Goal: Task Accomplishment & Management: Complete application form

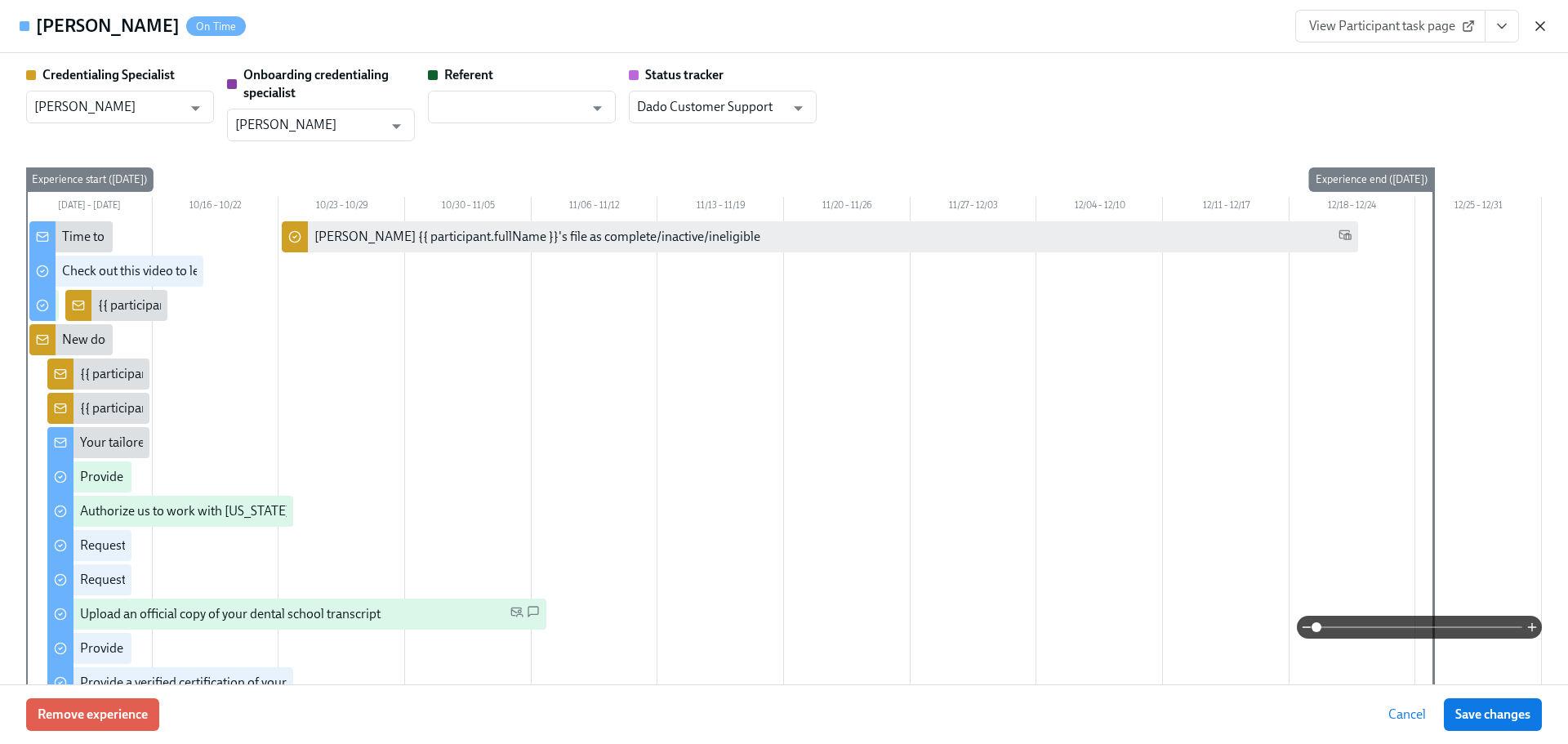
click at [1540, 30] on icon "button" at bounding box center [1540, 26] width 17 height 17
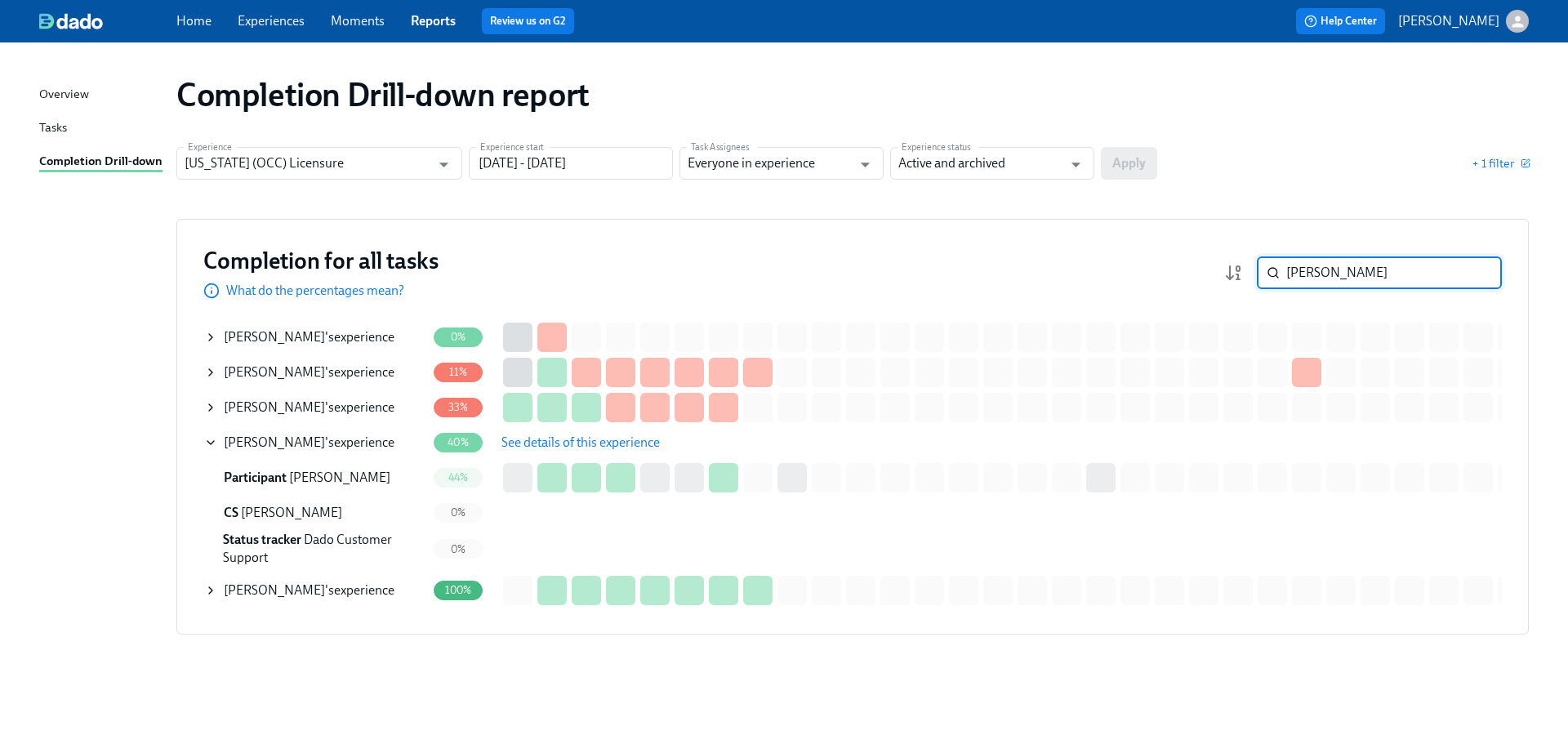
click at [1348, 276] on input "michael" at bounding box center [1394, 272] width 216 height 33
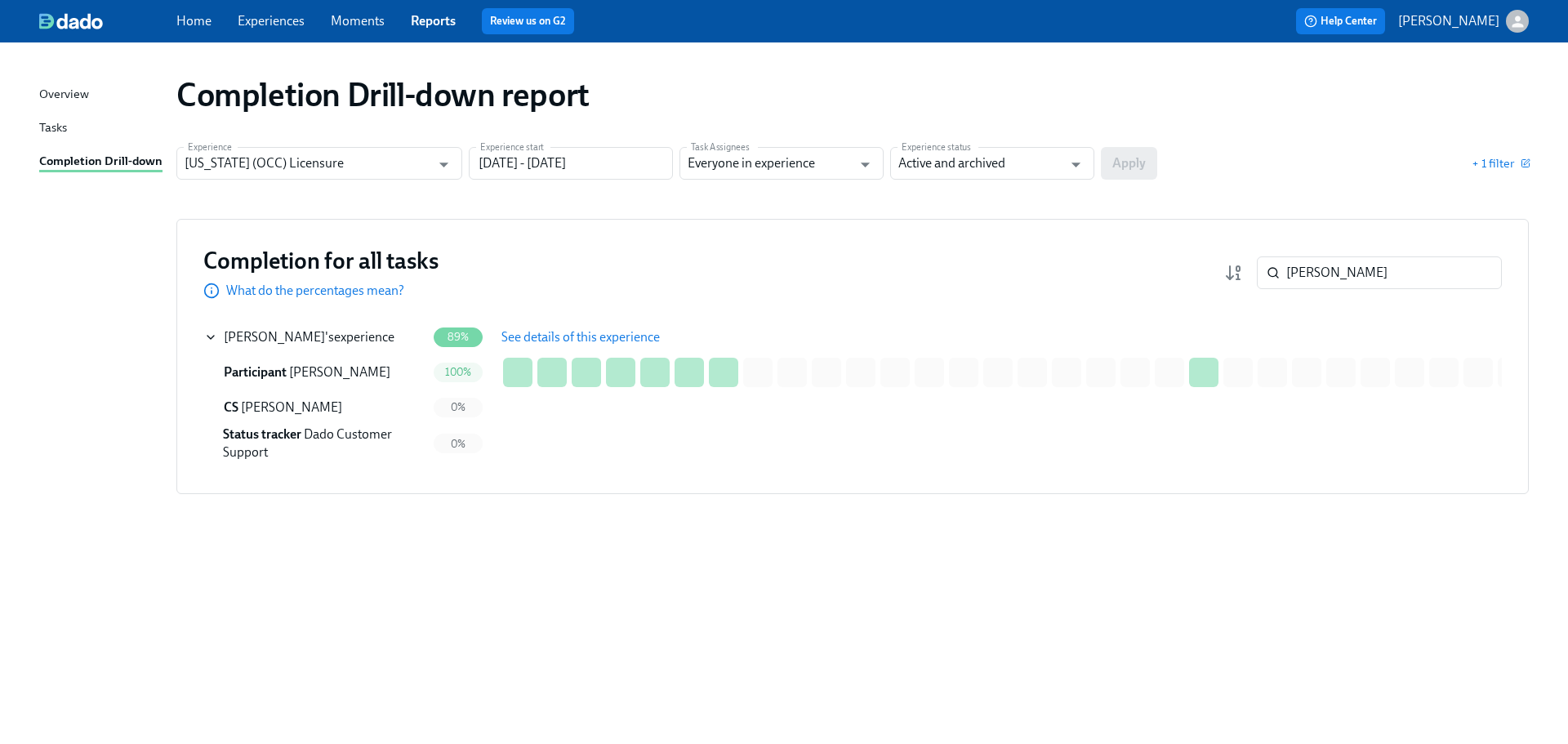
click at [588, 334] on span "See details of this experience" at bounding box center [580, 337] width 158 height 17
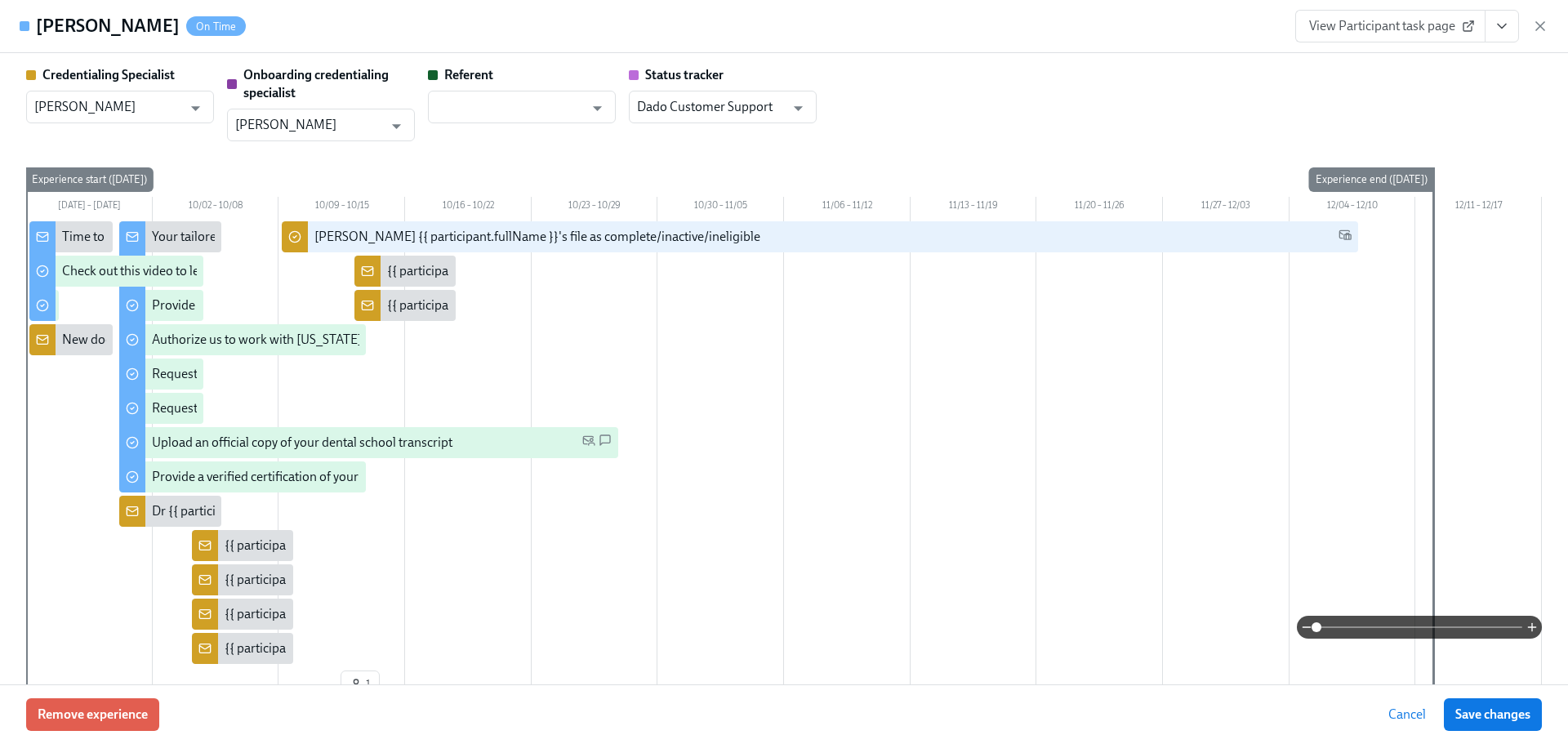
click at [1493, 26] on button "View task page" at bounding box center [1502, 26] width 35 height 33
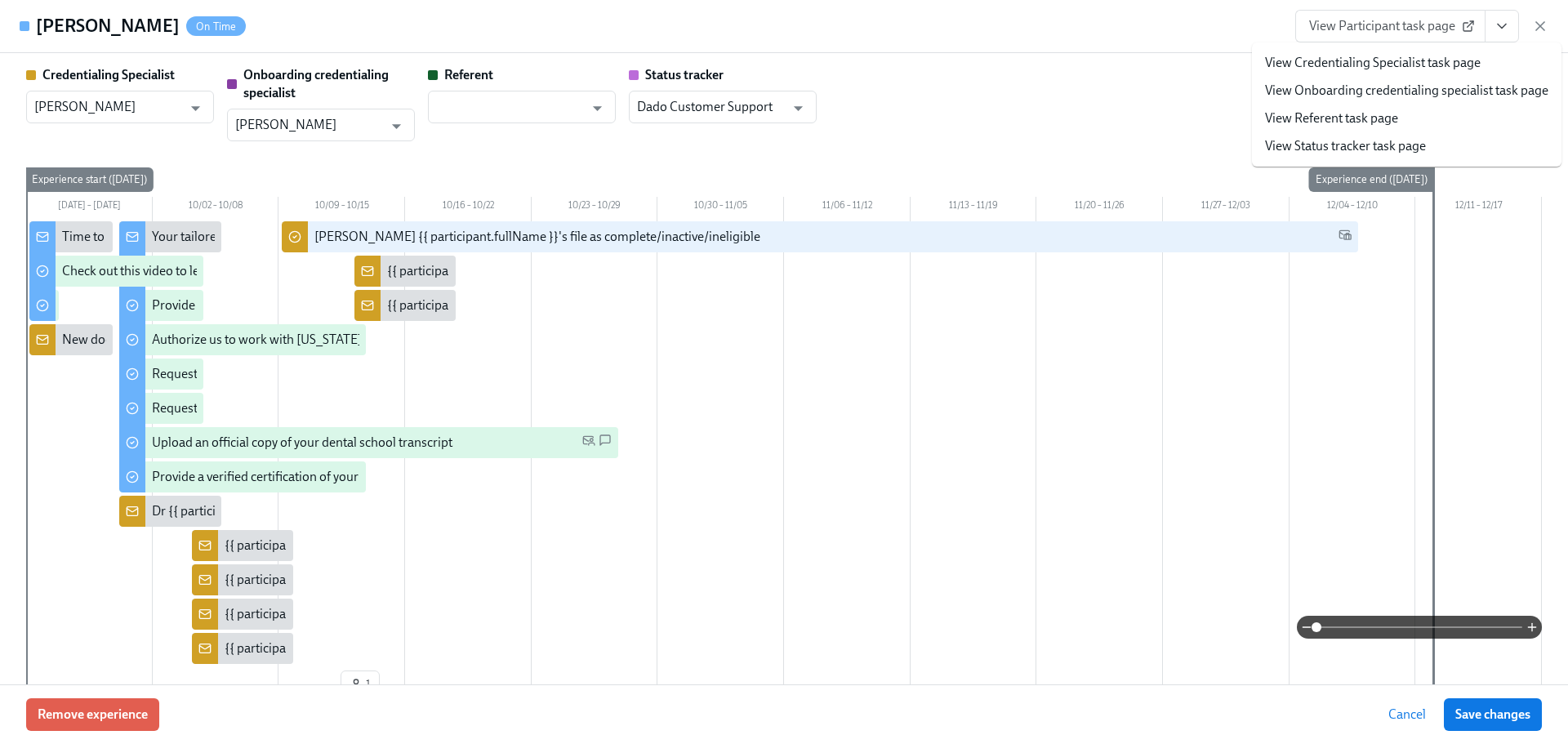
click at [1437, 54] on link "View Credentialing Specialist task page" at bounding box center [1373, 63] width 216 height 18
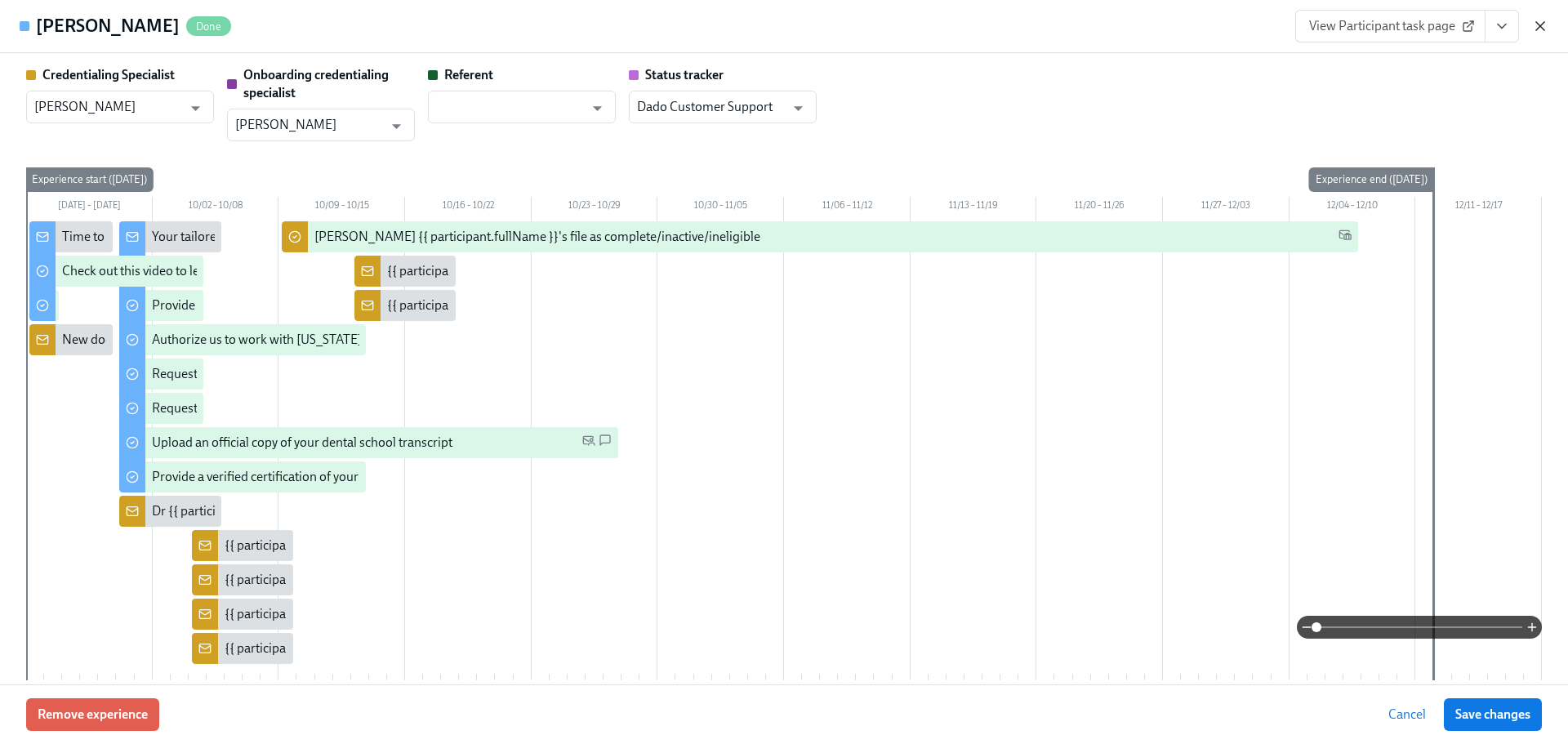
click at [1545, 26] on icon "button" at bounding box center [1540, 26] width 17 height 17
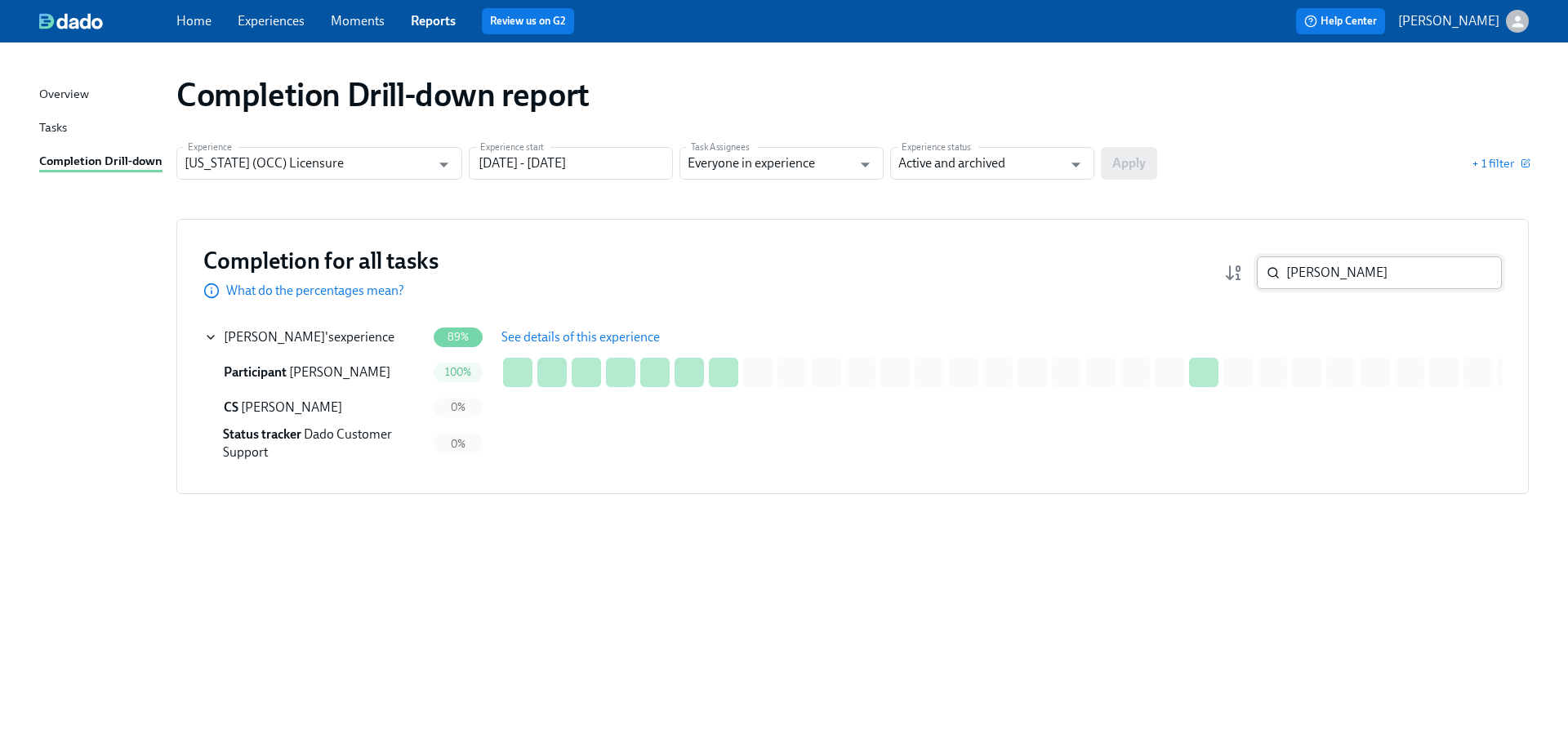
click at [1364, 270] on input "payne" at bounding box center [1394, 272] width 216 height 33
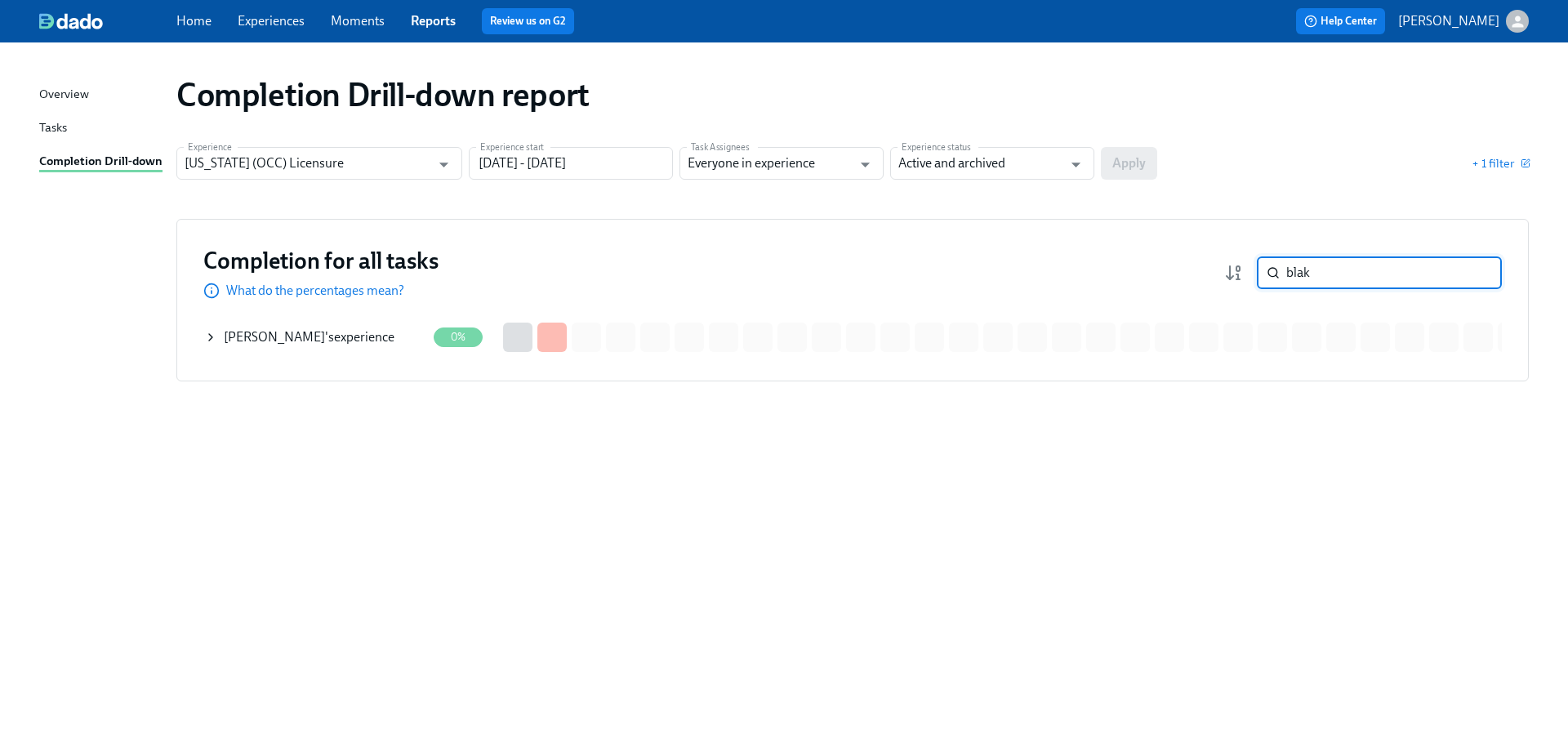
type input "blak"
click at [338, 341] on div "Blake Lindsey 's experience" at bounding box center [308, 337] width 171 height 18
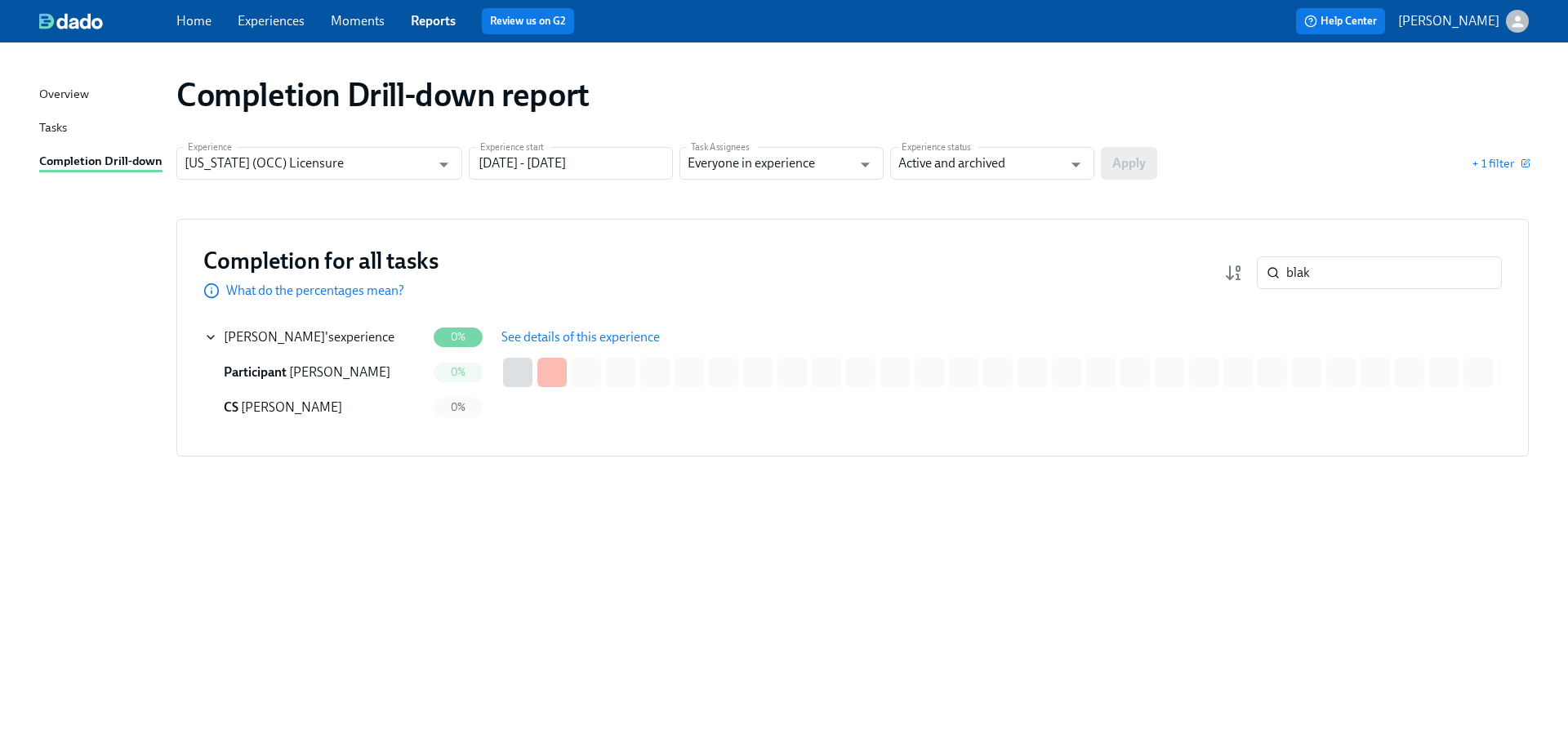
click at [547, 337] on span "See details of this experience" at bounding box center [580, 337] width 158 height 17
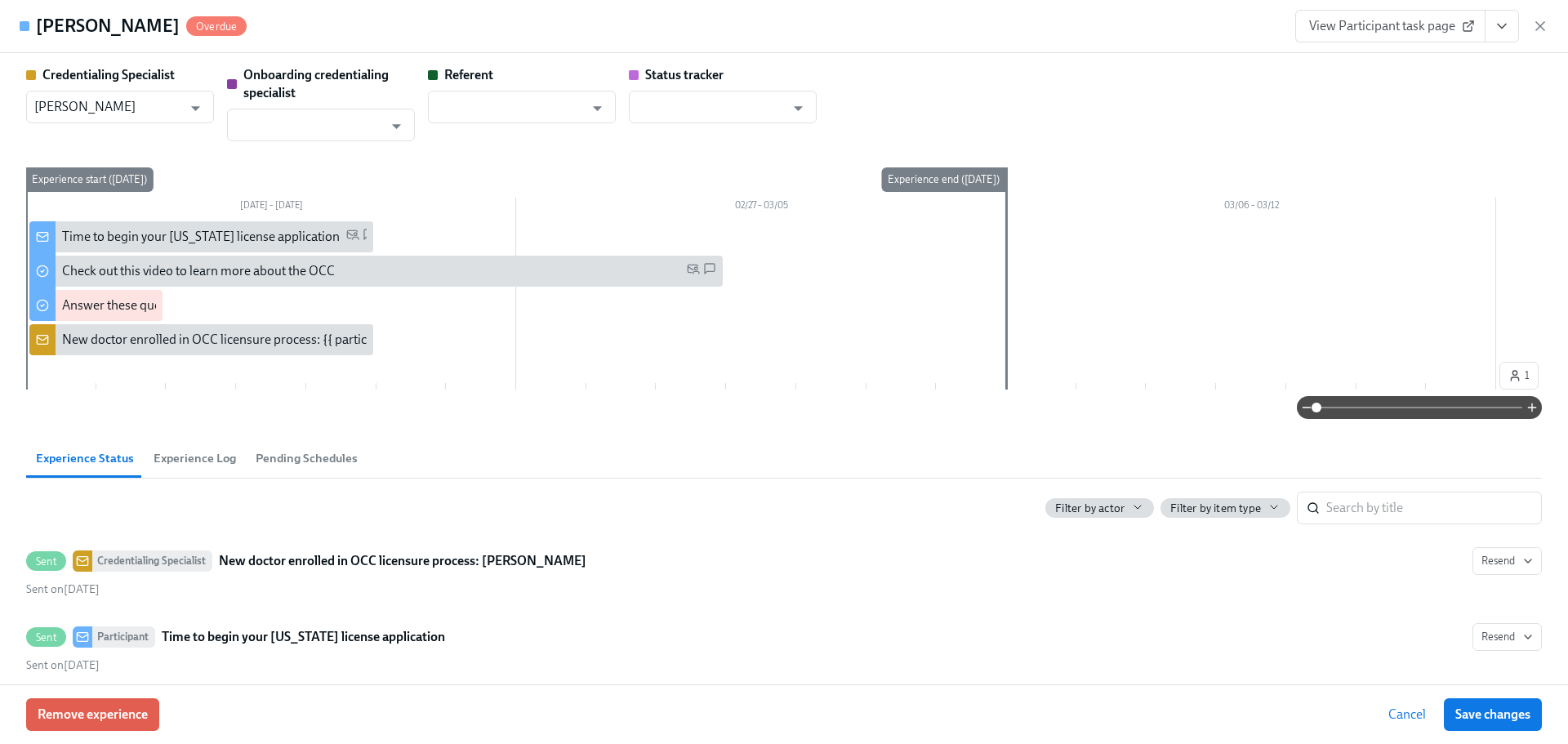
click at [1511, 13] on button "View task page" at bounding box center [1502, 26] width 35 height 33
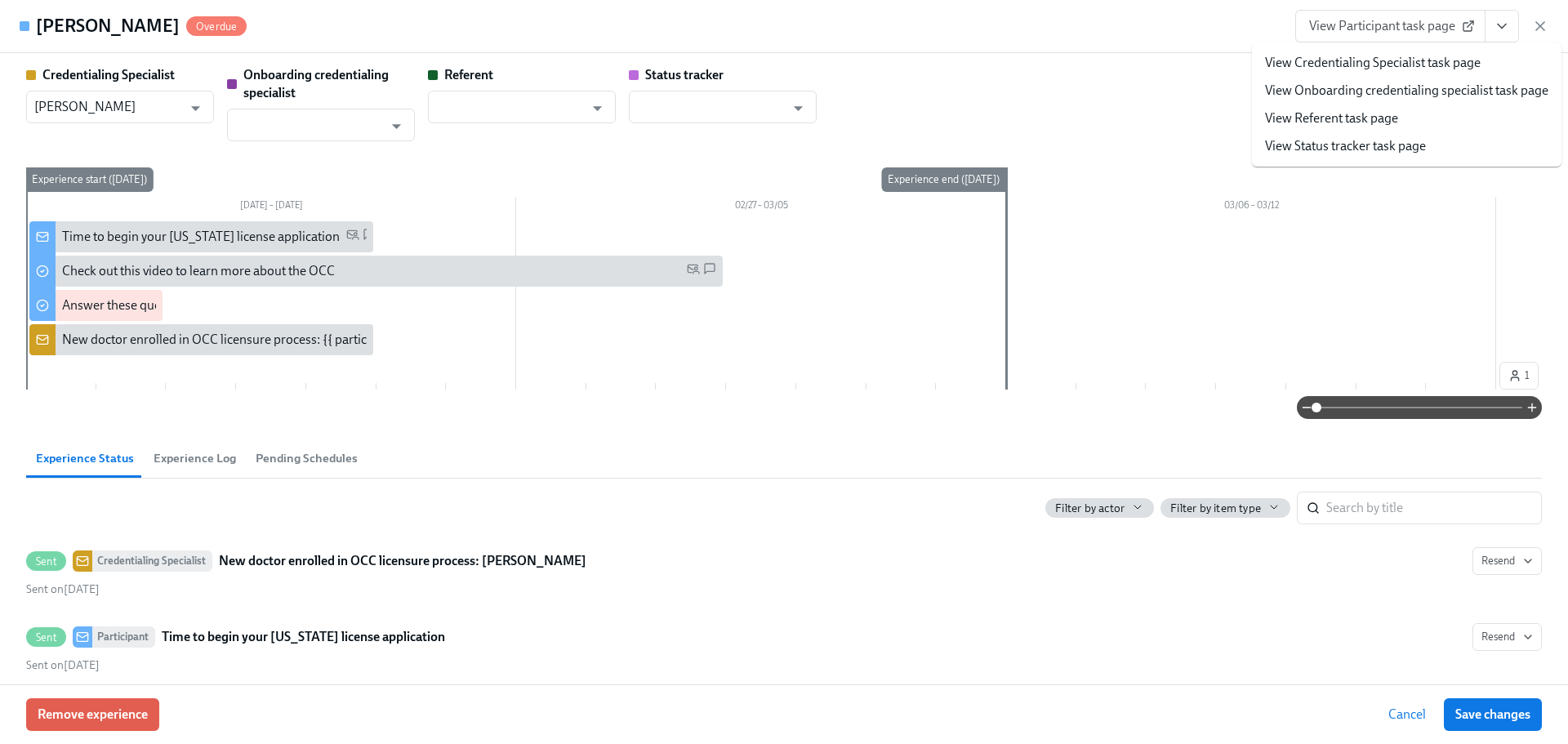
click at [1395, 58] on link "View Credentialing Specialist task page" at bounding box center [1373, 63] width 216 height 18
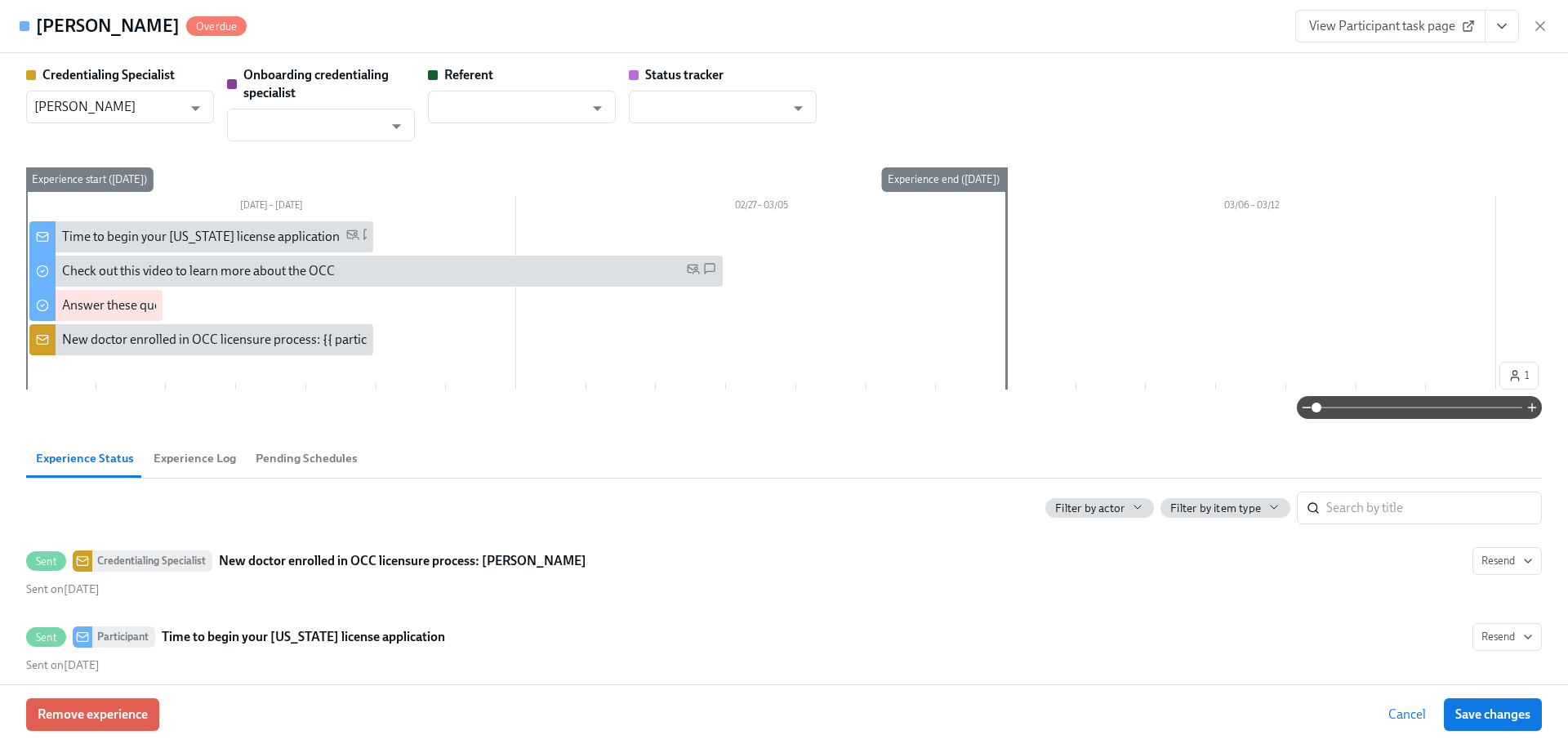
click at [1359, 44] on div "Blake Lindsey Overdue View Participant task page" at bounding box center [784, 27] width 1568 height 53
click at [124, 715] on span "Remove experience" at bounding box center [93, 714] width 111 height 17
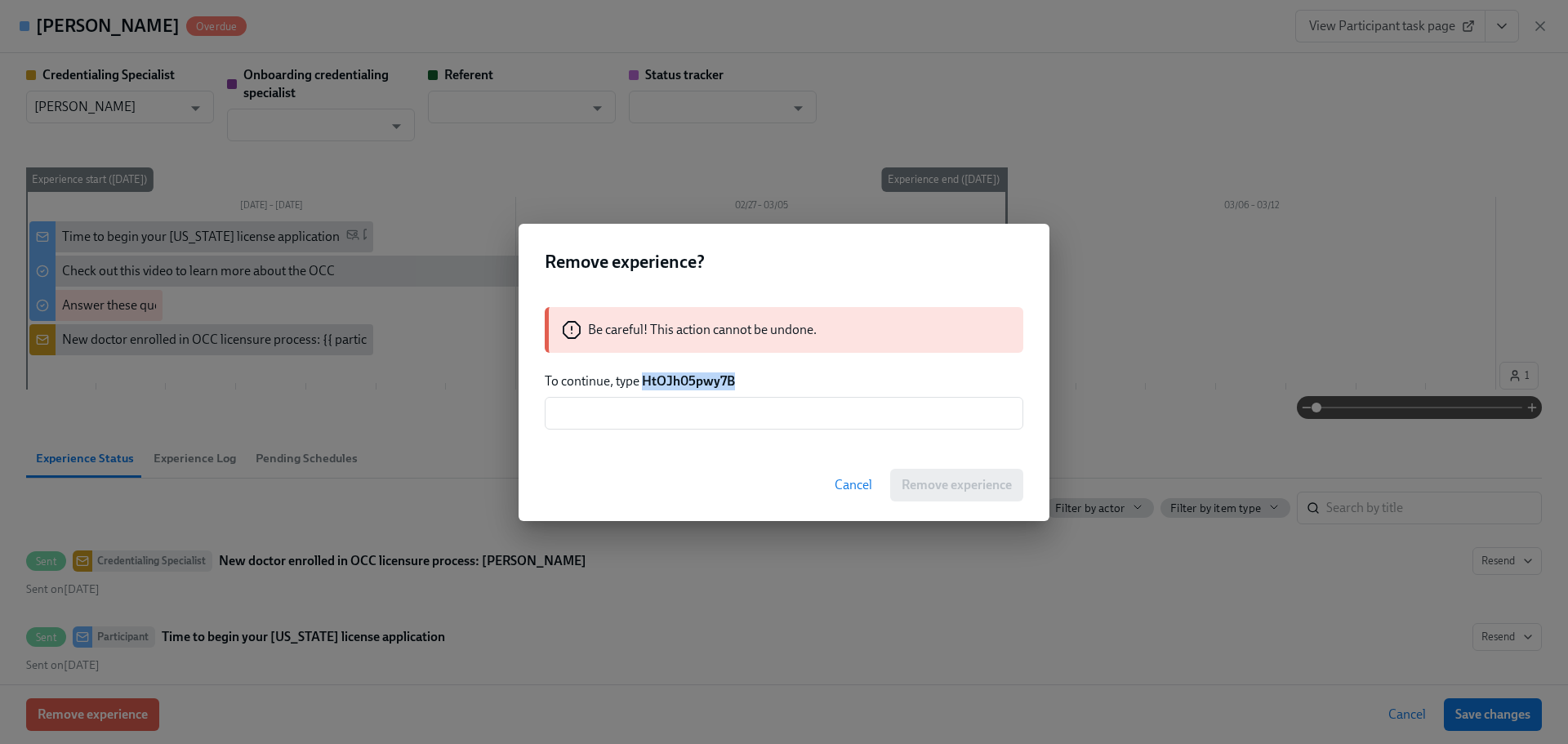
drag, startPoint x: 737, startPoint y: 380, endPoint x: 644, endPoint y: 376, distance: 93.1
click at [644, 376] on p "To continue, type HtOJh05pwy7B" at bounding box center [784, 381] width 479 height 18
copy strong "HtOJh05pwy7B"
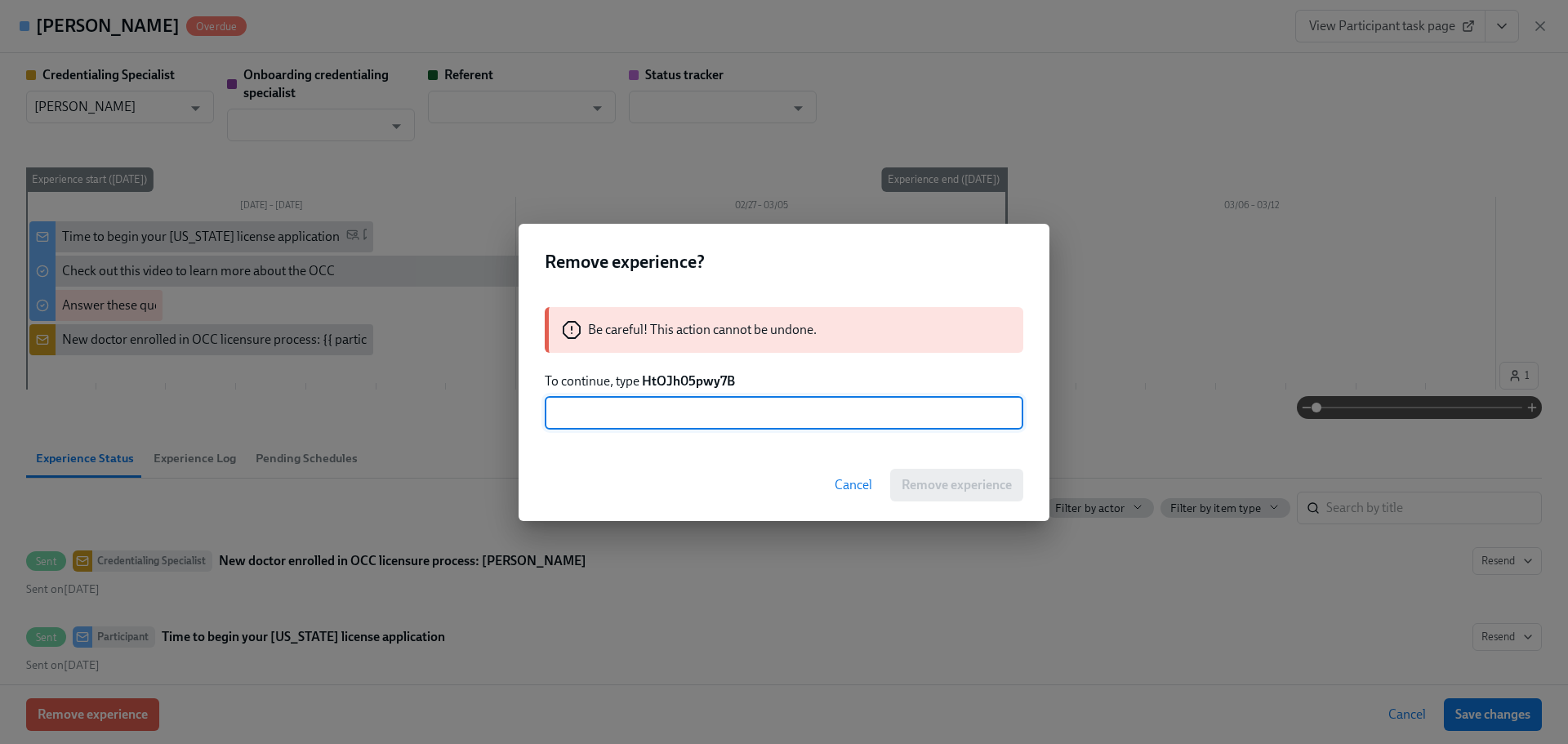
click at [669, 411] on input "text" at bounding box center [784, 412] width 479 height 33
paste input "HtOJh05pwy7B"
type input "HtOJh05pwy7B"
click at [925, 479] on span "Remove experience" at bounding box center [957, 484] width 111 height 17
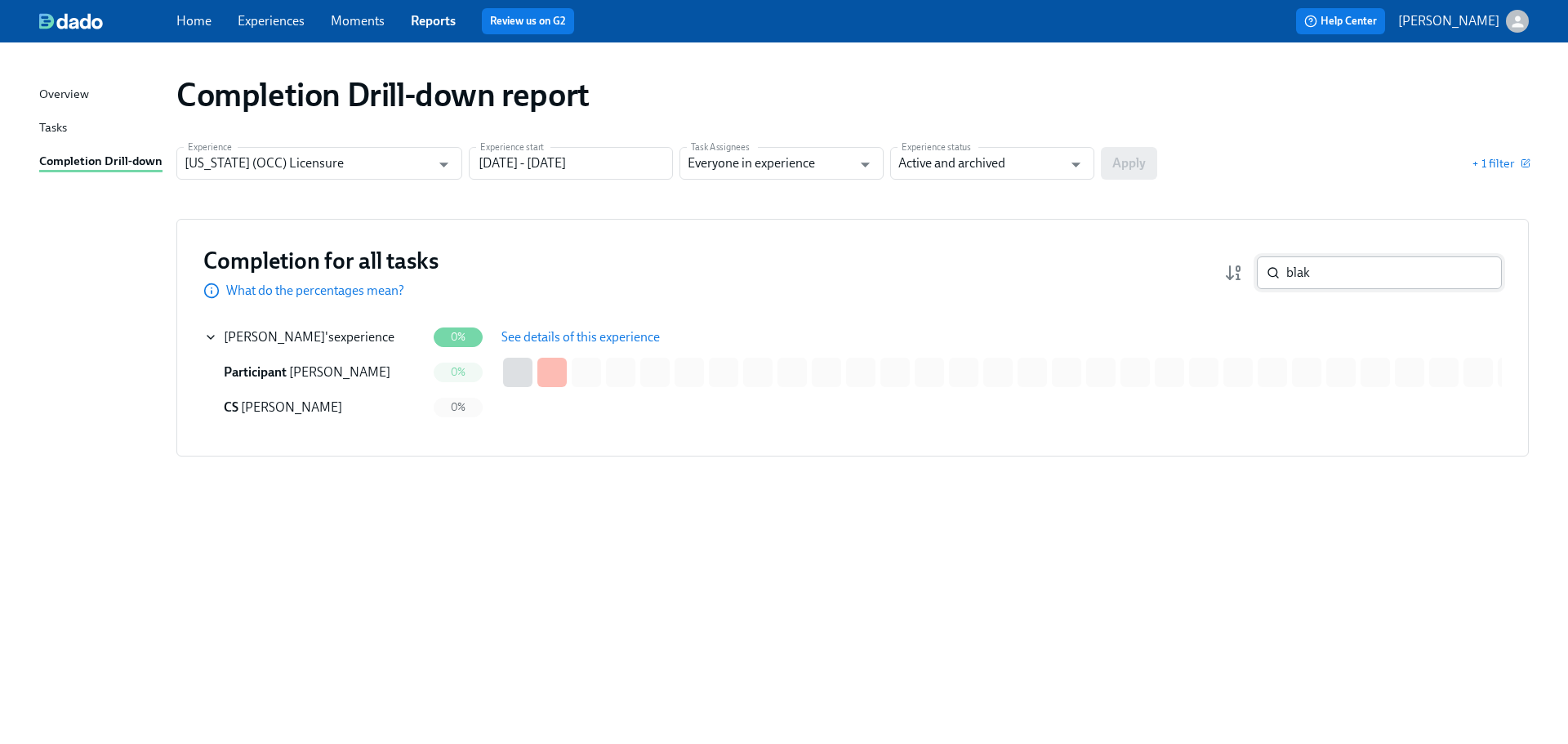
click at [1384, 270] on input "blak" at bounding box center [1394, 272] width 216 height 33
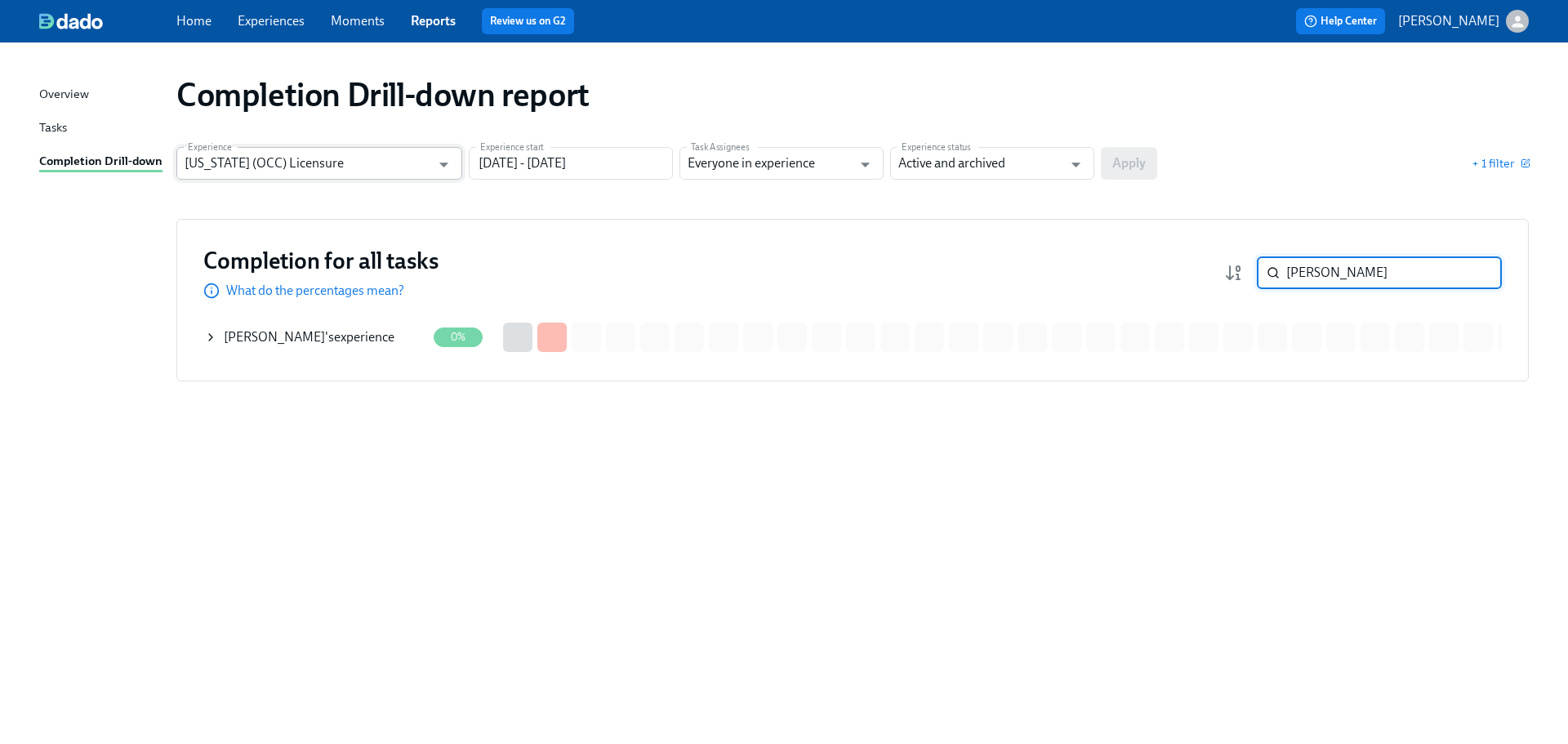
type input "tina"
click at [286, 172] on input "Illinois (OCC) Licensure" at bounding box center [307, 163] width 246 height 33
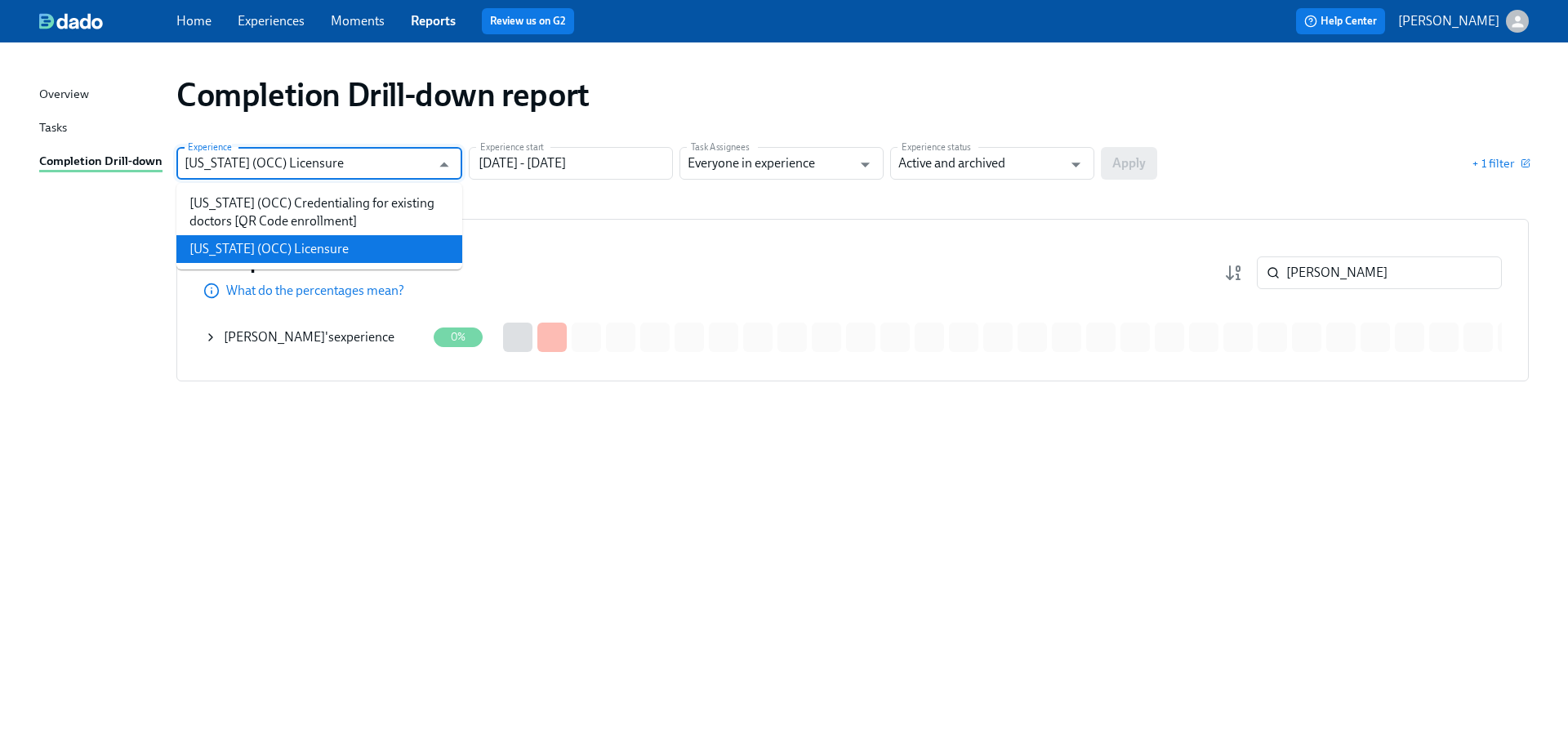
click at [287, 239] on li "Illinois (OCC) Licensure" at bounding box center [318, 249] width 286 height 28
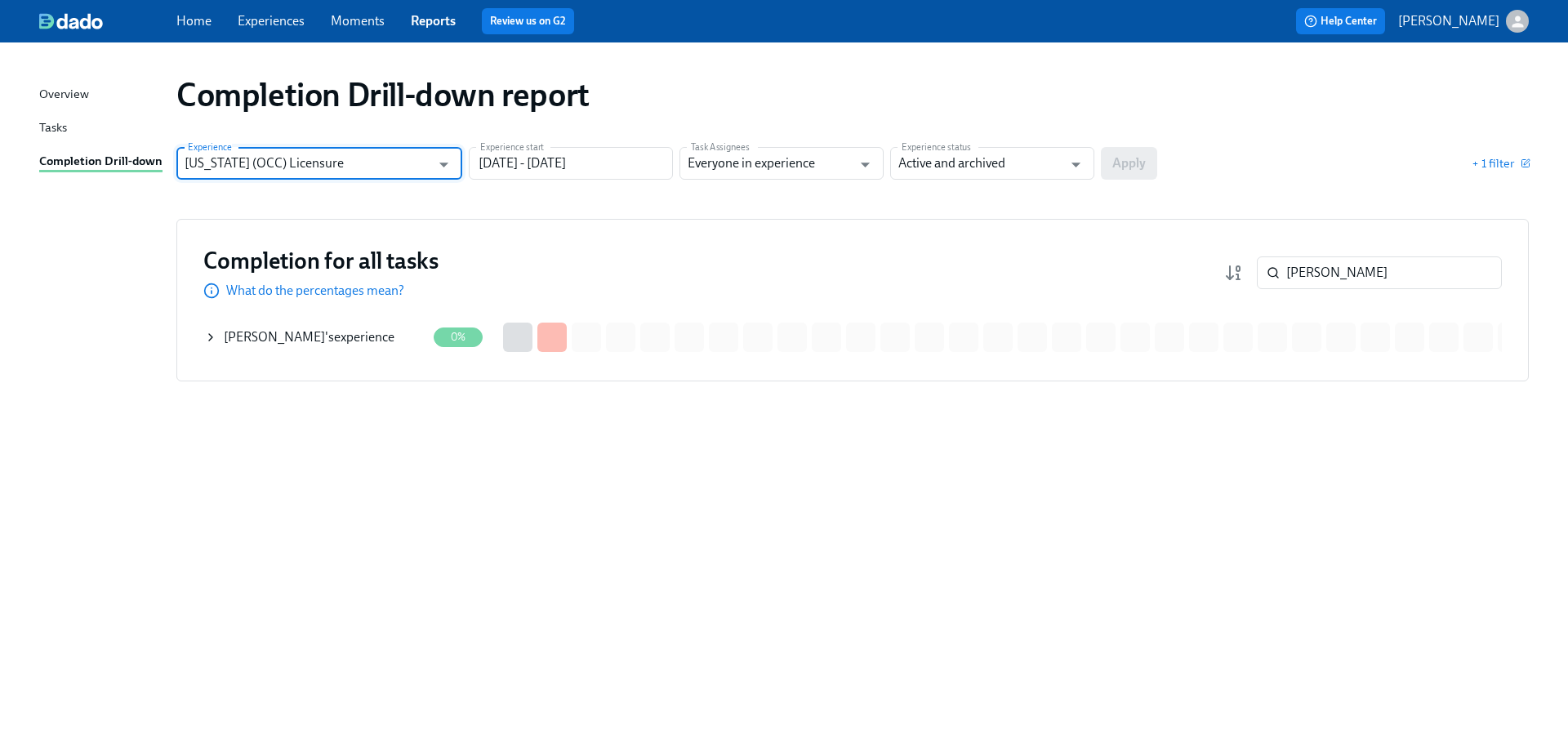
click at [289, 179] on input "Illinois (OCC) Licensure" at bounding box center [307, 163] width 246 height 33
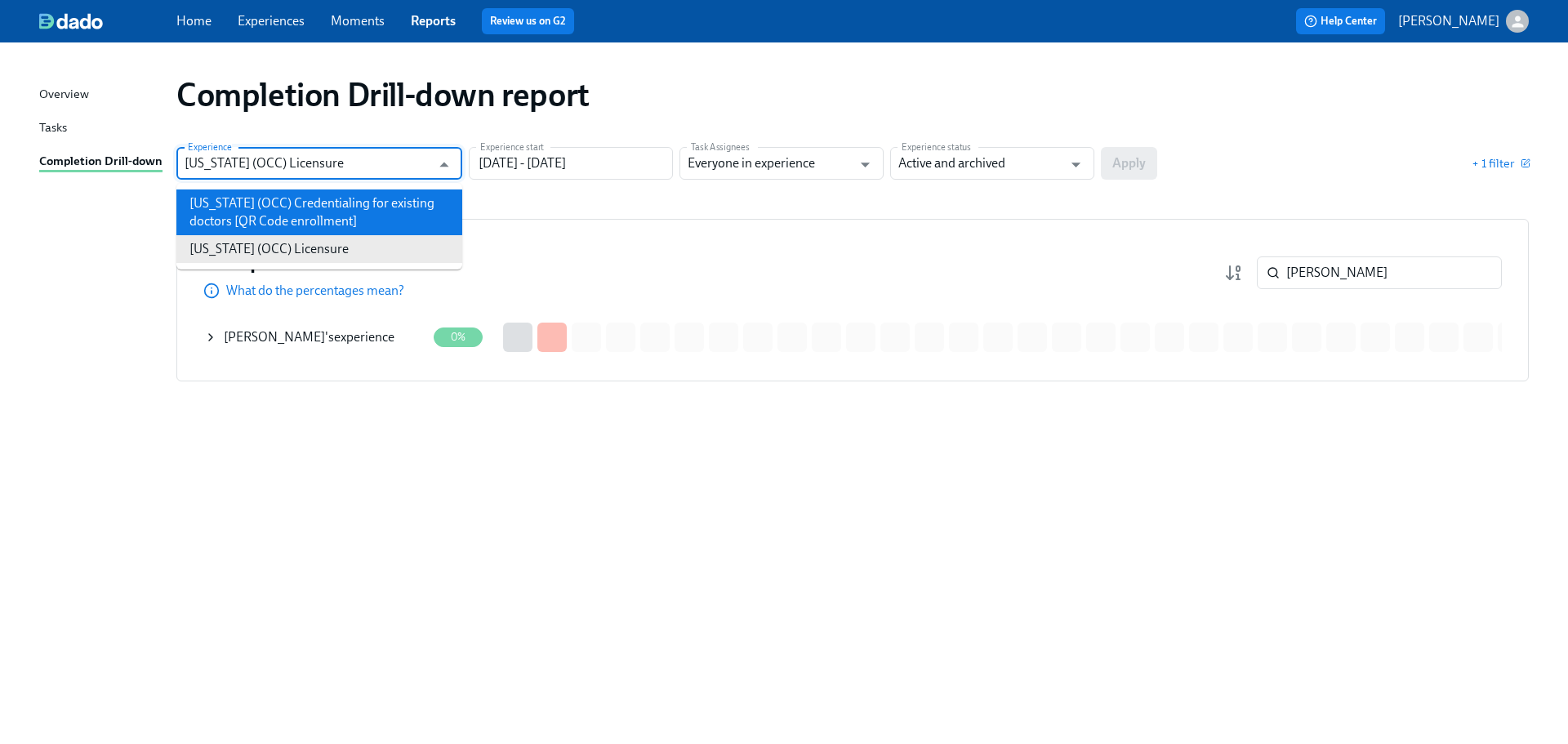
click at [292, 214] on li "Illinois (OCC) Credentialing for existing doctors [QR Code enrollment]" at bounding box center [318, 212] width 286 height 45
type input "Illinois (OCC) Credentialing for existing doctors [QR Code enrollment]"
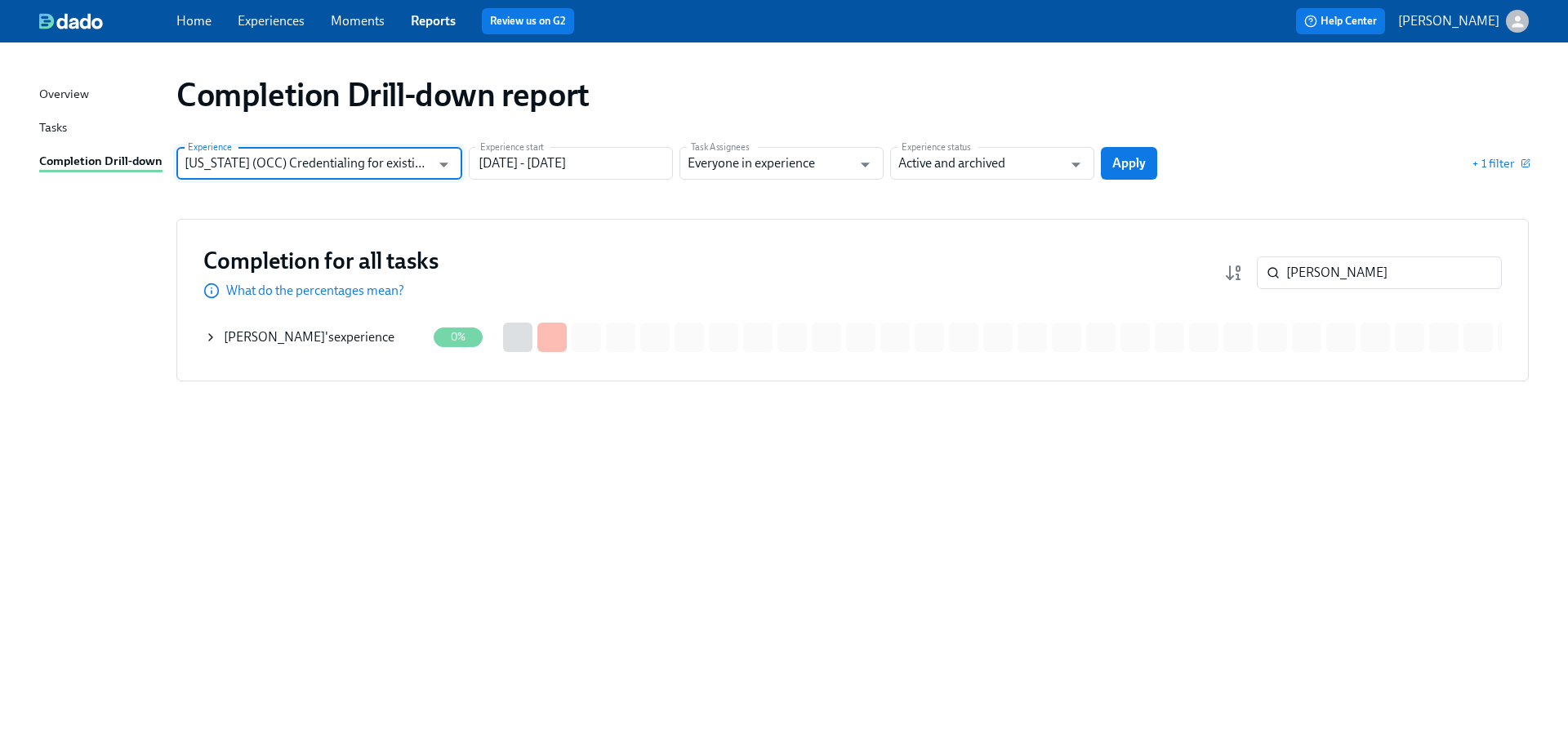
click at [1158, 157] on div "Experience Illinois (OCC) Credentialing for existing doctors [QR Code enrollmen…" at bounding box center [852, 163] width 1352 height 33
click at [1132, 164] on span "Apply" at bounding box center [1129, 163] width 34 height 17
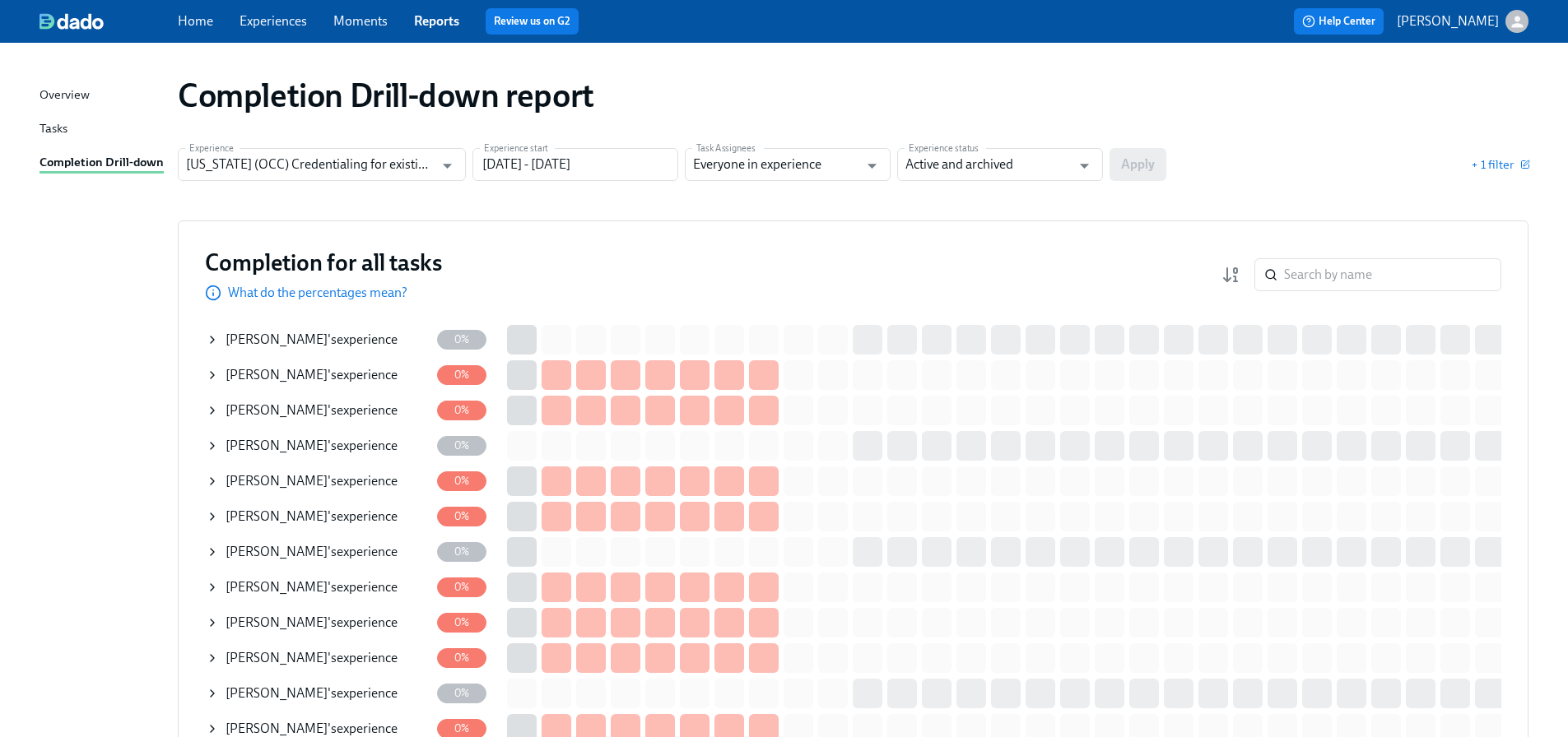
click at [1345, 296] on div "Completion for all tasks What do the percentages mean? ​" at bounding box center [853, 275] width 1296 height 55
click at [1346, 282] on input "search" at bounding box center [1393, 274] width 217 height 33
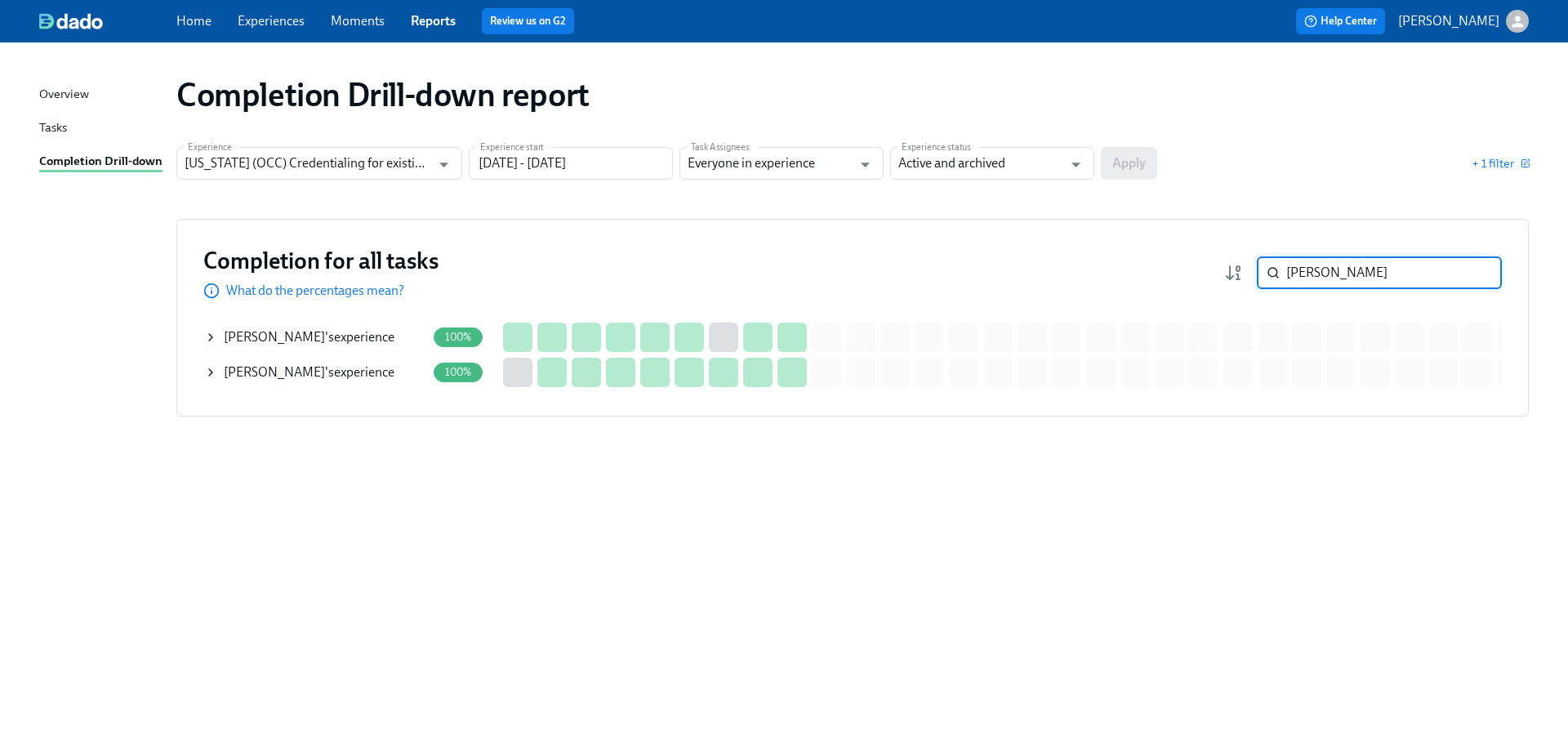
click at [256, 364] on div "Tina Tran 's experience" at bounding box center [308, 372] width 171 height 18
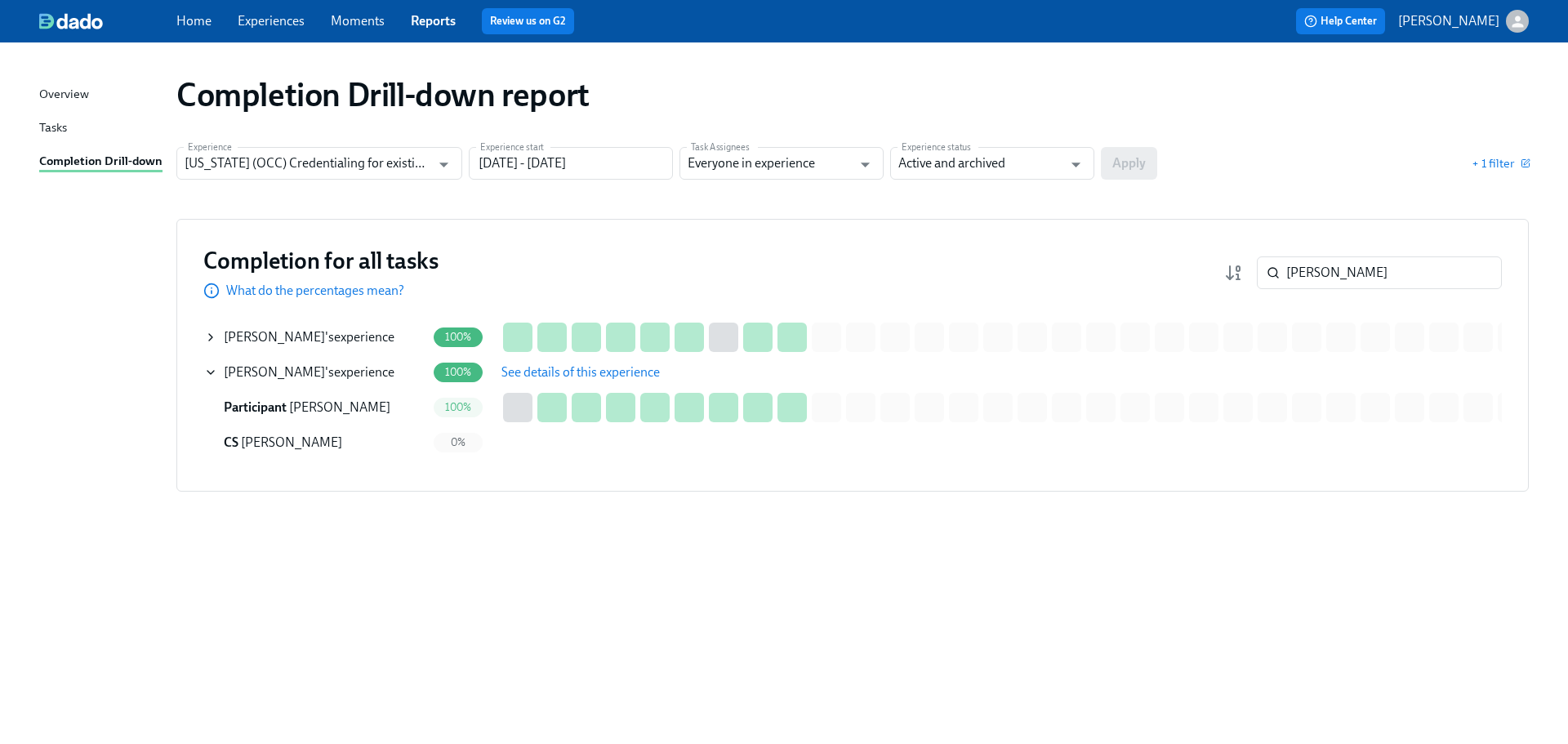
click at [556, 372] on span "See details of this experience" at bounding box center [580, 372] width 158 height 17
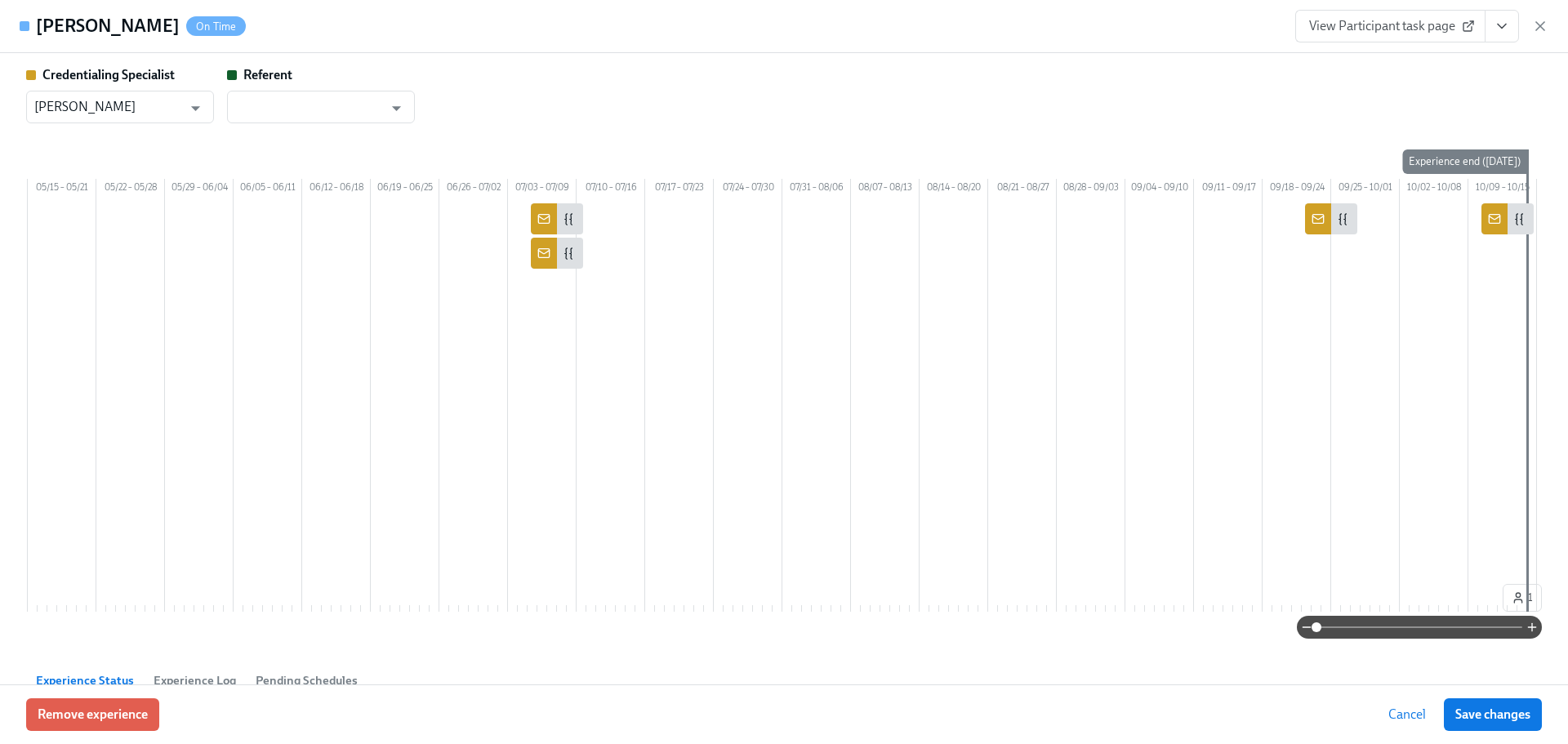
click at [1378, 39] on link "View Participant task page" at bounding box center [1390, 26] width 190 height 33
click at [1504, 26] on icon "View task page" at bounding box center [1502, 27] width 8 height 4
click at [1411, 60] on link "View Credentialing Specialist task page" at bounding box center [1406, 63] width 216 height 18
click at [1436, 41] on link "View Participant task page" at bounding box center [1390, 26] width 190 height 33
click at [1537, 22] on icon "button" at bounding box center [1540, 26] width 17 height 17
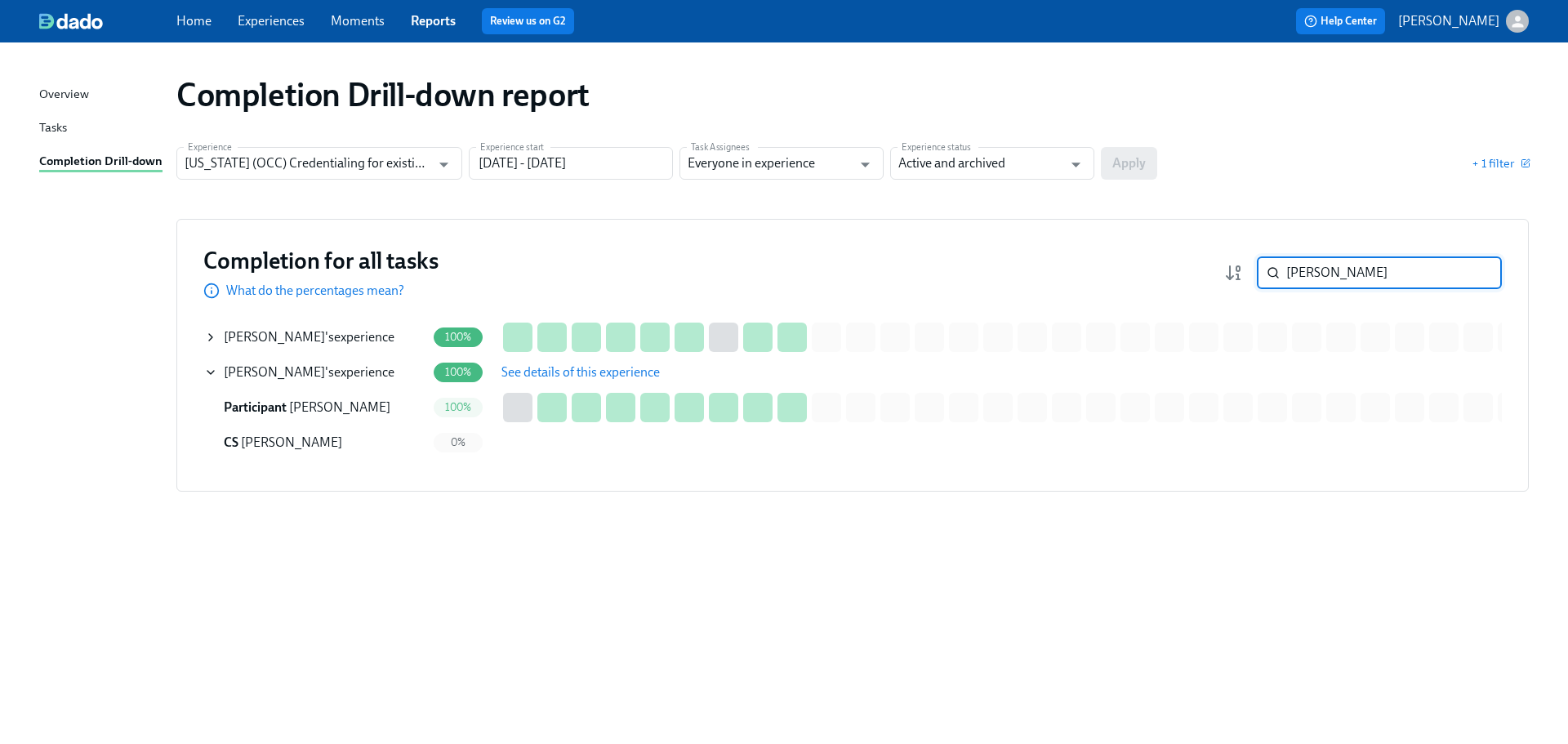
click at [1318, 278] on input "tina" at bounding box center [1394, 272] width 216 height 33
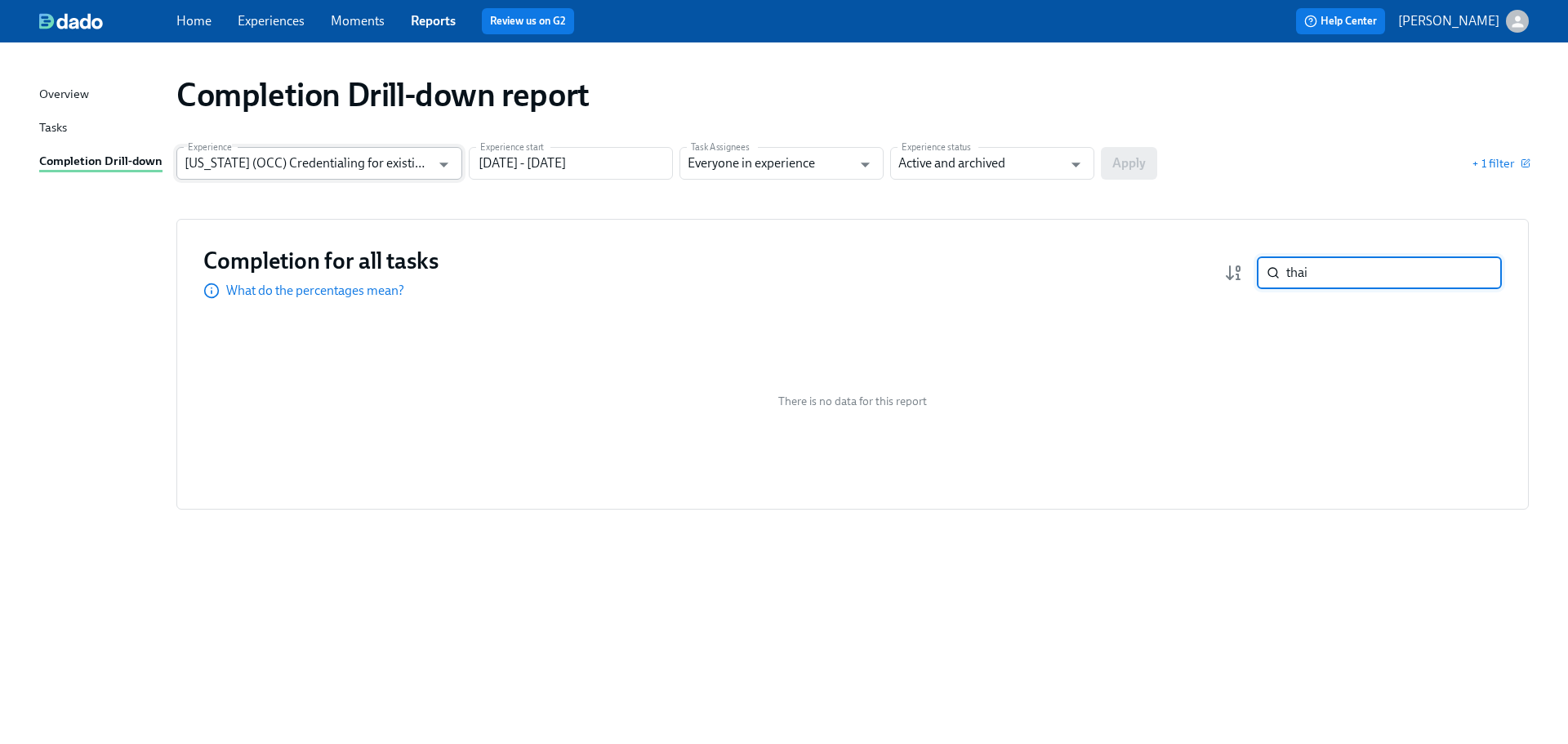
type input "thai"
click at [350, 171] on input "Illinois (OCC) Credentialing for existing doctors [QR Code enrollment]" at bounding box center [307, 163] width 246 height 33
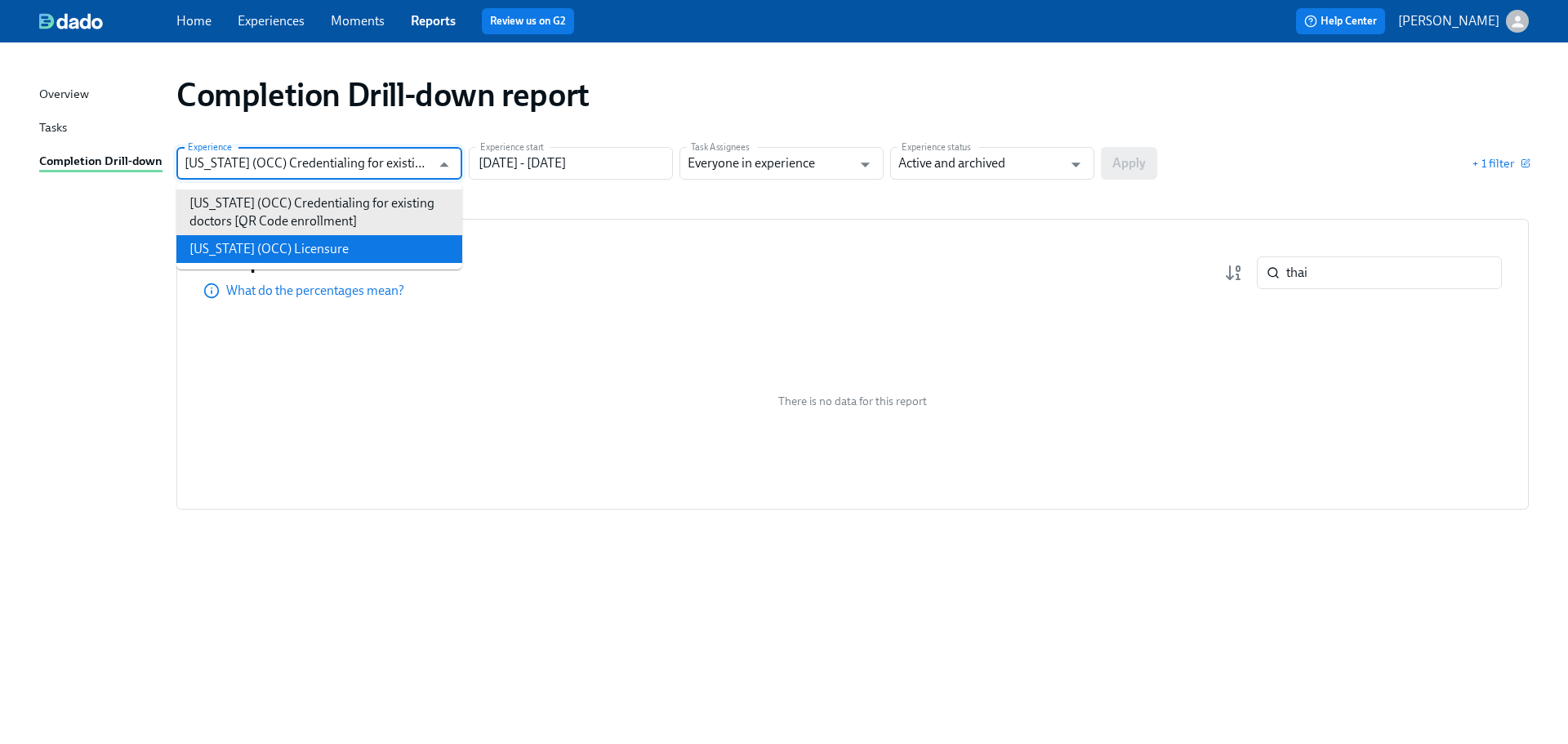
click at [356, 242] on li "Illinois (OCC) Licensure" at bounding box center [318, 249] width 286 height 28
type input "Illinois (OCC) Licensure"
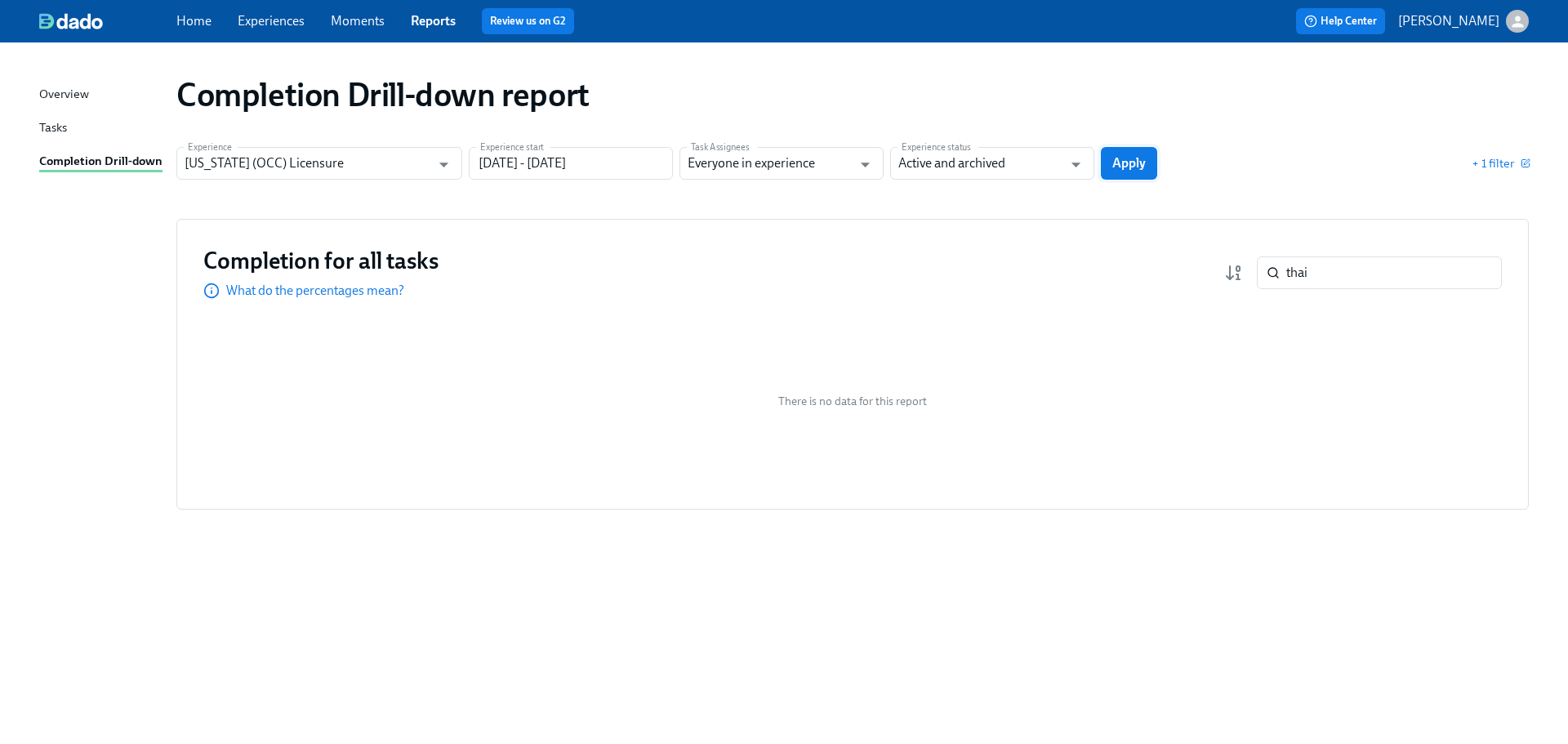
click at [1144, 165] on span "Apply" at bounding box center [1129, 163] width 34 height 17
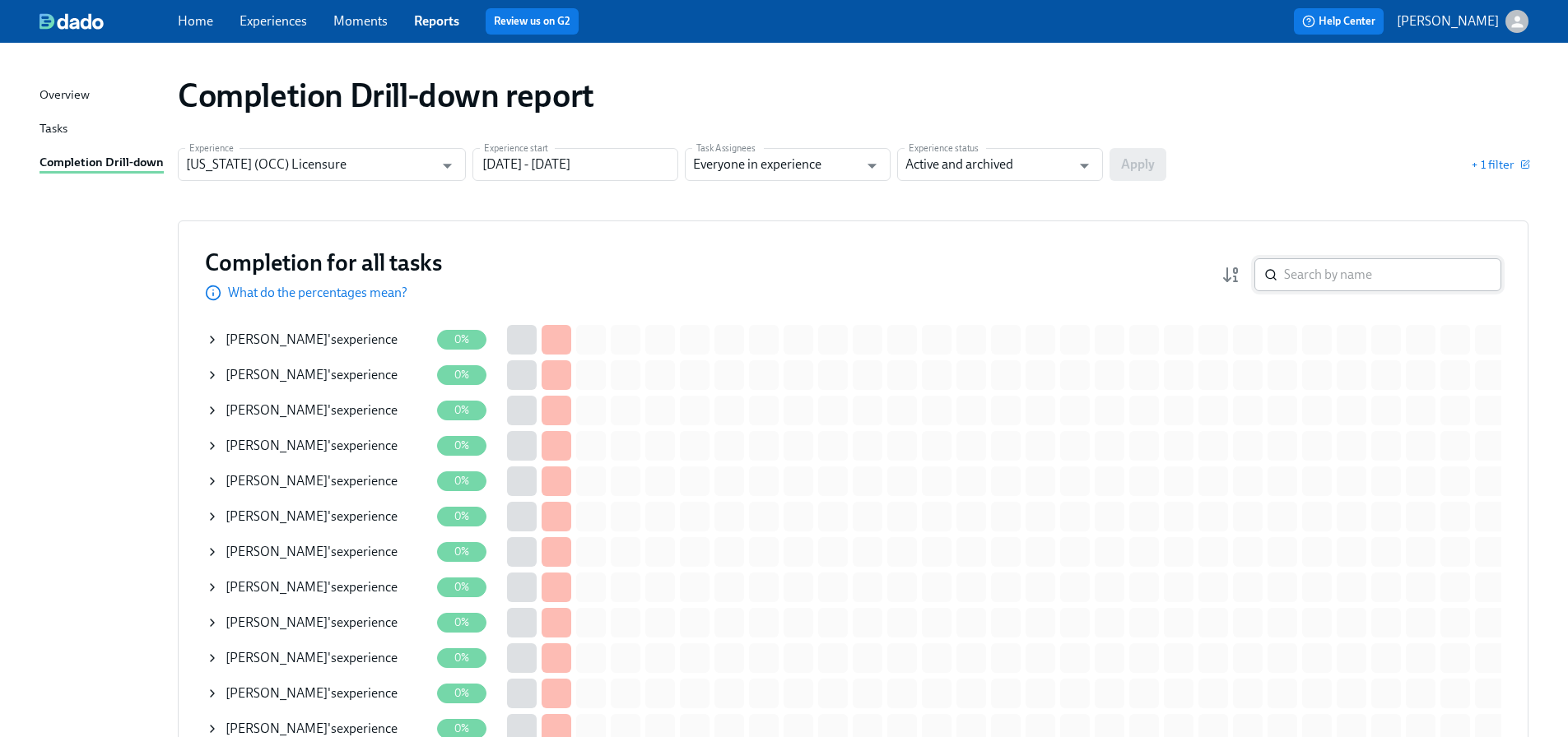
click at [1318, 282] on input "search" at bounding box center [1393, 274] width 217 height 33
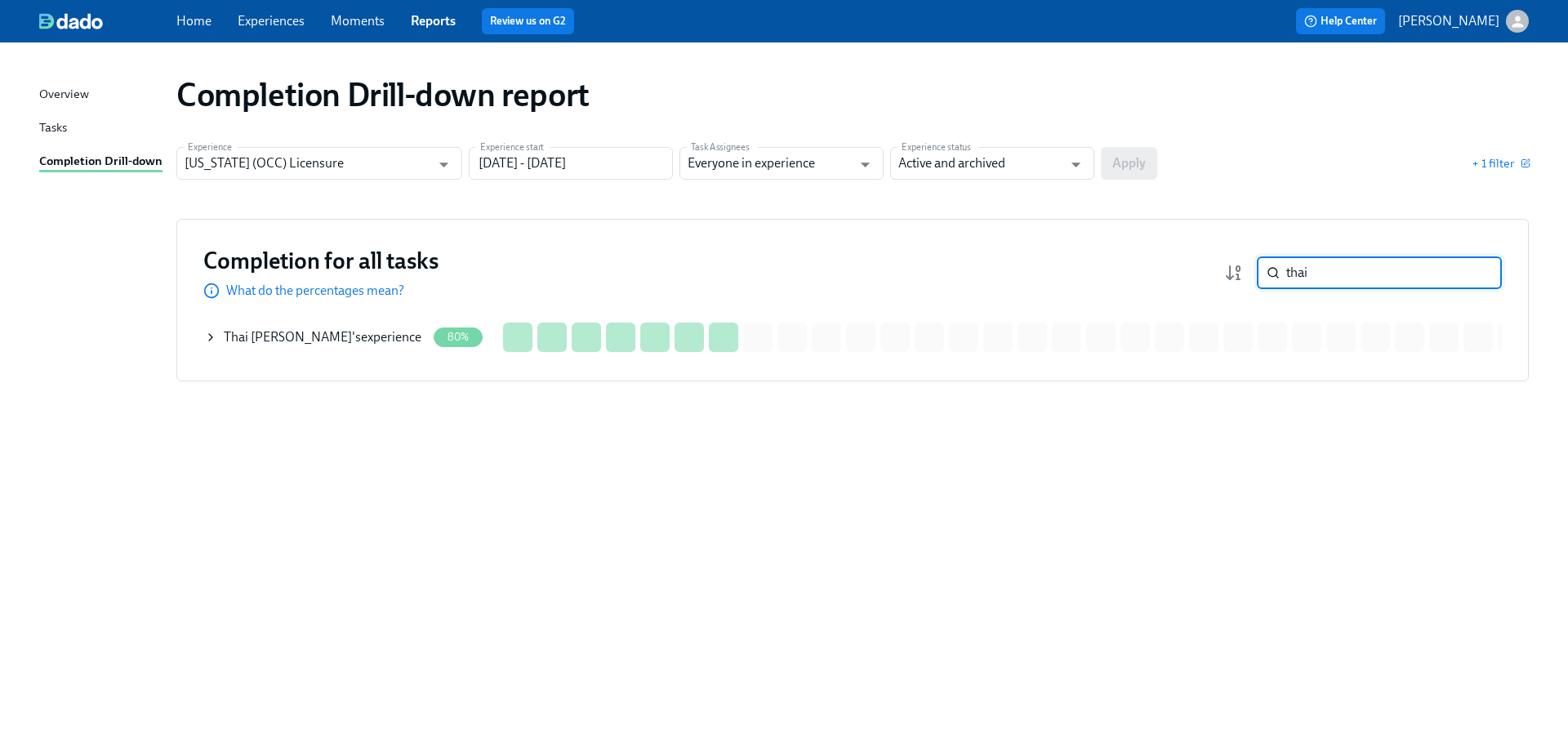
click at [321, 335] on div "Thai Lam 's experience" at bounding box center [322, 337] width 198 height 18
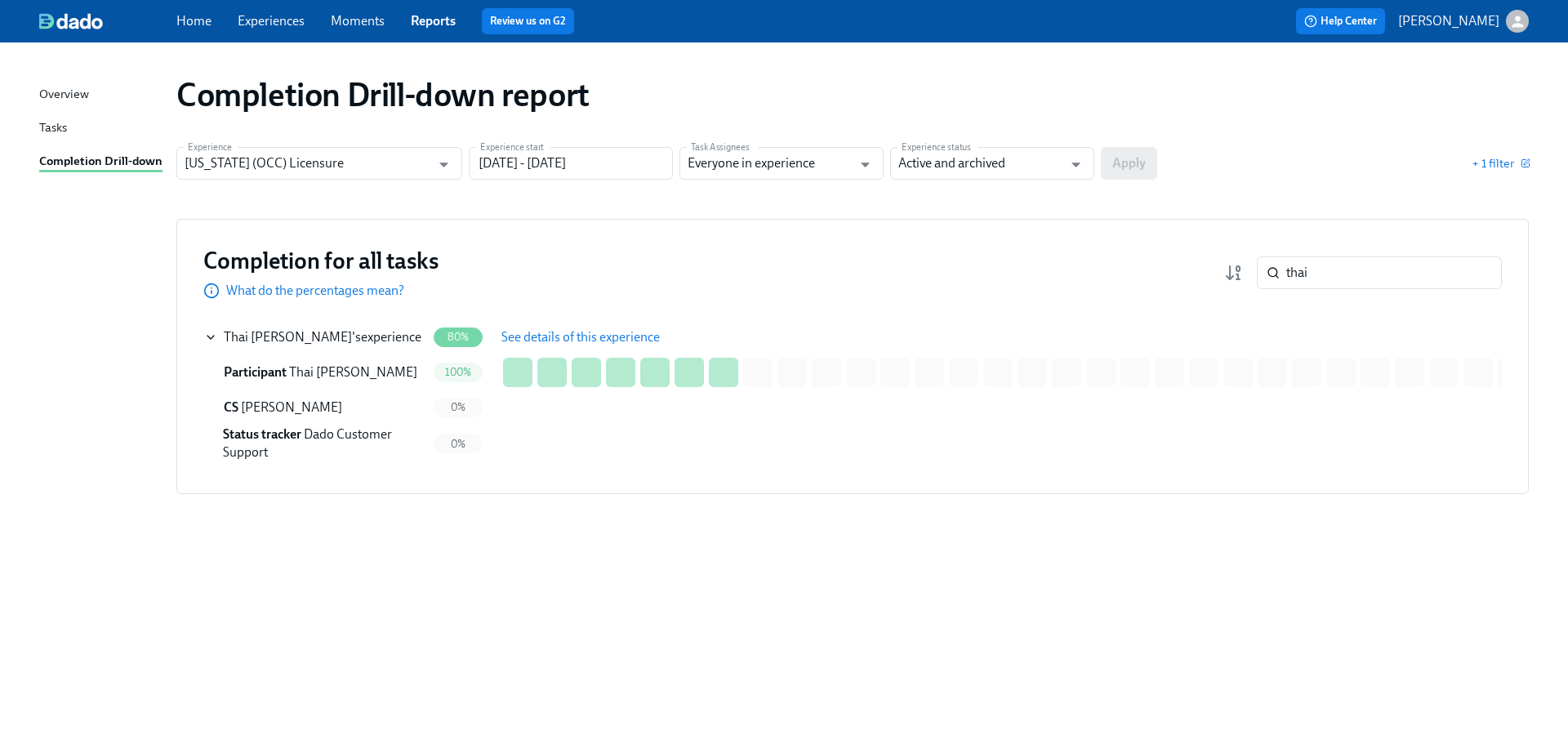
click at [550, 332] on span "See details of this experience" at bounding box center [580, 337] width 158 height 17
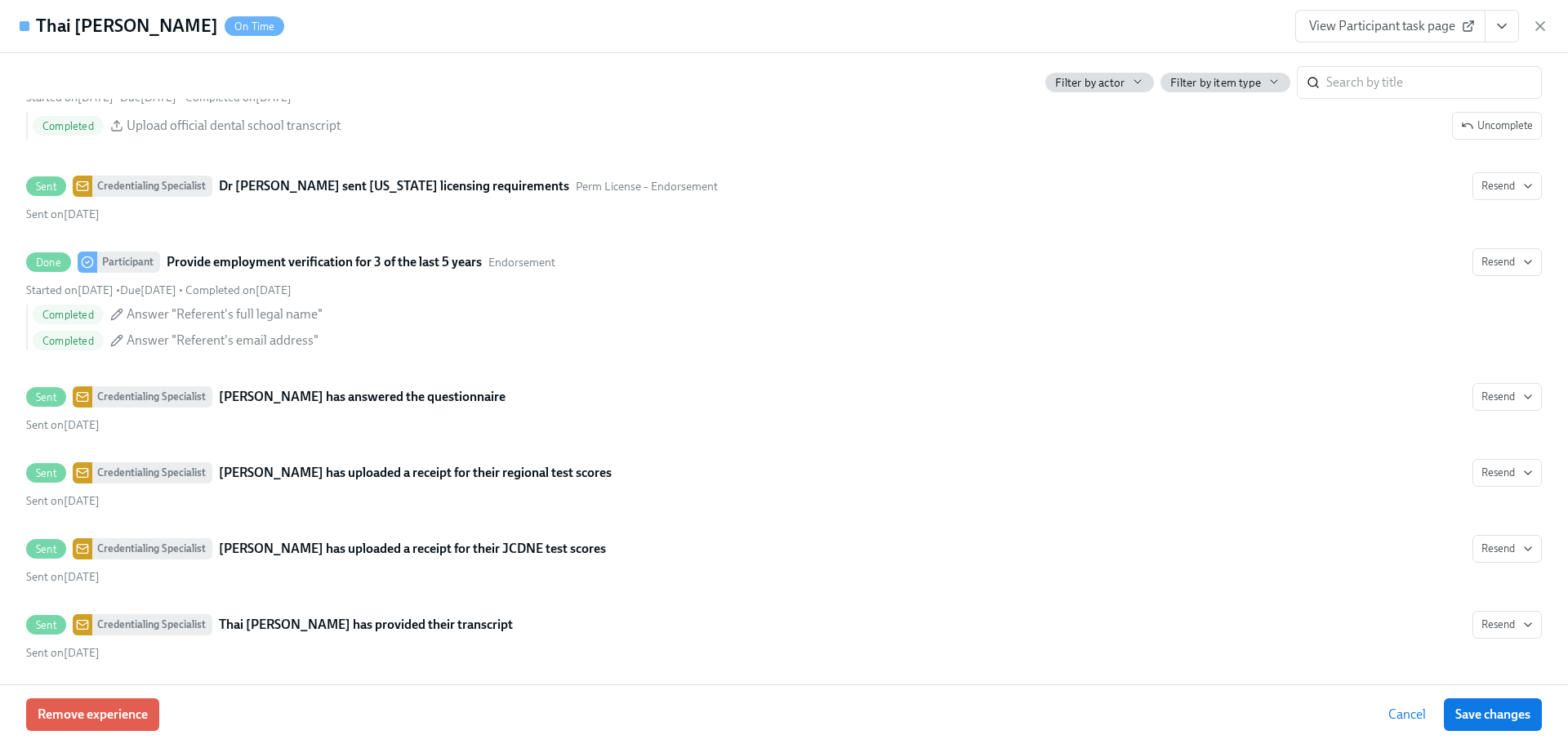
scroll to position [2938, 0]
click at [1498, 20] on icon "View task page" at bounding box center [1502, 26] width 17 height 17
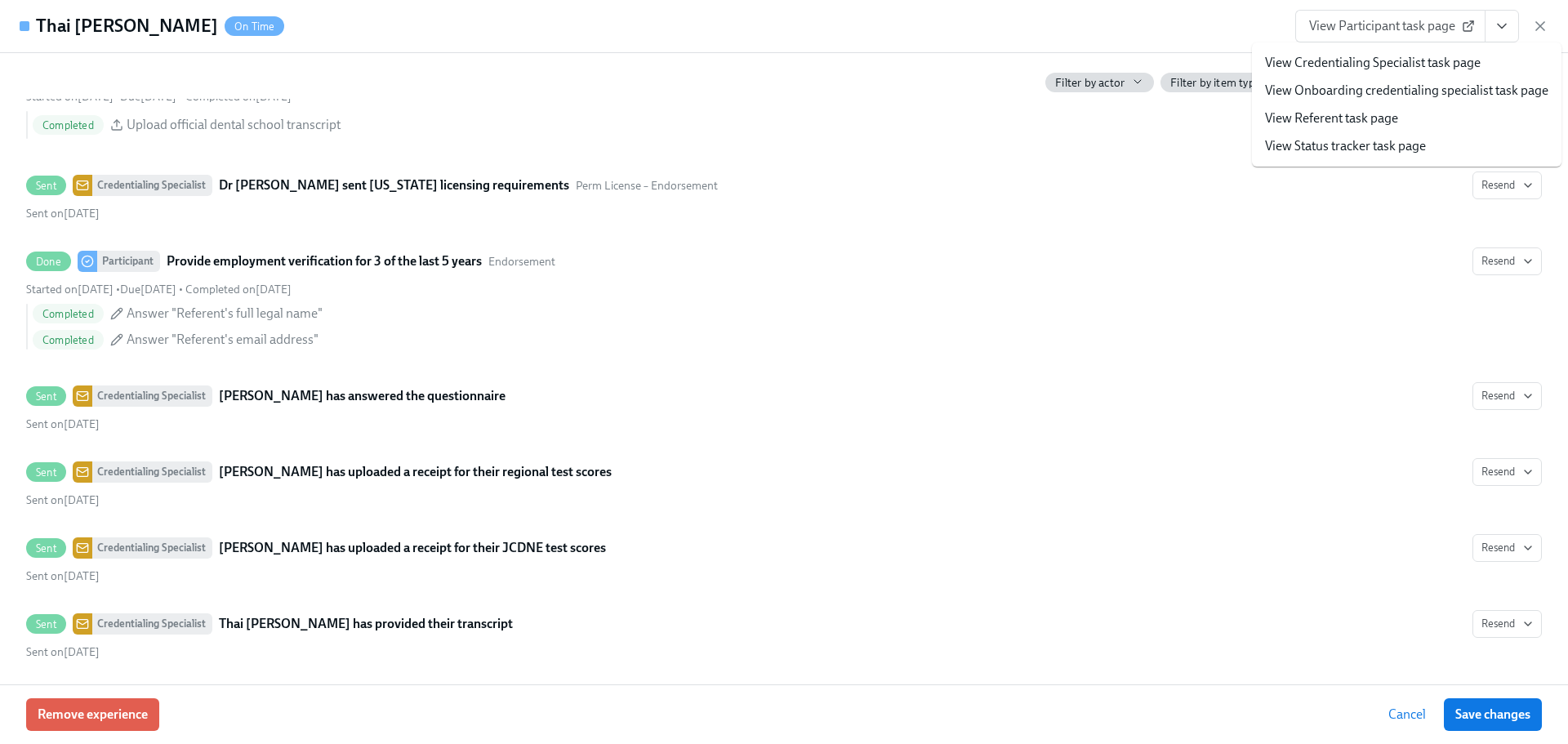
click at [1453, 62] on link "View Credentialing Specialist task page" at bounding box center [1373, 63] width 216 height 18
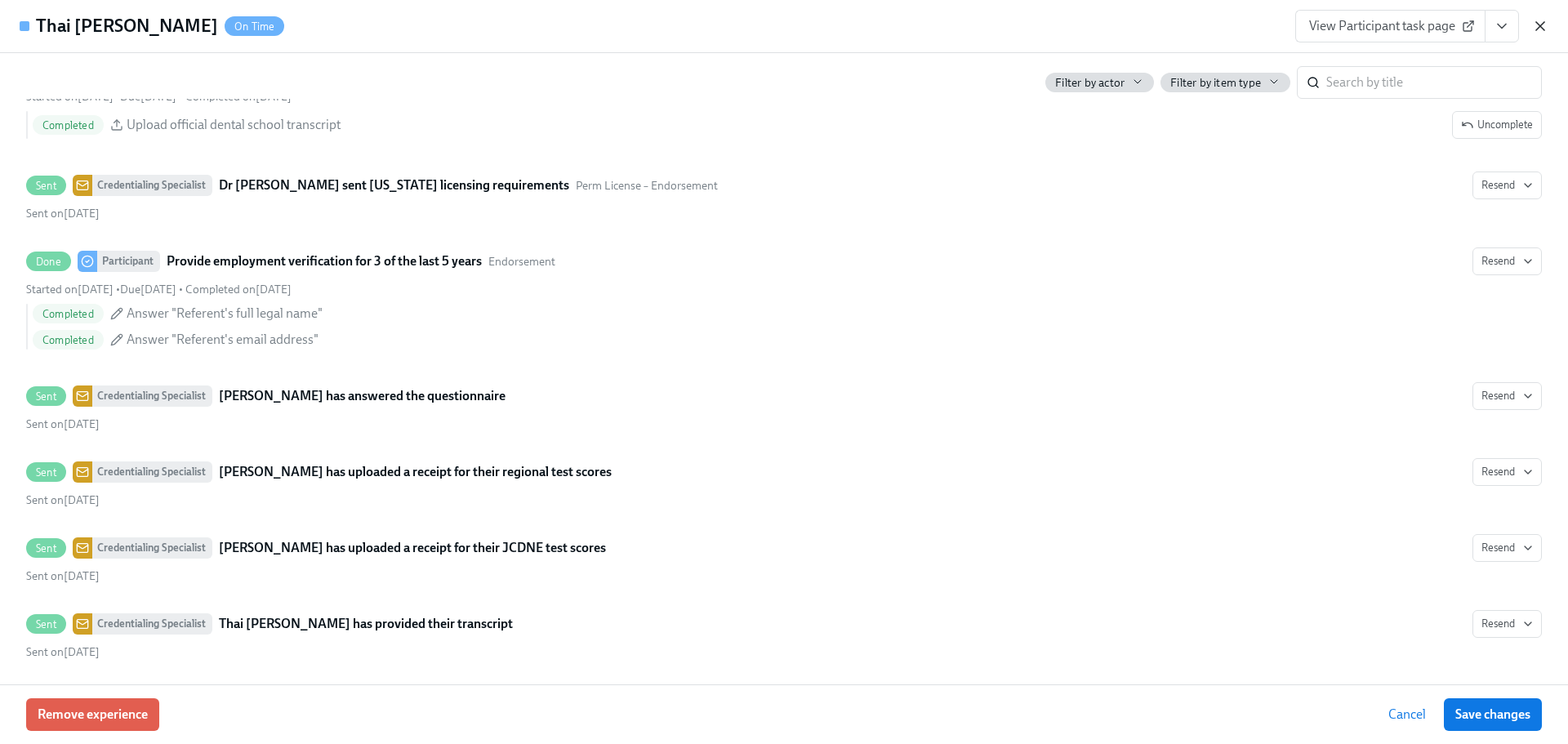
click at [1540, 25] on icon "button" at bounding box center [1540, 26] width 17 height 17
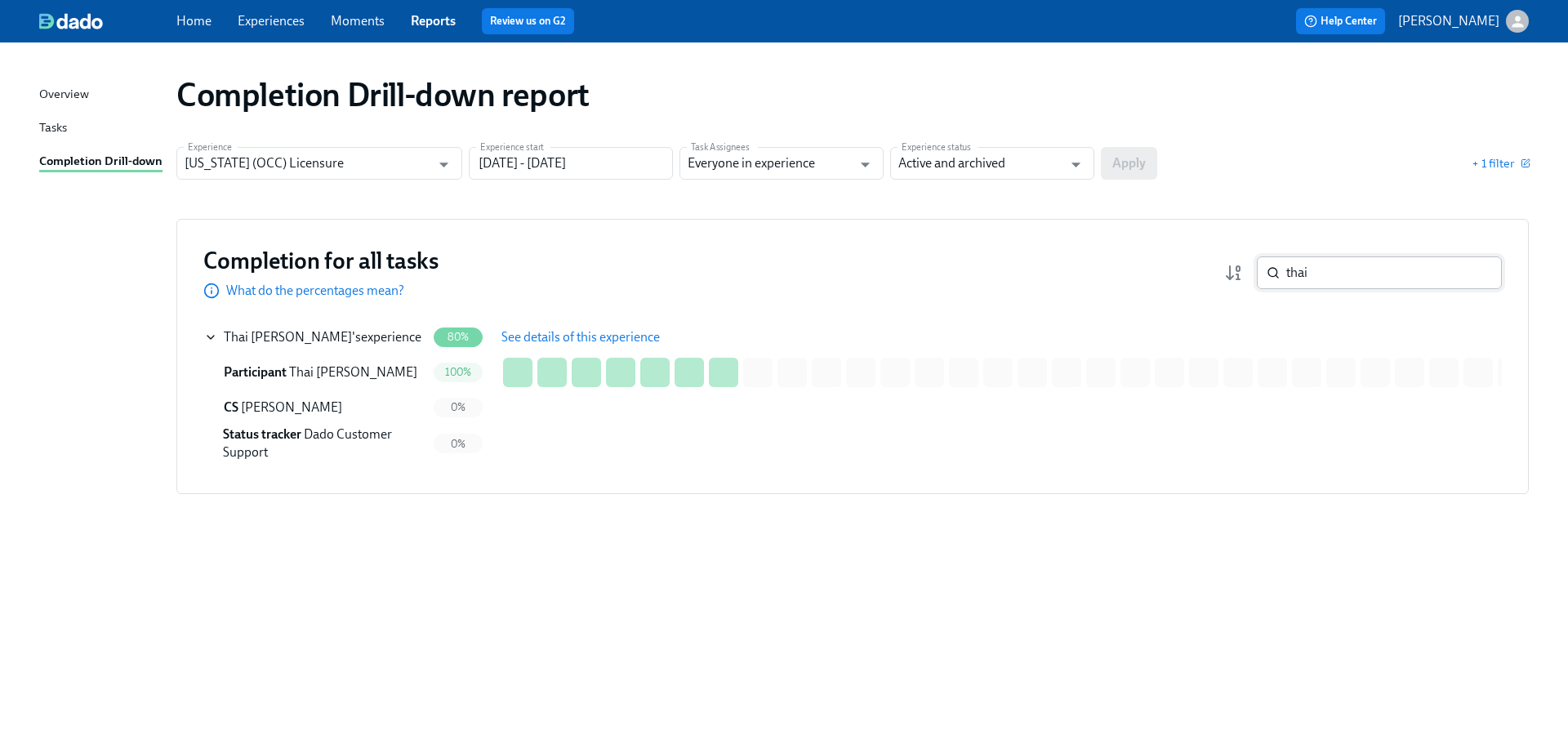
click at [1386, 265] on input "thai" at bounding box center [1394, 272] width 216 height 33
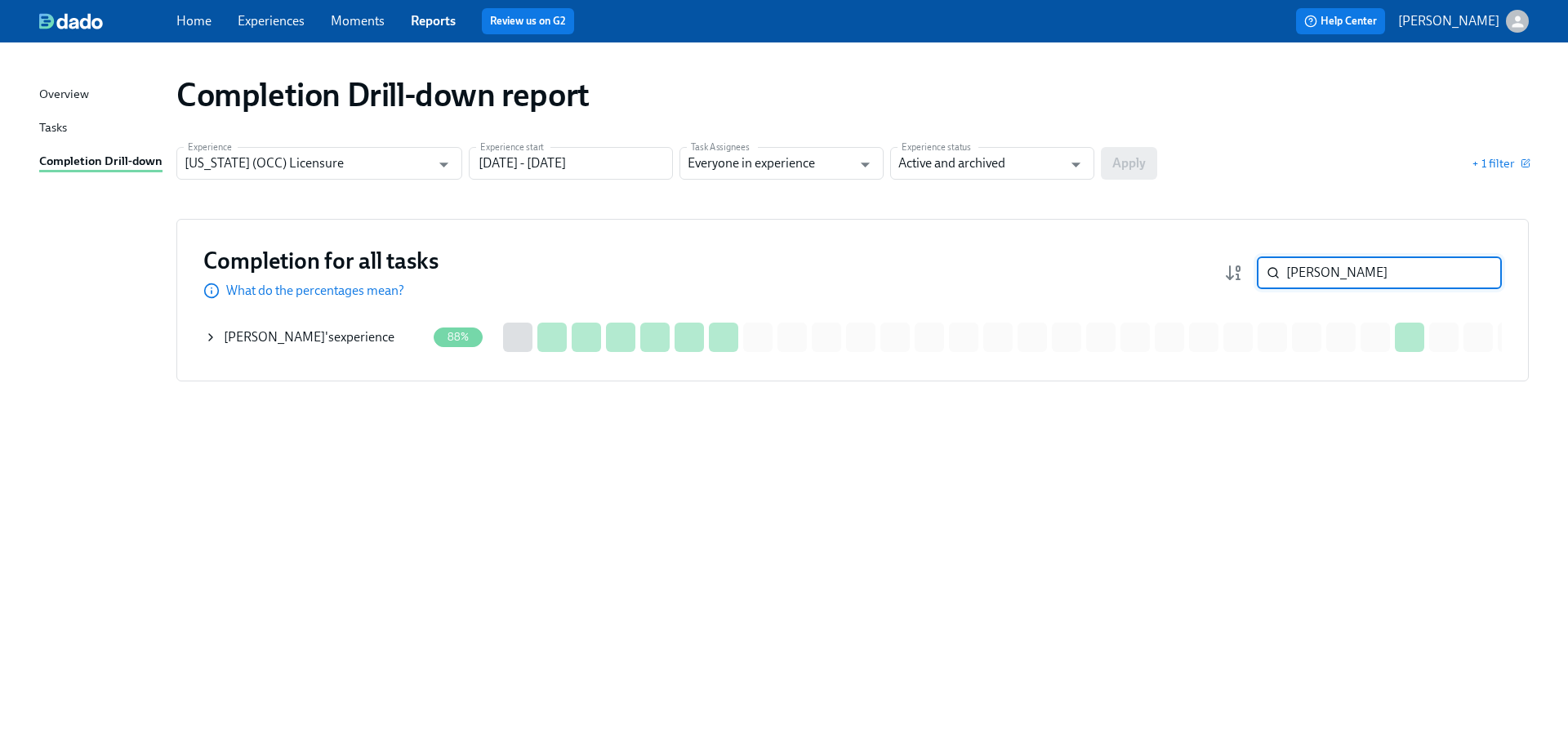
type input "ancel"
click at [288, 331] on span "Ancel Mathew" at bounding box center [274, 337] width 101 height 16
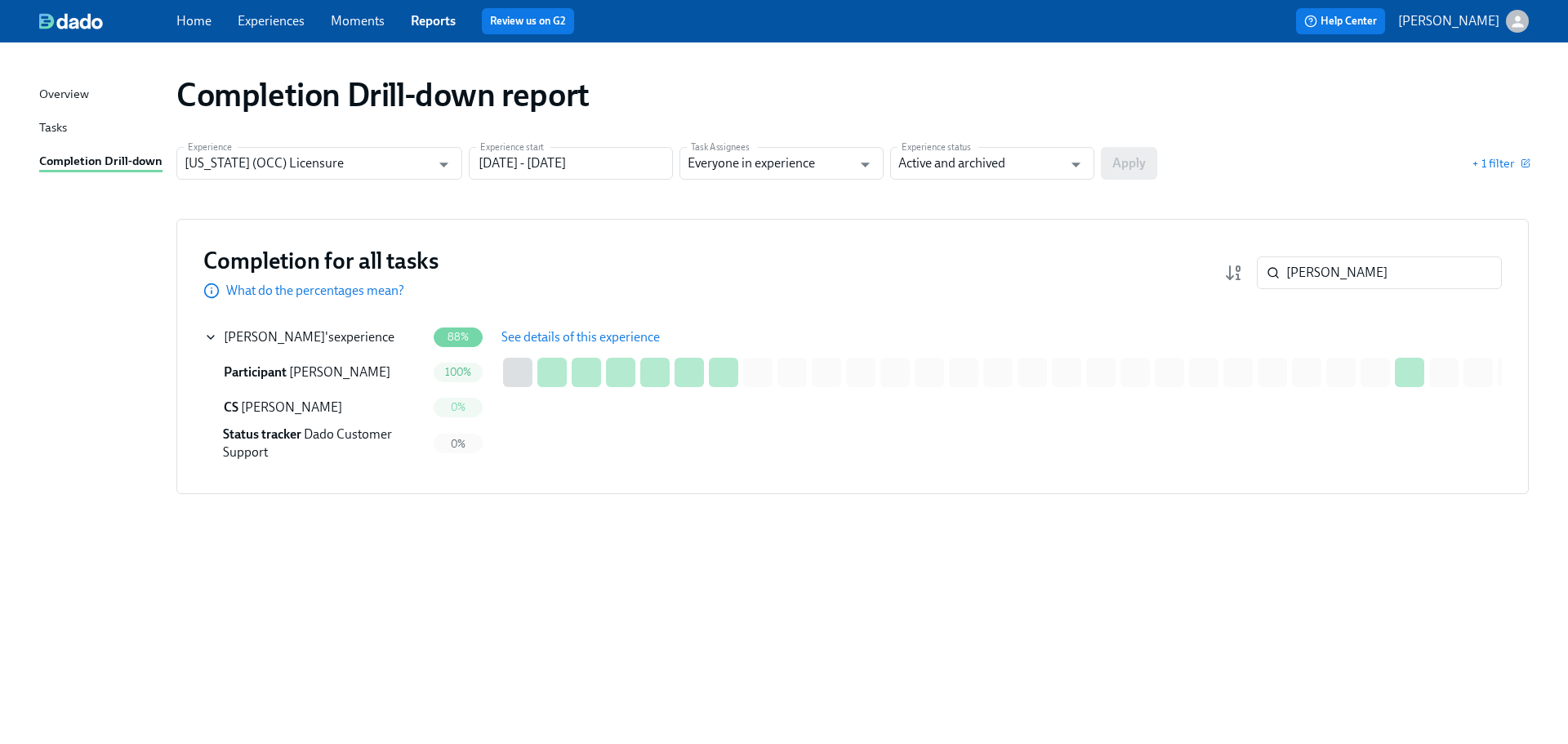
click at [561, 340] on span "See details of this experience" at bounding box center [580, 337] width 158 height 17
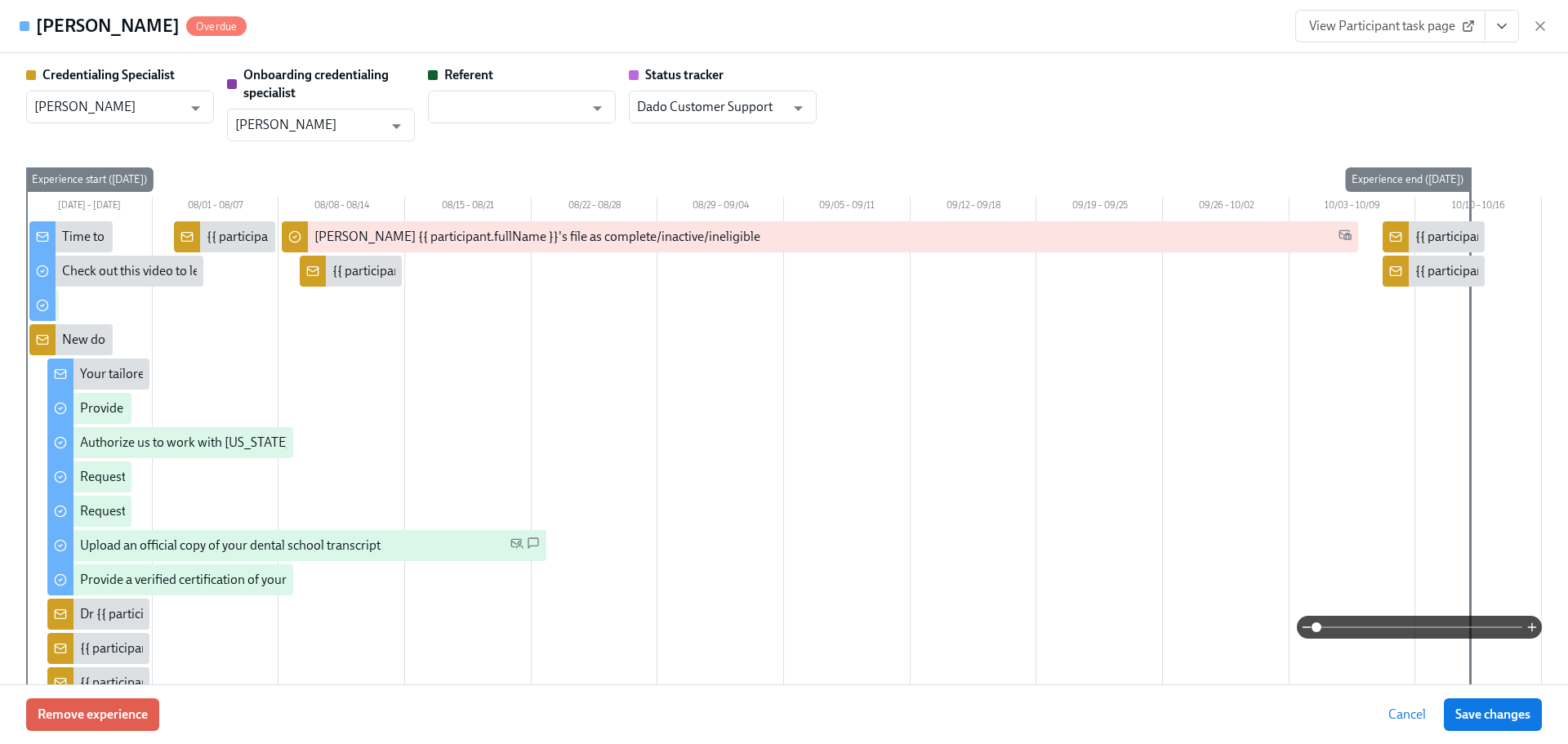
click at [1520, 32] on div "View Participant task page" at bounding box center [1422, 26] width 253 height 33
click at [1510, 35] on button "View task page" at bounding box center [1502, 26] width 35 height 33
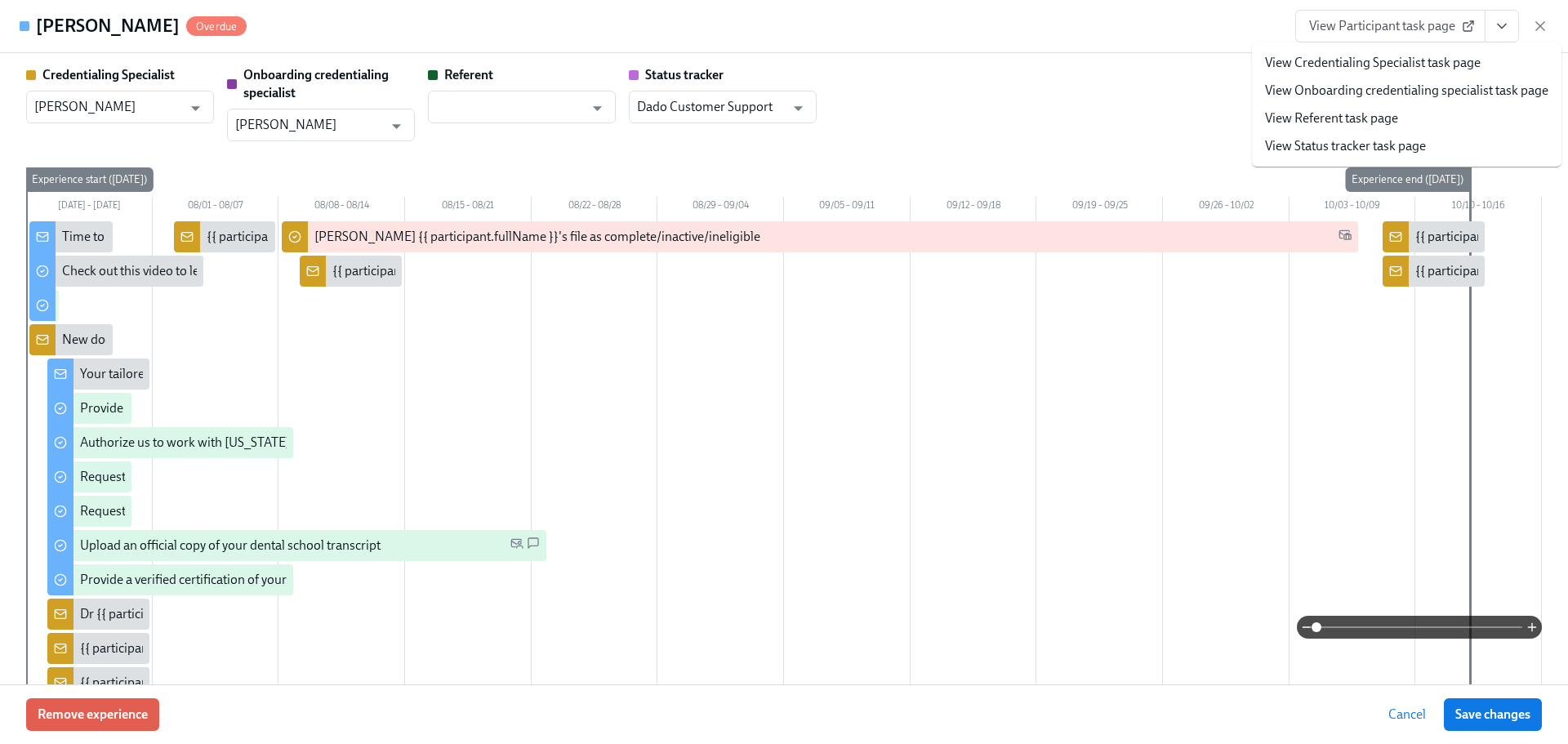
click at [1453, 53] on li "View Credentialing Specialist task page" at bounding box center [1406, 63] width 309 height 28
click at [1432, 59] on link "View Credentialing Specialist task page" at bounding box center [1373, 63] width 216 height 18
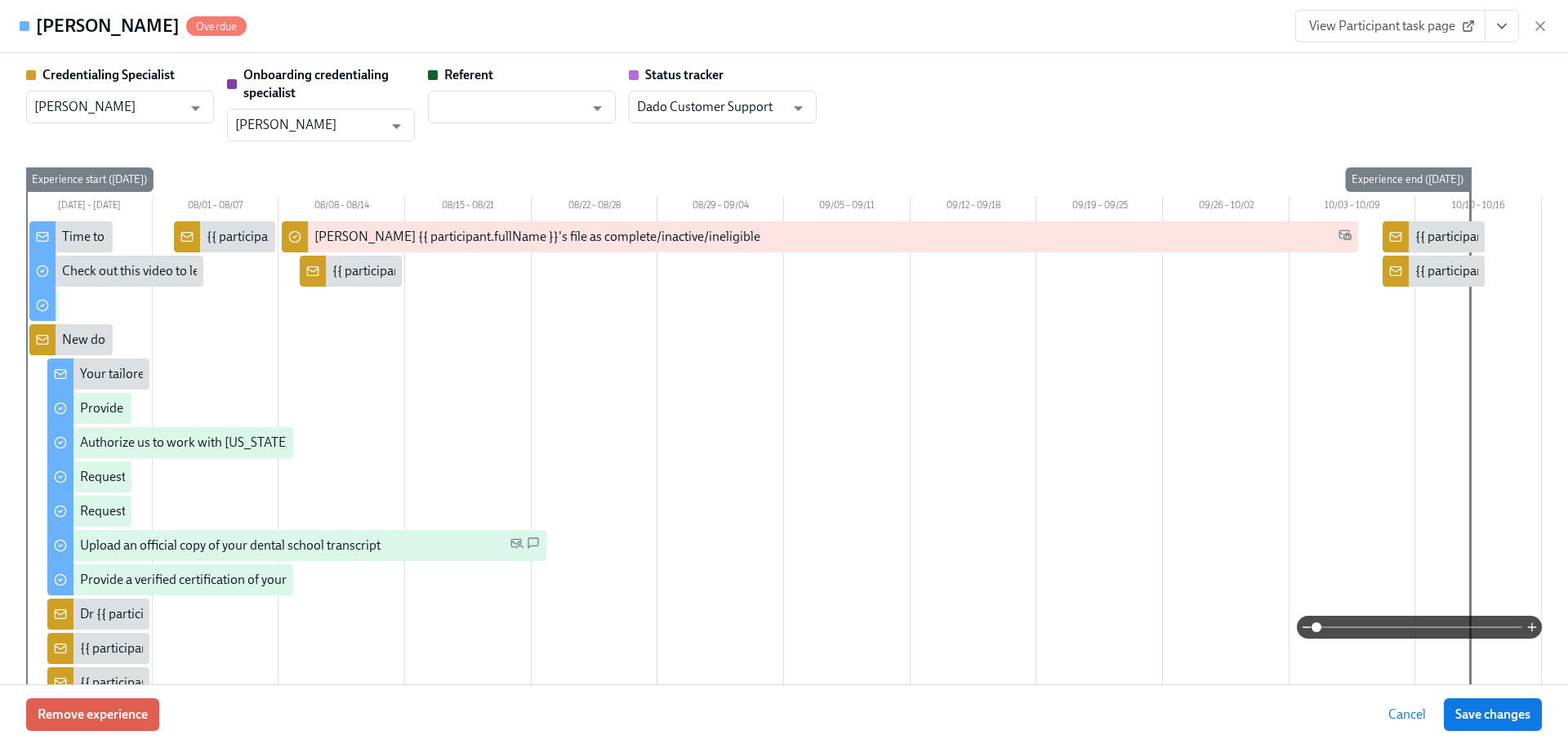
click at [1401, 40] on link "View Participant task page" at bounding box center [1390, 26] width 190 height 33
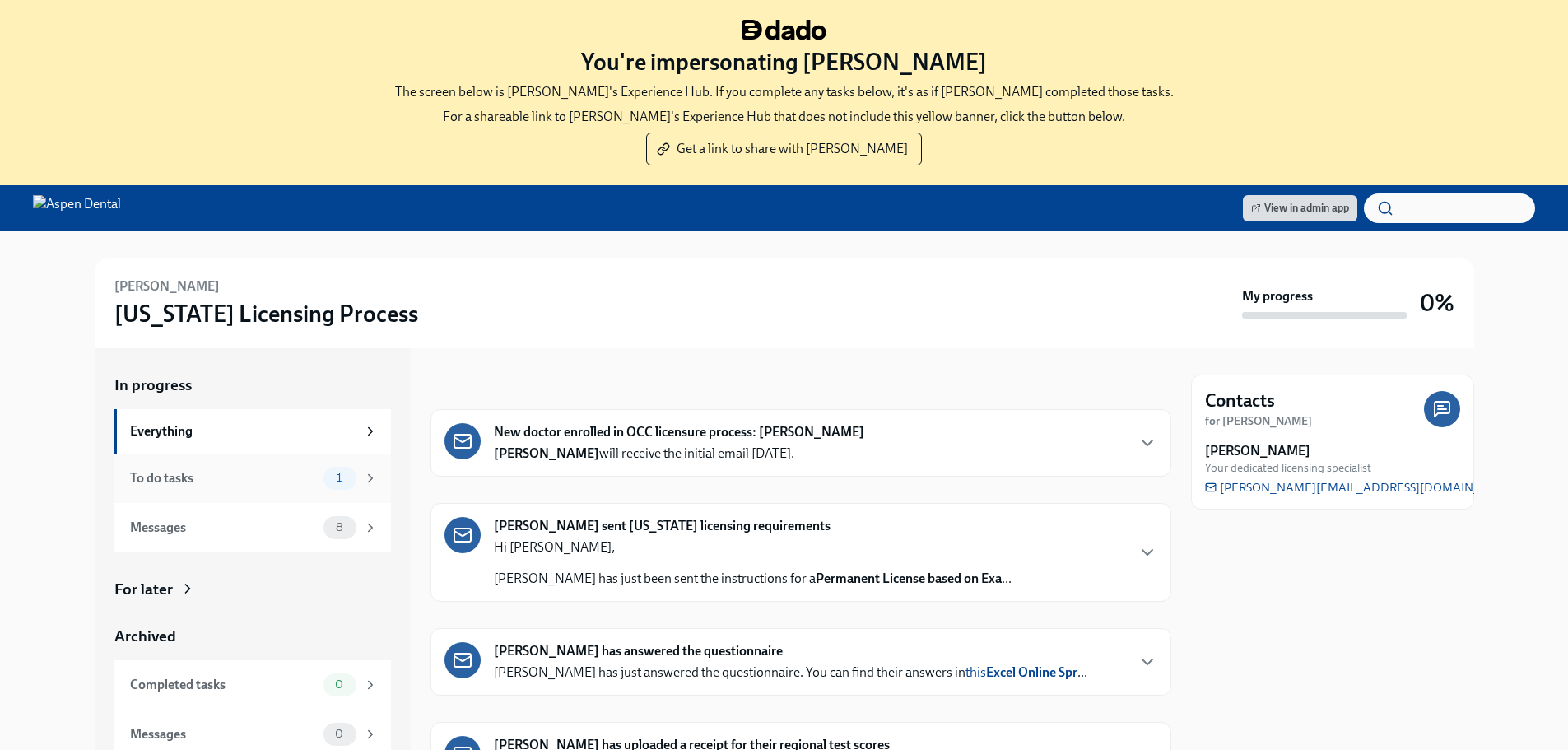
click at [198, 486] on div "To do tasks" at bounding box center [224, 478] width 187 height 18
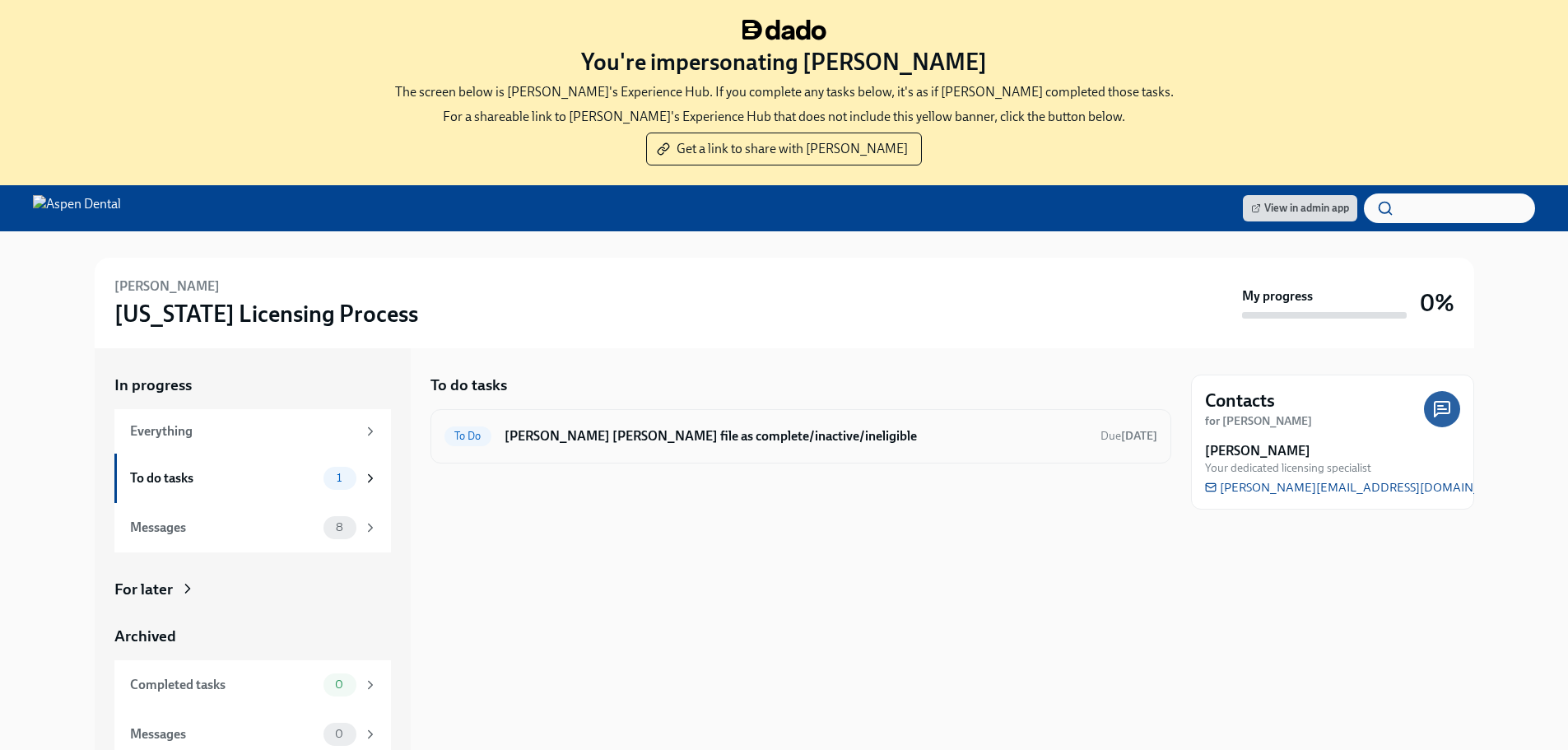
click at [650, 437] on h6 "Mark Jaela Payne's file as complete/inactive/ineligible" at bounding box center [795, 436] width 583 height 18
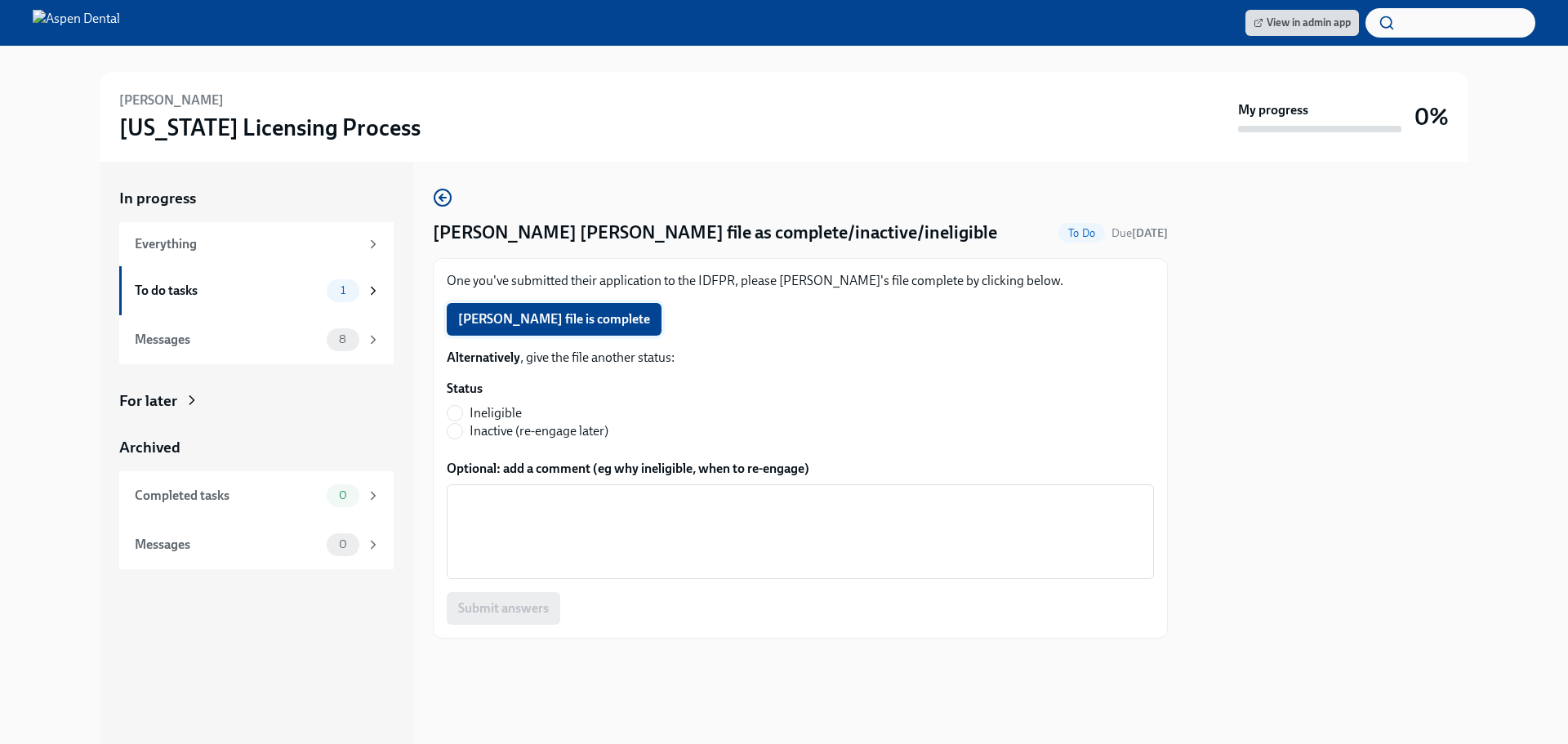
click at [614, 321] on span "Jaela Payne's file is complete" at bounding box center [554, 319] width 192 height 17
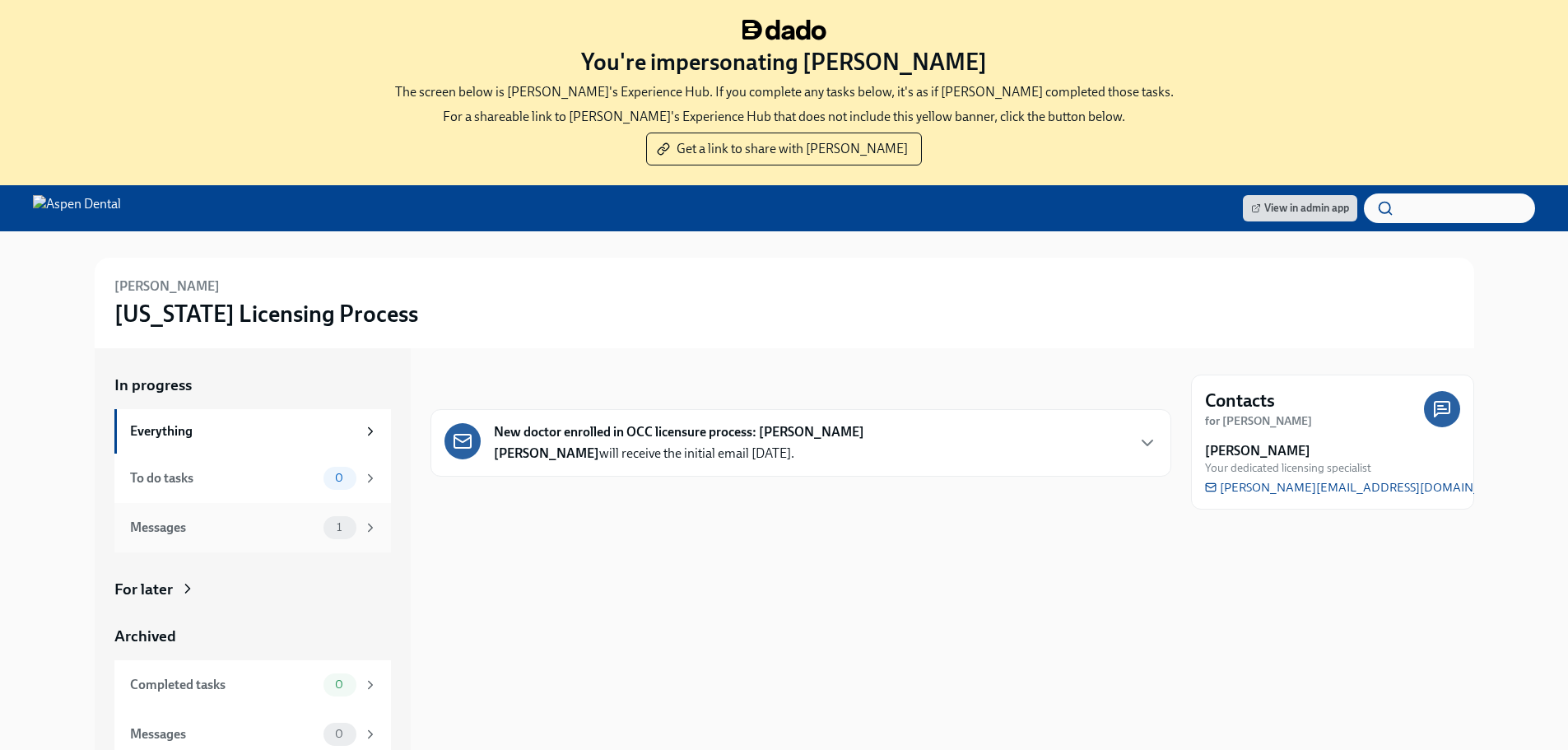
click at [243, 521] on div "Messages" at bounding box center [224, 527] width 187 height 18
click at [1004, 439] on div "New doctor enrolled in OCC licensure process: Blake Lindsey Blake Lindsey will …" at bounding box center [800, 443] width 712 height 40
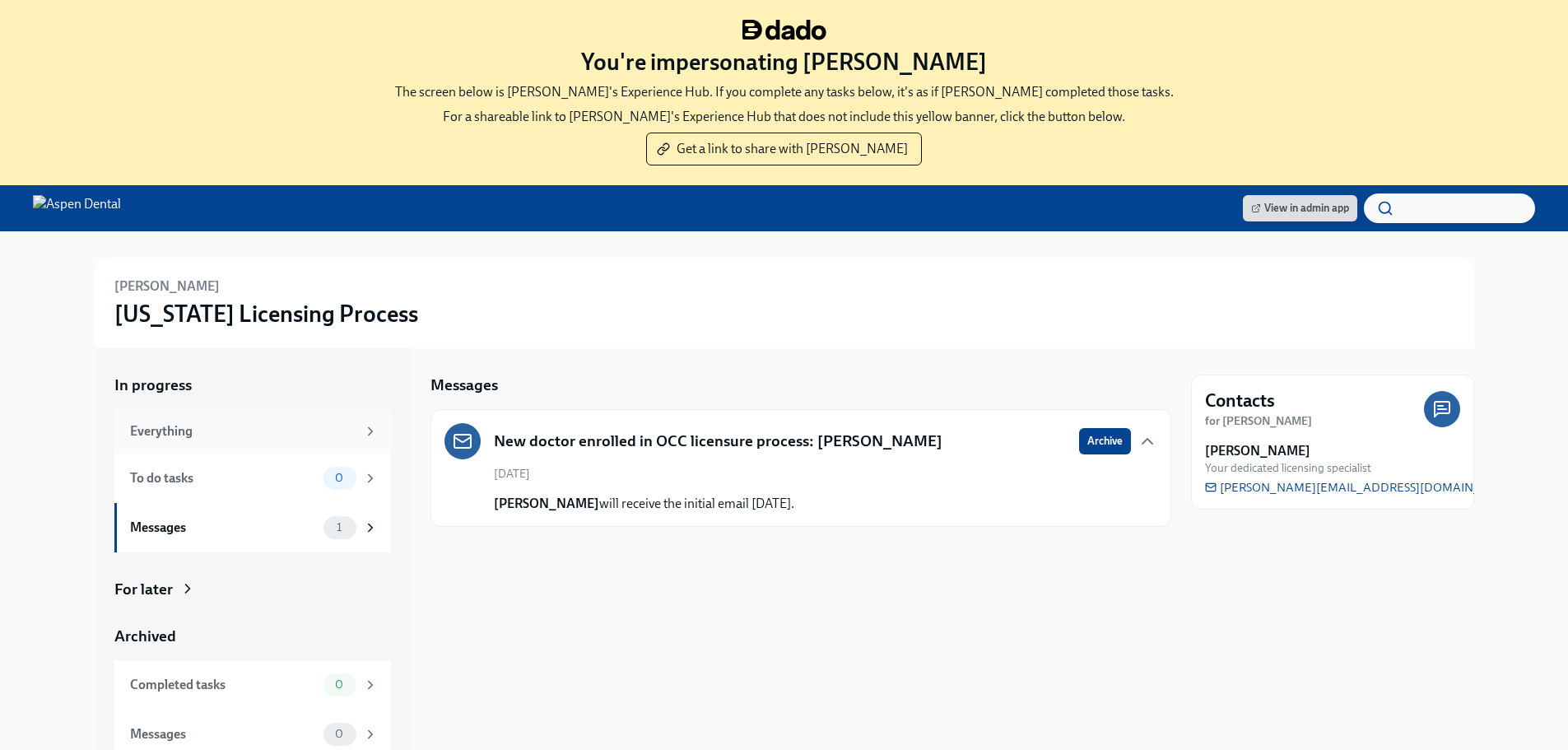
click at [228, 442] on div "Everything" at bounding box center [253, 431] width 277 height 45
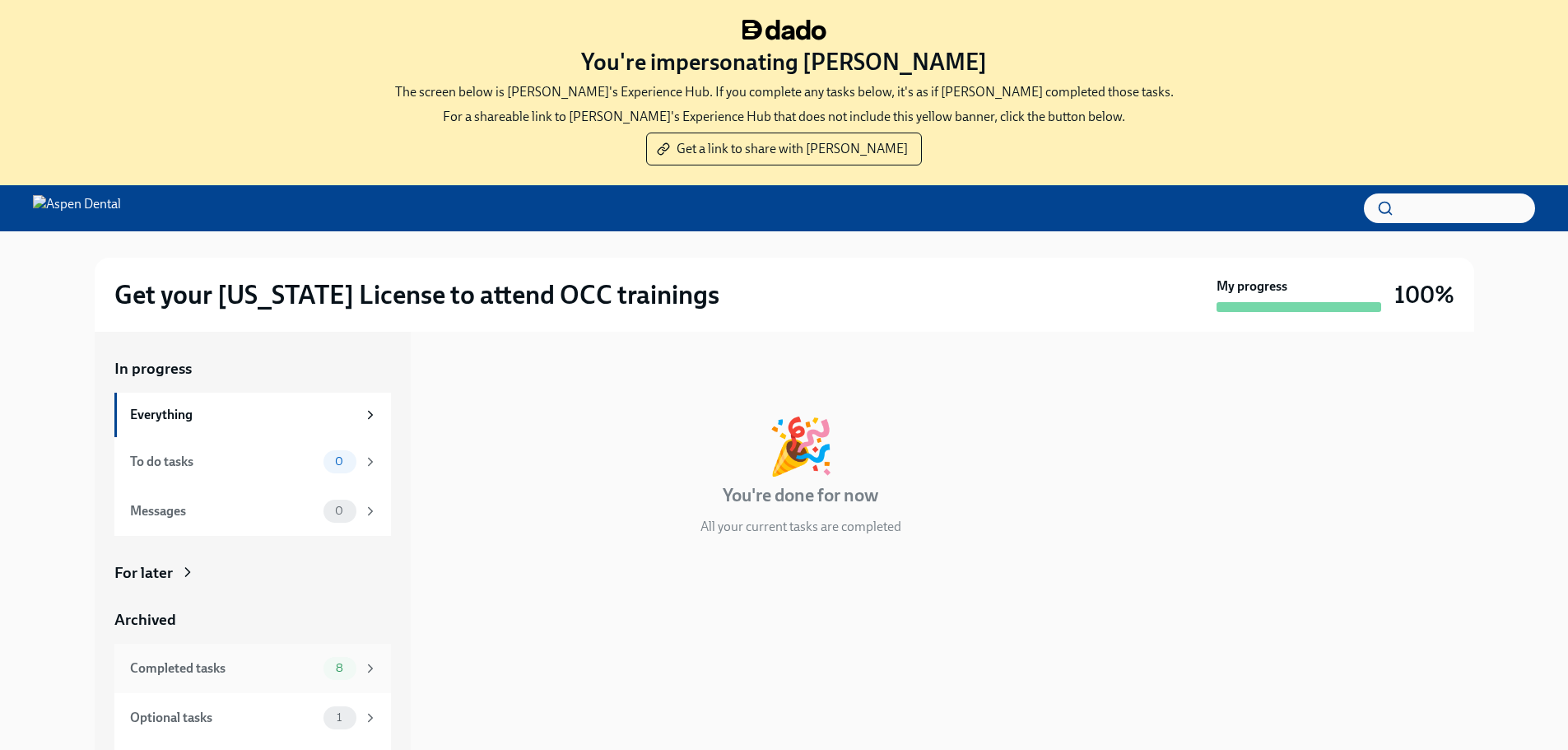
click at [258, 655] on div "Completed tasks 8" at bounding box center [253, 668] width 277 height 50
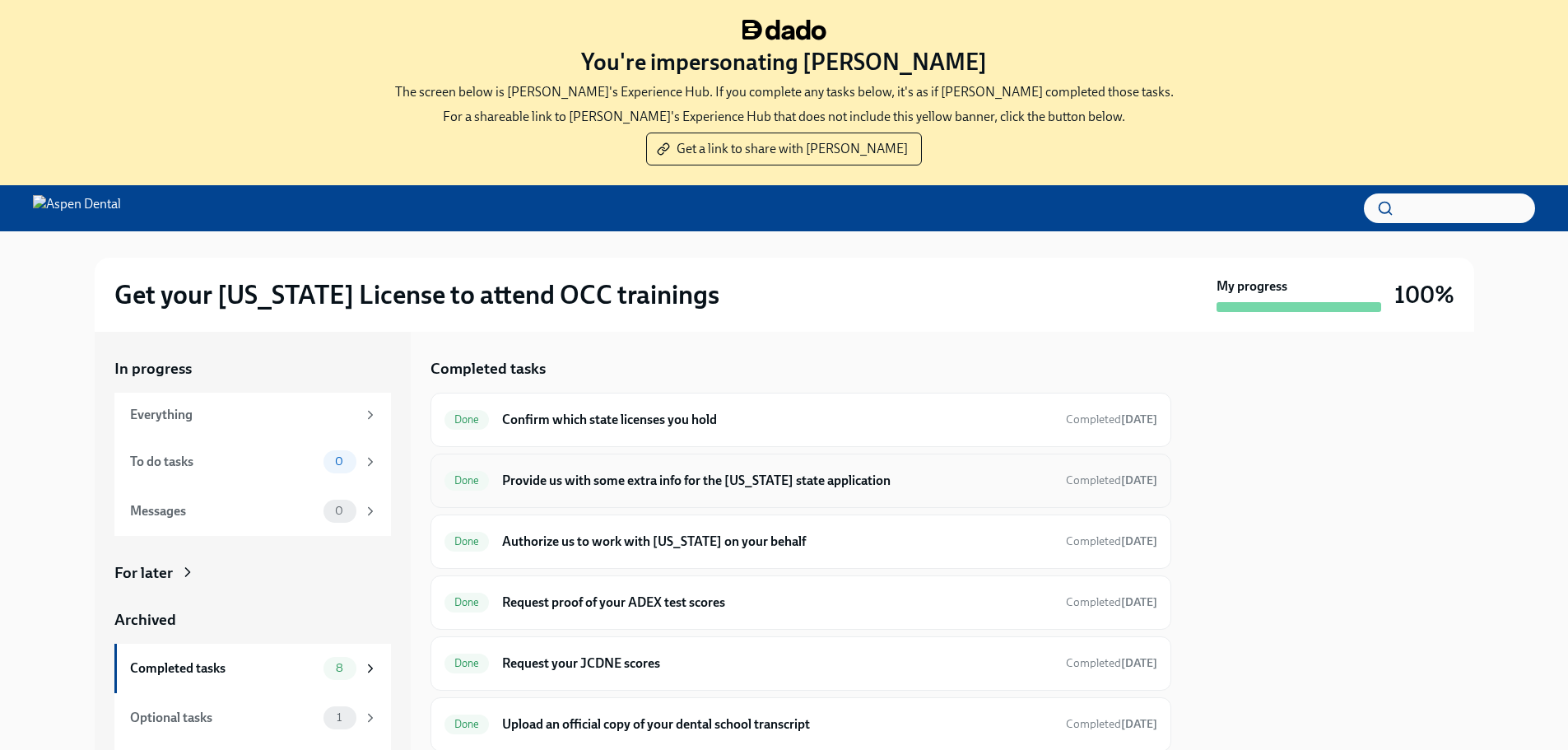
click at [696, 474] on h6 "Provide us with some extra info for the Illinois state application" at bounding box center [777, 480] width 550 height 18
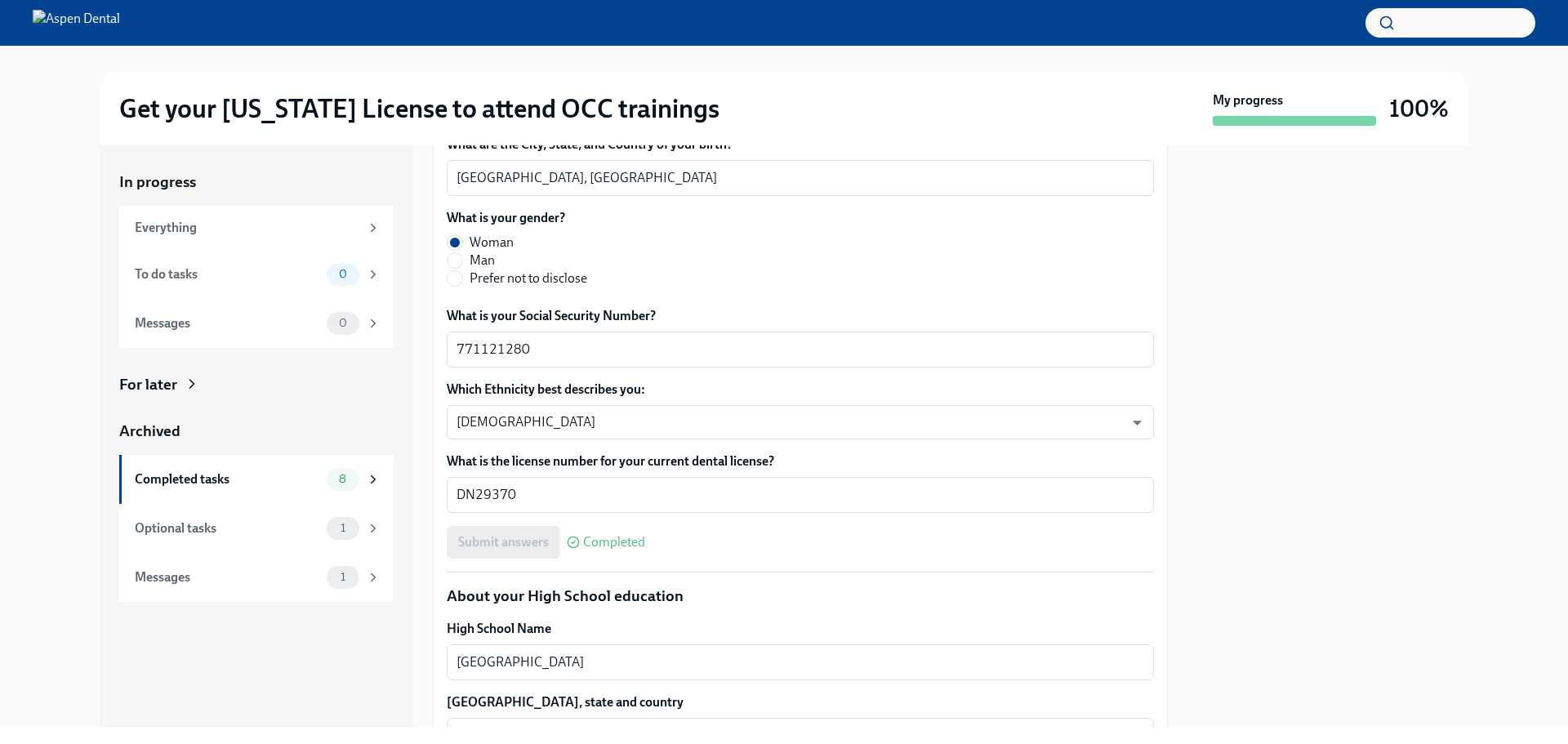
scroll to position [490, 0]
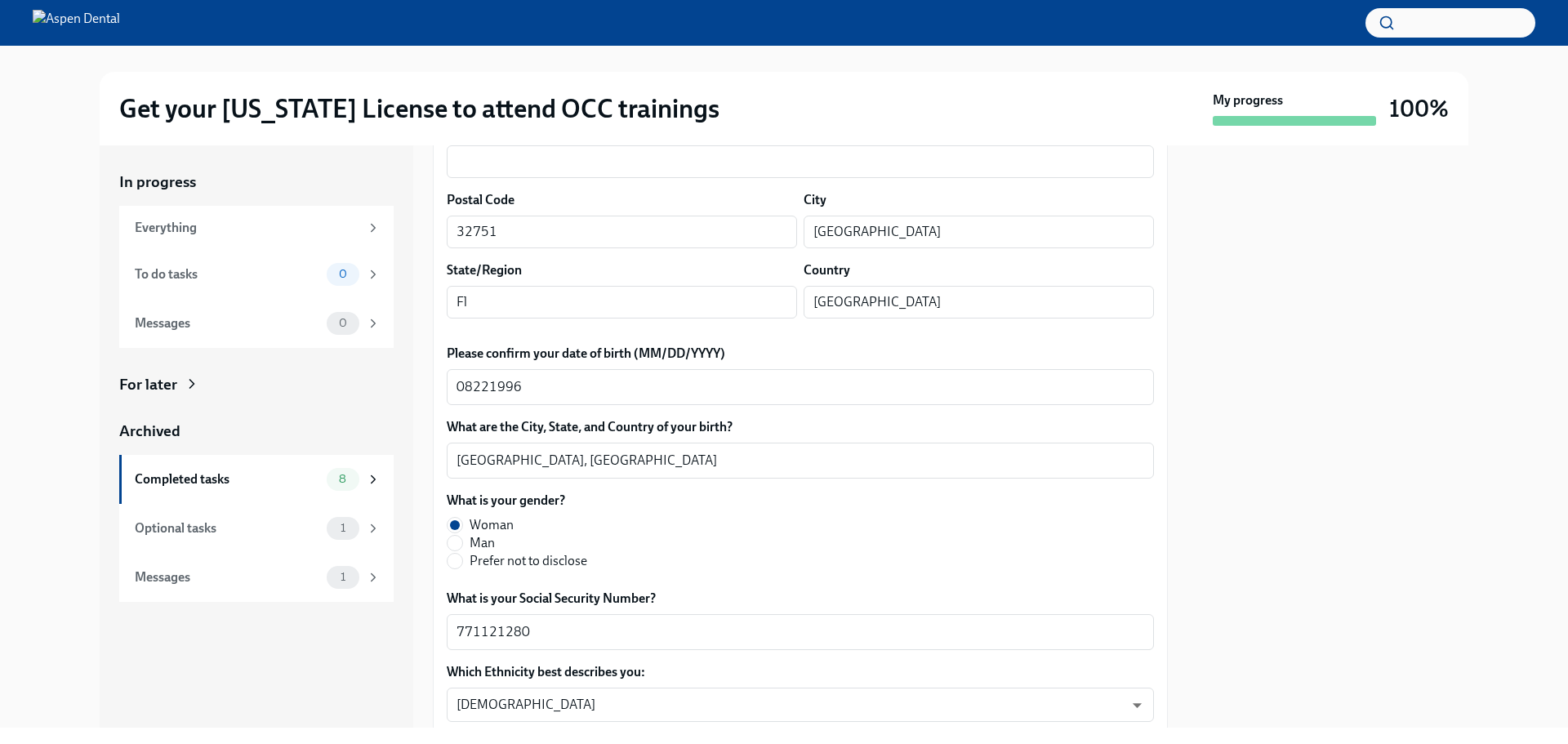
drag, startPoint x: 595, startPoint y: 281, endPoint x: 435, endPoint y: 283, distance: 160.0
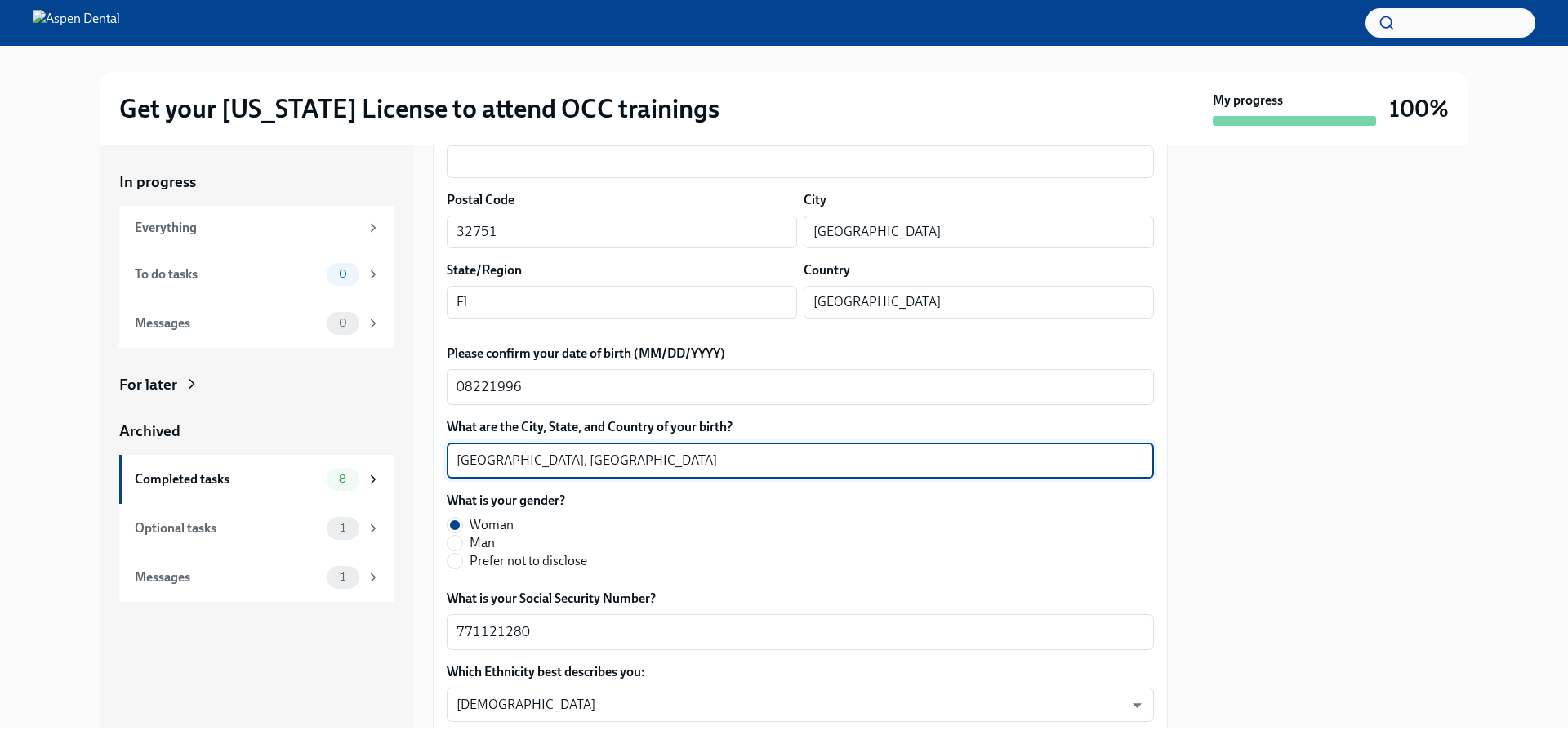
drag, startPoint x: 547, startPoint y: 650, endPoint x: 424, endPoint y: 654, distance: 123.1
click at [424, 654] on div "In progress Everything To do tasks 0 Messages 0 For later Archived Completed ta…" at bounding box center [784, 436] width 1368 height 582
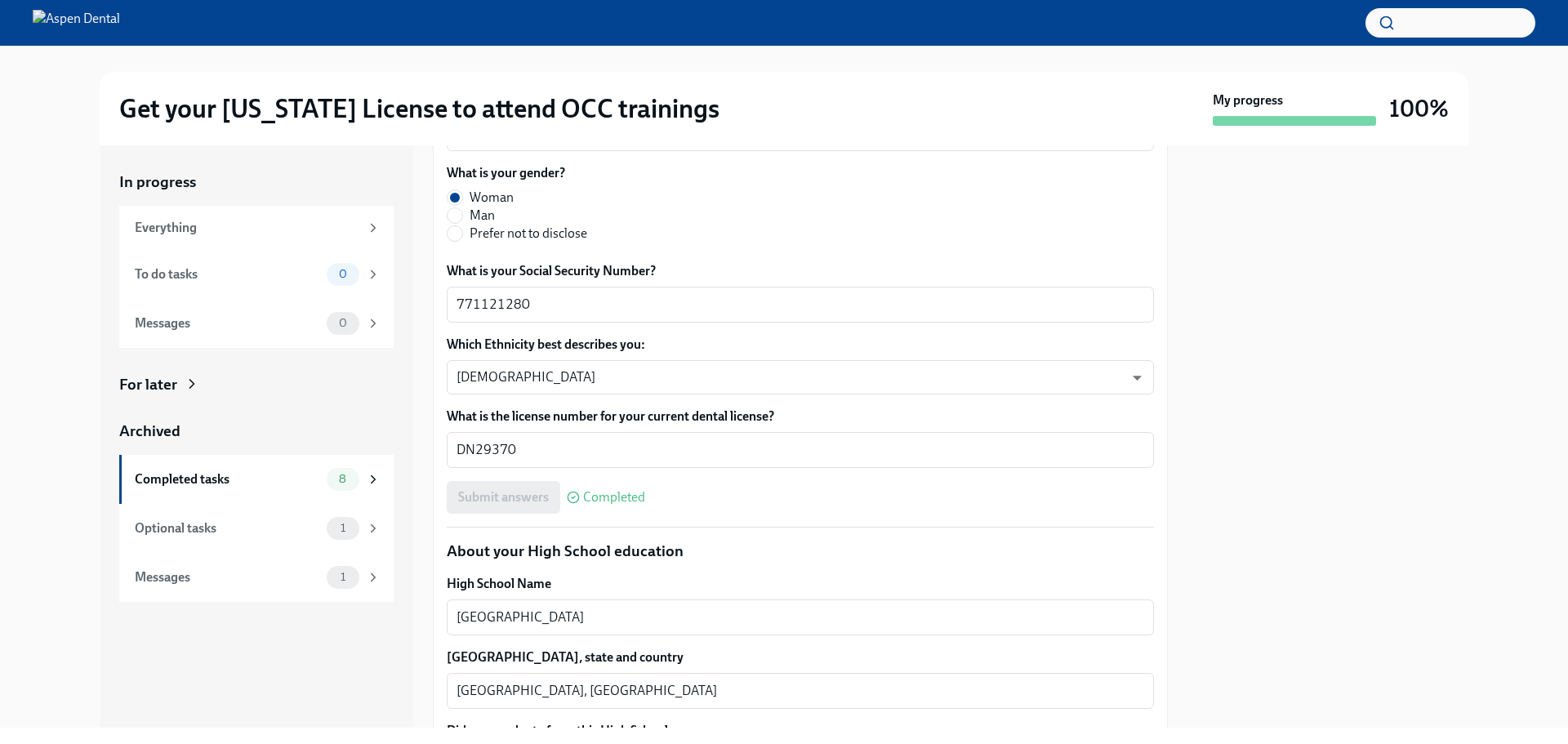
scroll to position [816, 0]
click at [1293, 227] on div at bounding box center [1328, 436] width 281 height 582
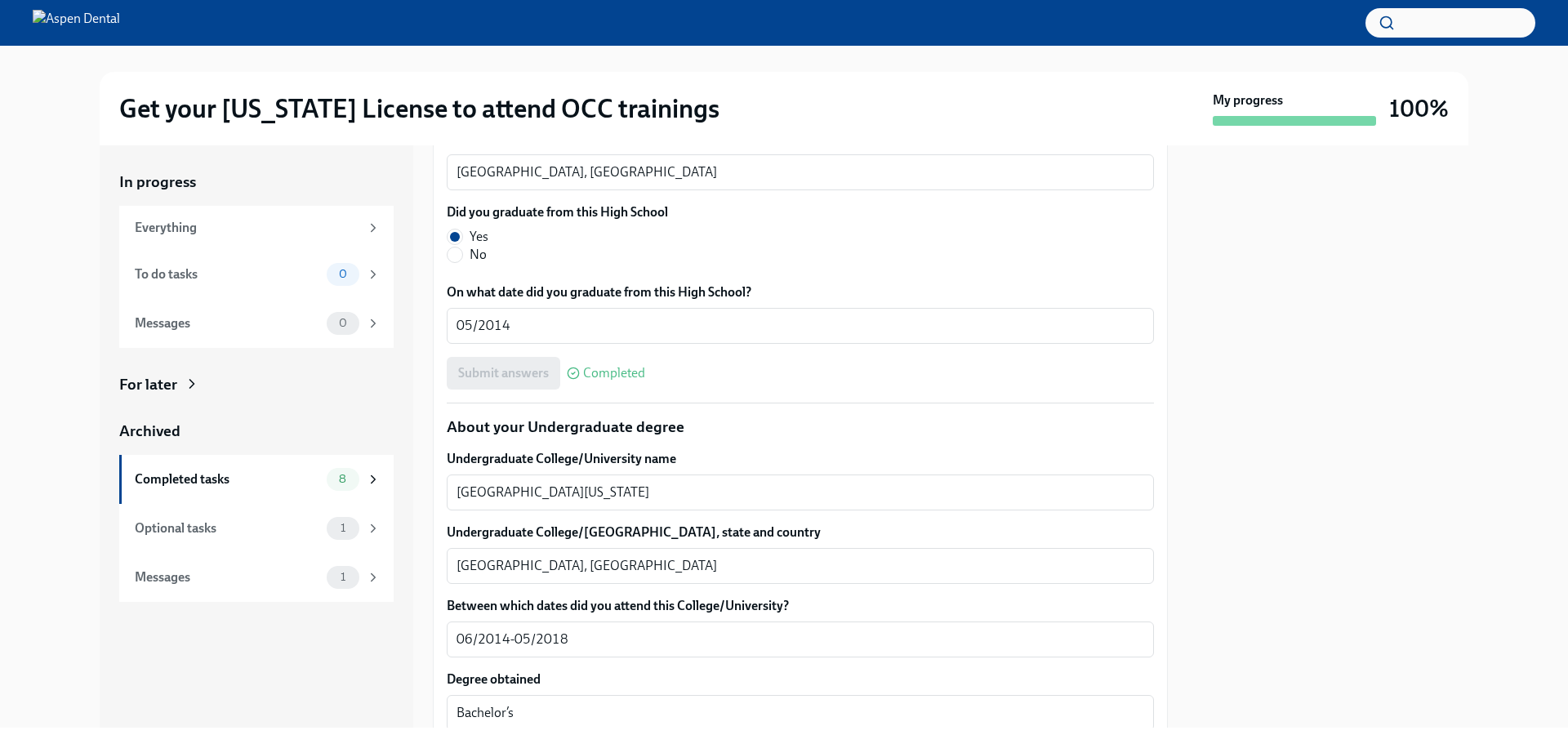
scroll to position [1306, 0]
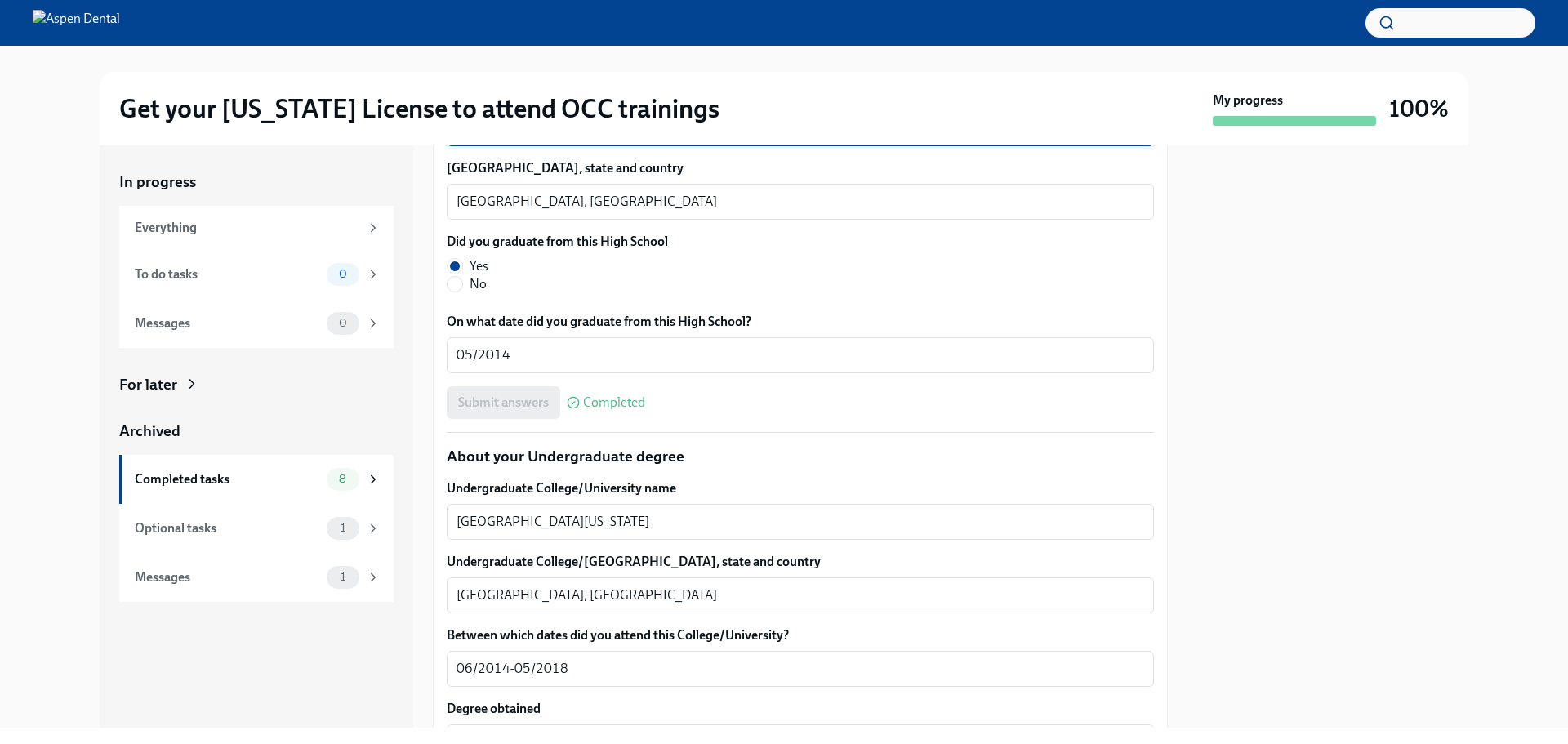
drag, startPoint x: 591, startPoint y: 319, endPoint x: 494, endPoint y: 321, distance: 97.0
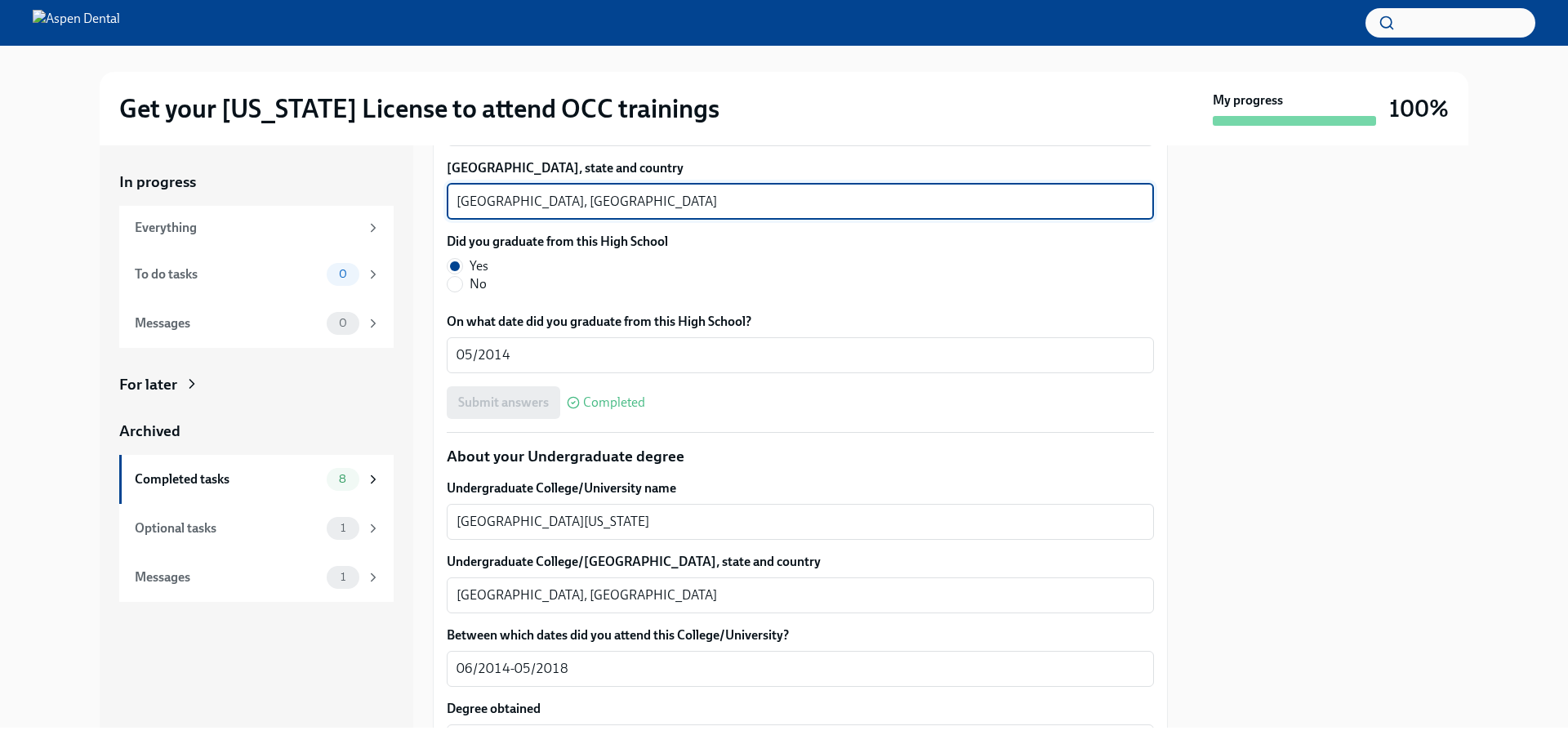
click at [463, 211] on textarea "[GEOGRAPHIC_DATA], [GEOGRAPHIC_DATA]" at bounding box center [801, 202] width 688 height 20
click at [463, 211] on textarea "Clermont, FL" at bounding box center [801, 202] width 688 height 20
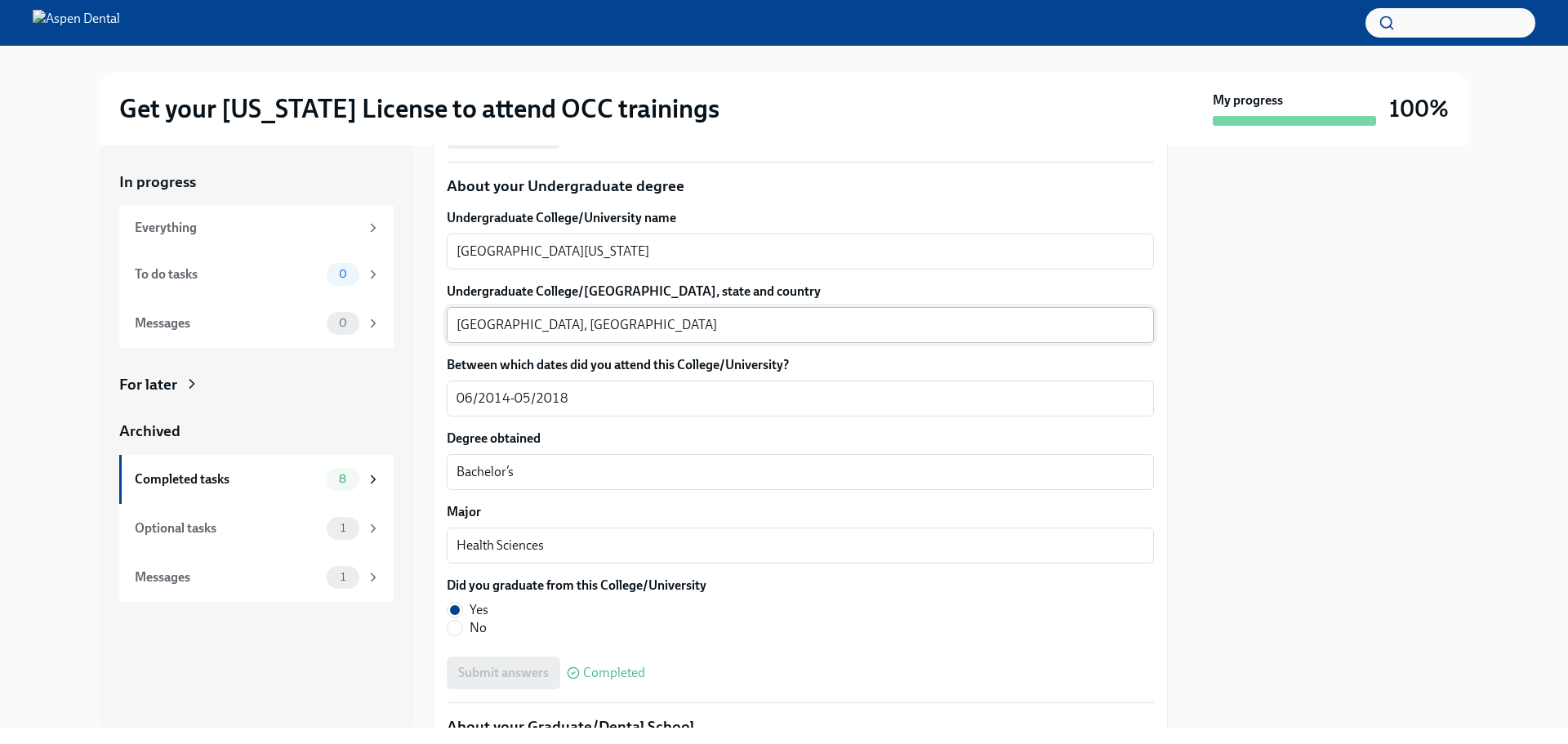
scroll to position [1632, 0]
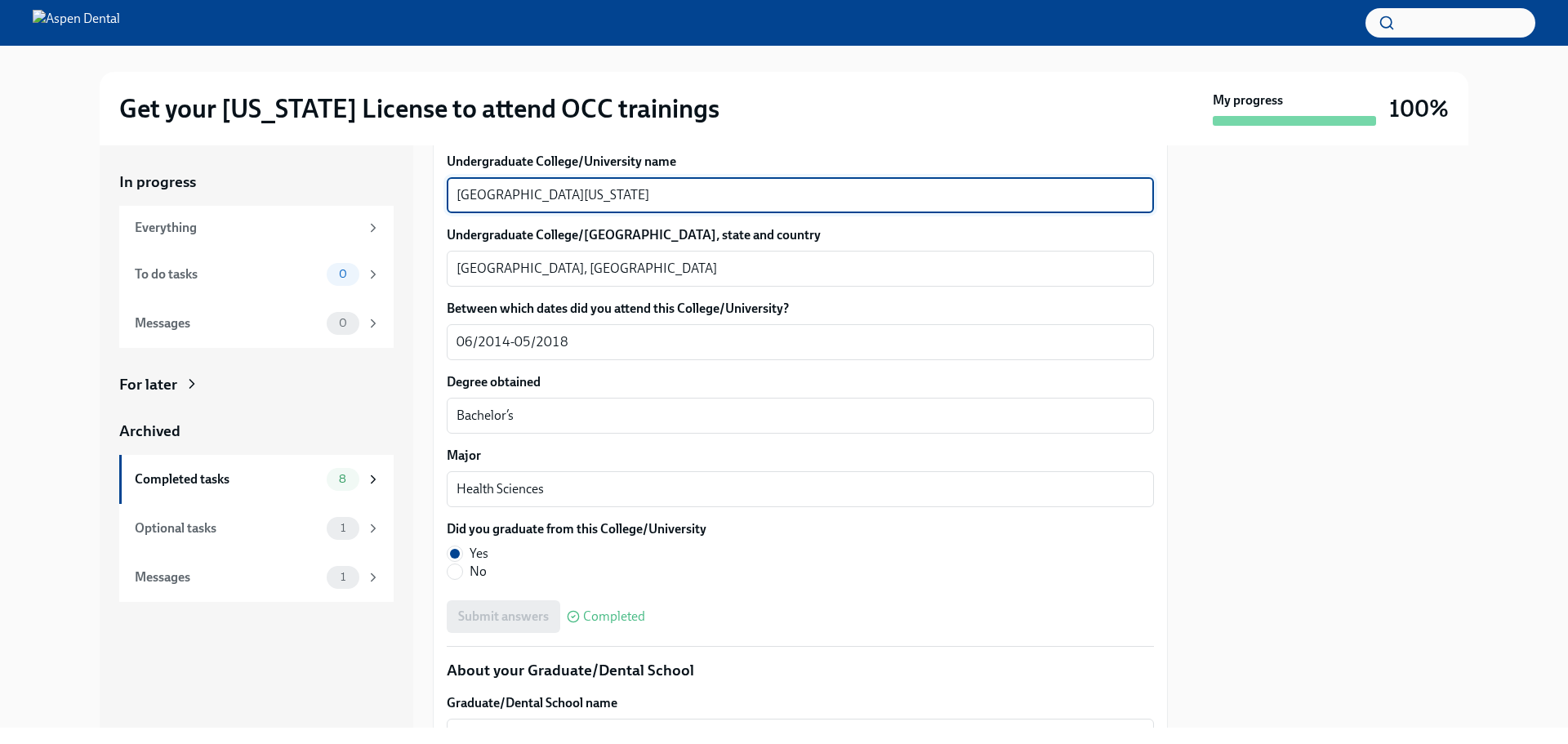
drag, startPoint x: 609, startPoint y: 384, endPoint x: 359, endPoint y: 377, distance: 250.1
click at [359, 377] on div "In progress Everything To do tasks 0 Messages 0 For later Archived Completed ta…" at bounding box center [784, 436] width 1368 height 582
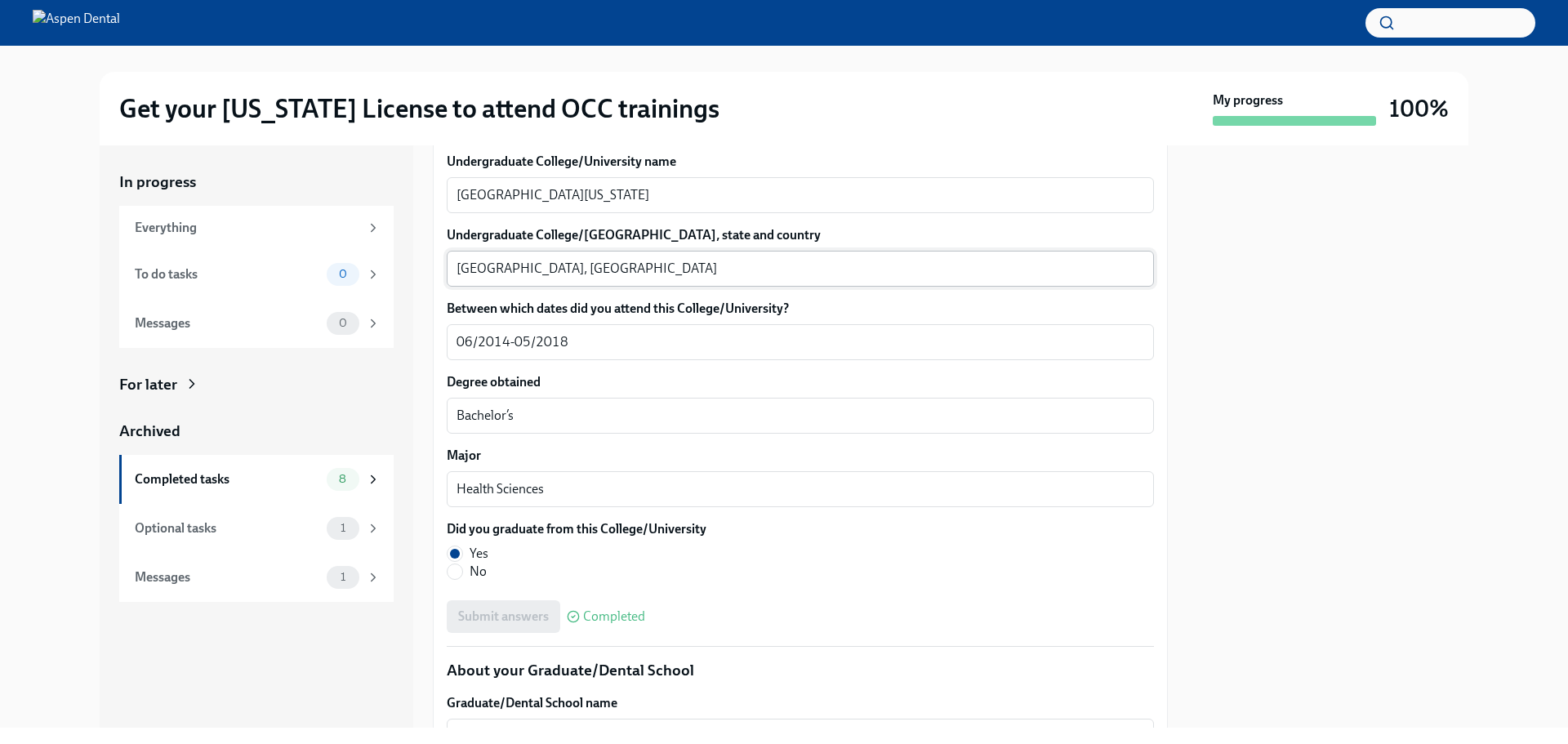
click at [488, 279] on textarea "Orlando, FL" at bounding box center [801, 269] width 688 height 20
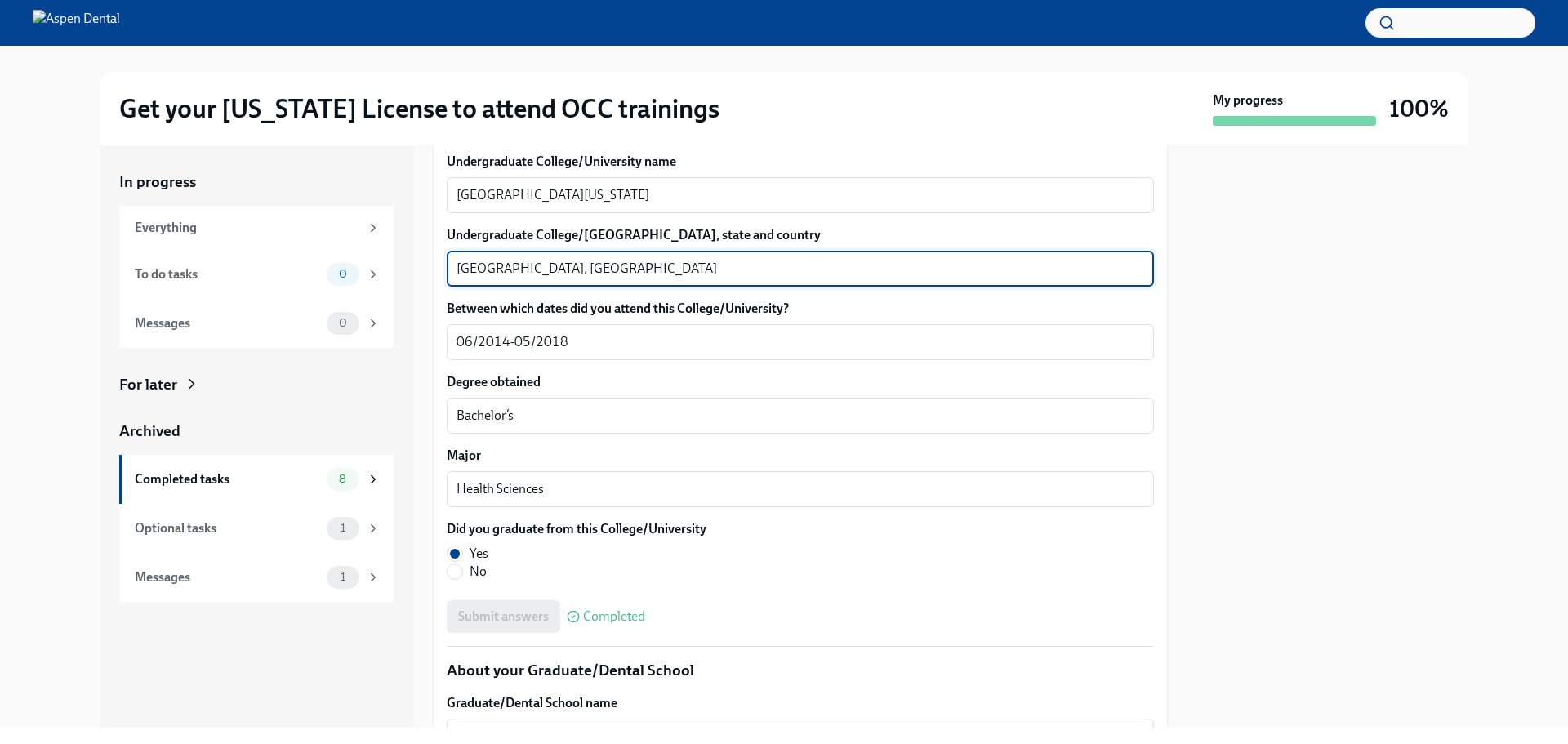
click at [488, 279] on textarea "Orlando, FL" at bounding box center [801, 269] width 688 height 20
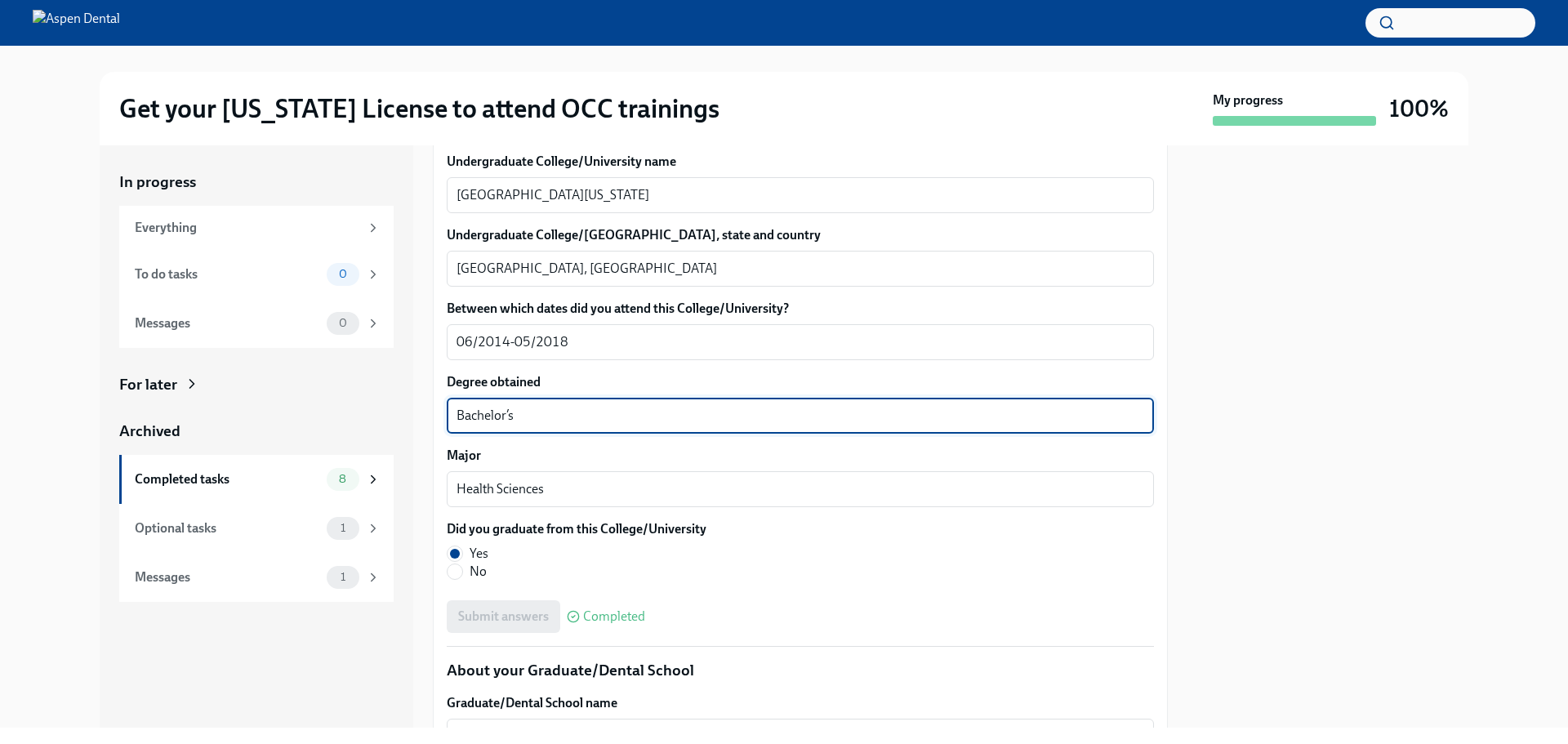
drag, startPoint x: 538, startPoint y: 605, endPoint x: 424, endPoint y: 608, distance: 114.0
click at [405, 608] on div "In progress Everything To do tasks 0 Messages 0 For later Archived Completed ta…" at bounding box center [784, 436] width 1368 height 582
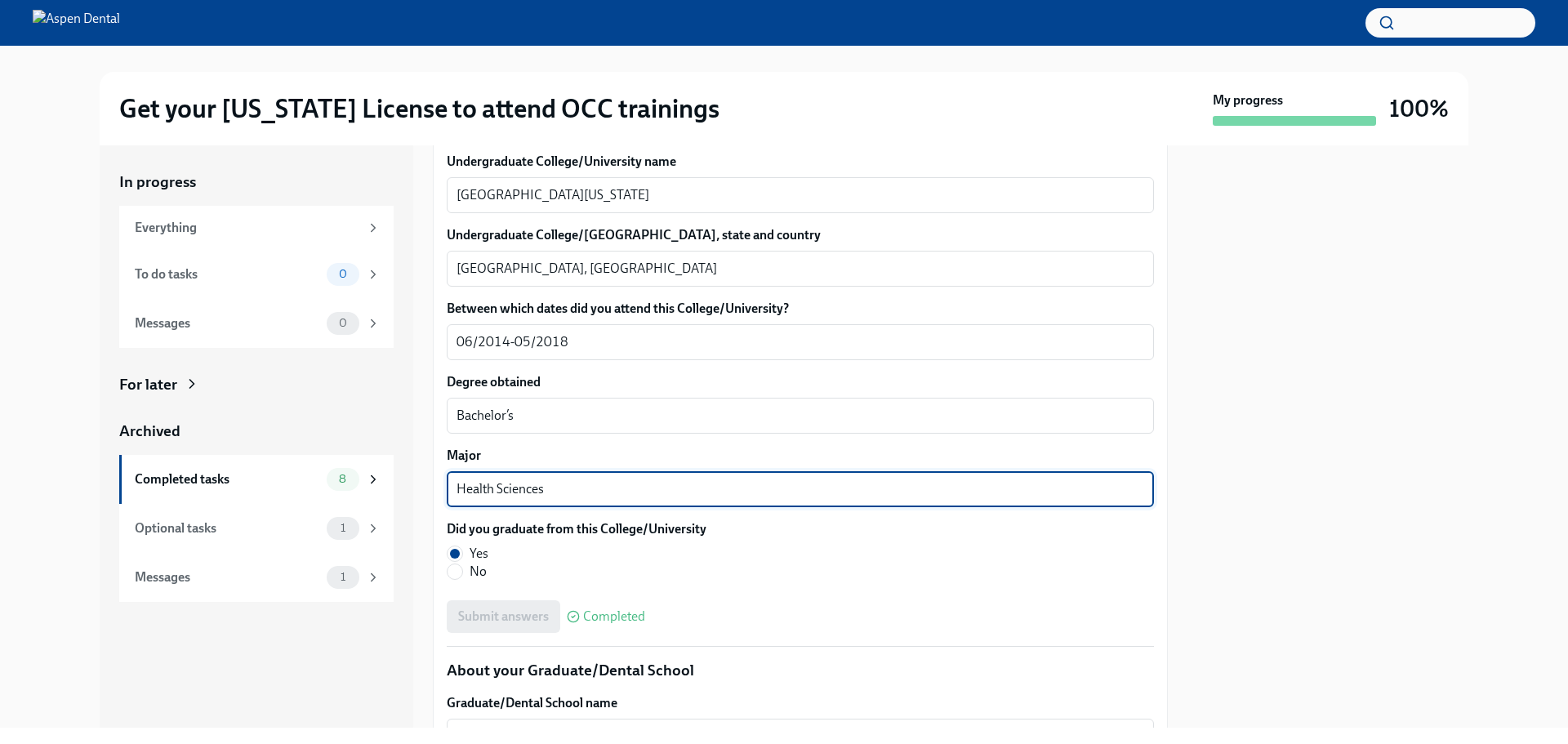
drag, startPoint x: 560, startPoint y: 678, endPoint x: 397, endPoint y: 671, distance: 163.2
click at [397, 671] on div "In progress Everything To do tasks 0 Messages 0 For later Archived Completed ta…" at bounding box center [784, 436] width 1368 height 582
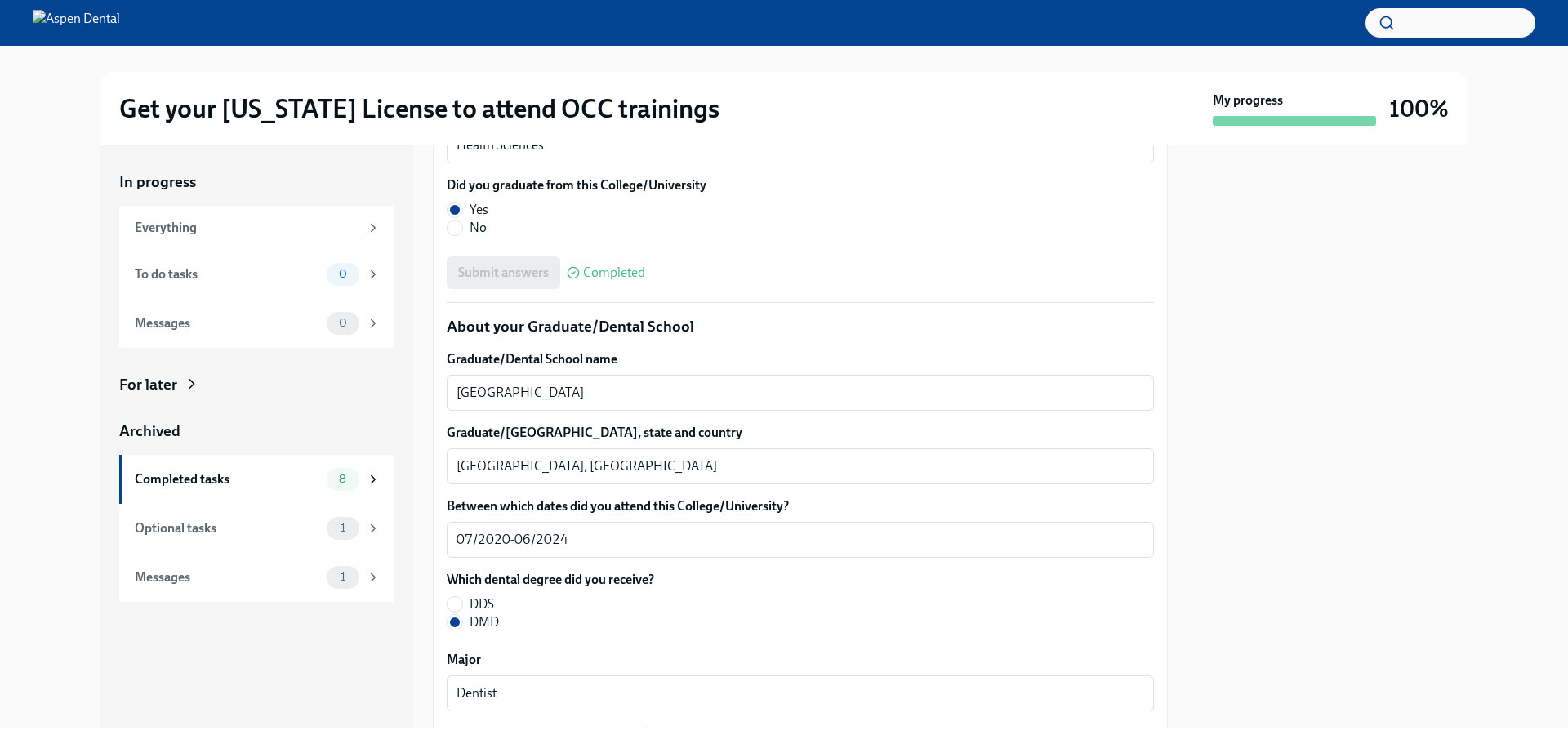
scroll to position [2040, 0]
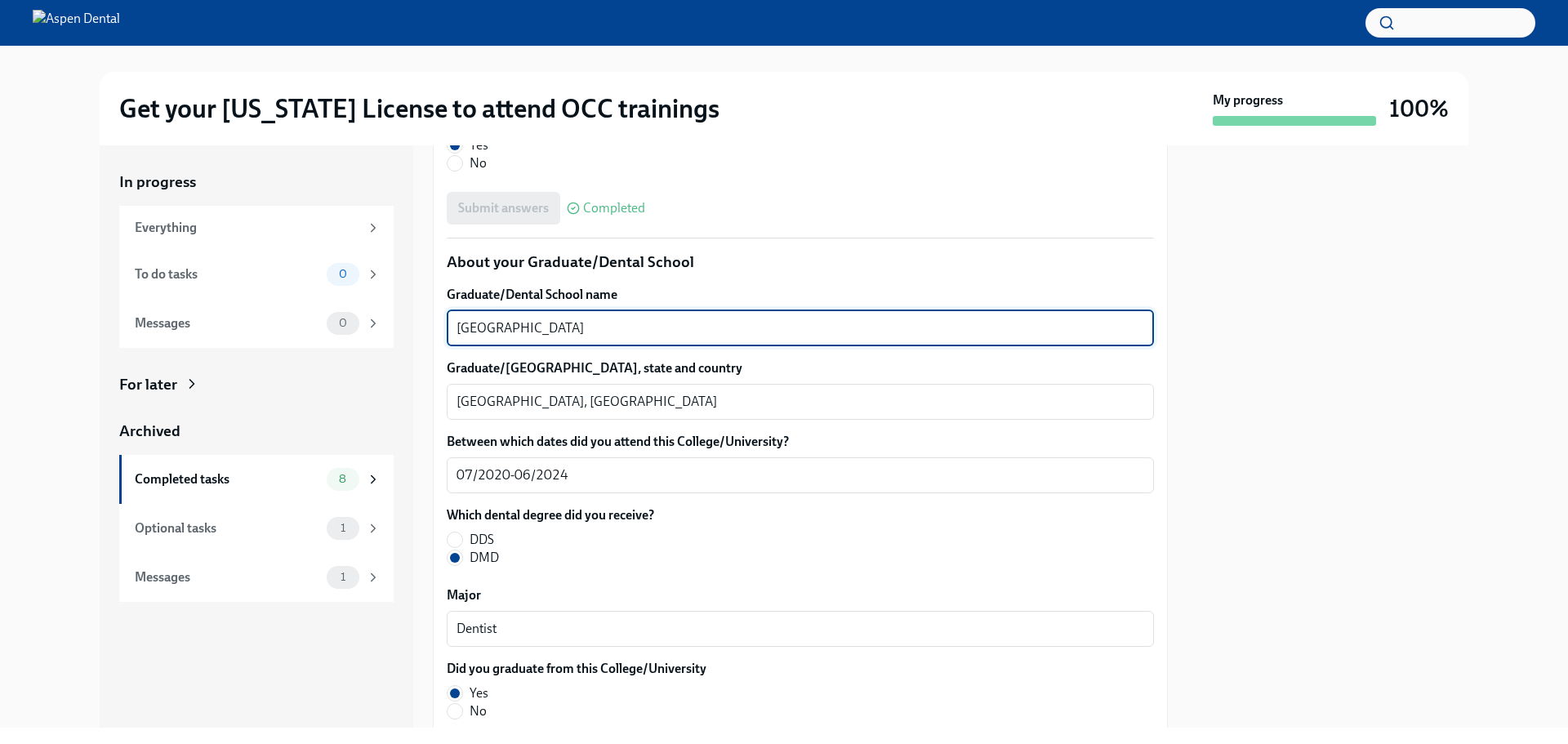
drag, startPoint x: 594, startPoint y: 515, endPoint x: 443, endPoint y: 509, distance: 151.1
click at [443, 509] on div "We will fill out the Illinois State Application Form on your behalf – we'll jus…" at bounding box center [800, 89] width 735 height 3554
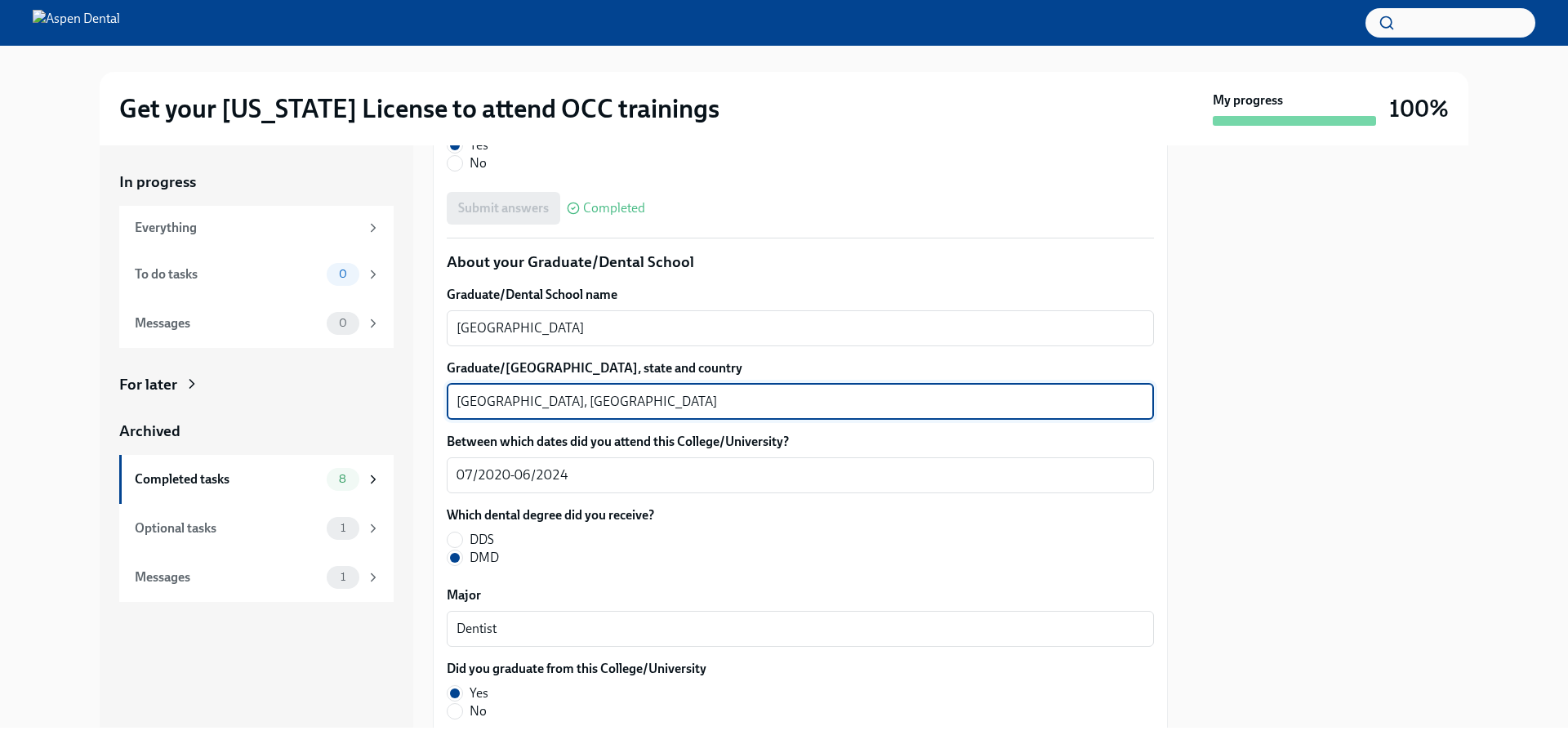
drag, startPoint x: 552, startPoint y: 591, endPoint x: 426, endPoint y: 597, distance: 126.1
click at [426, 597] on div "In progress Everything To do tasks 0 Messages 0 For later Archived Completed ta…" at bounding box center [784, 436] width 1368 height 582
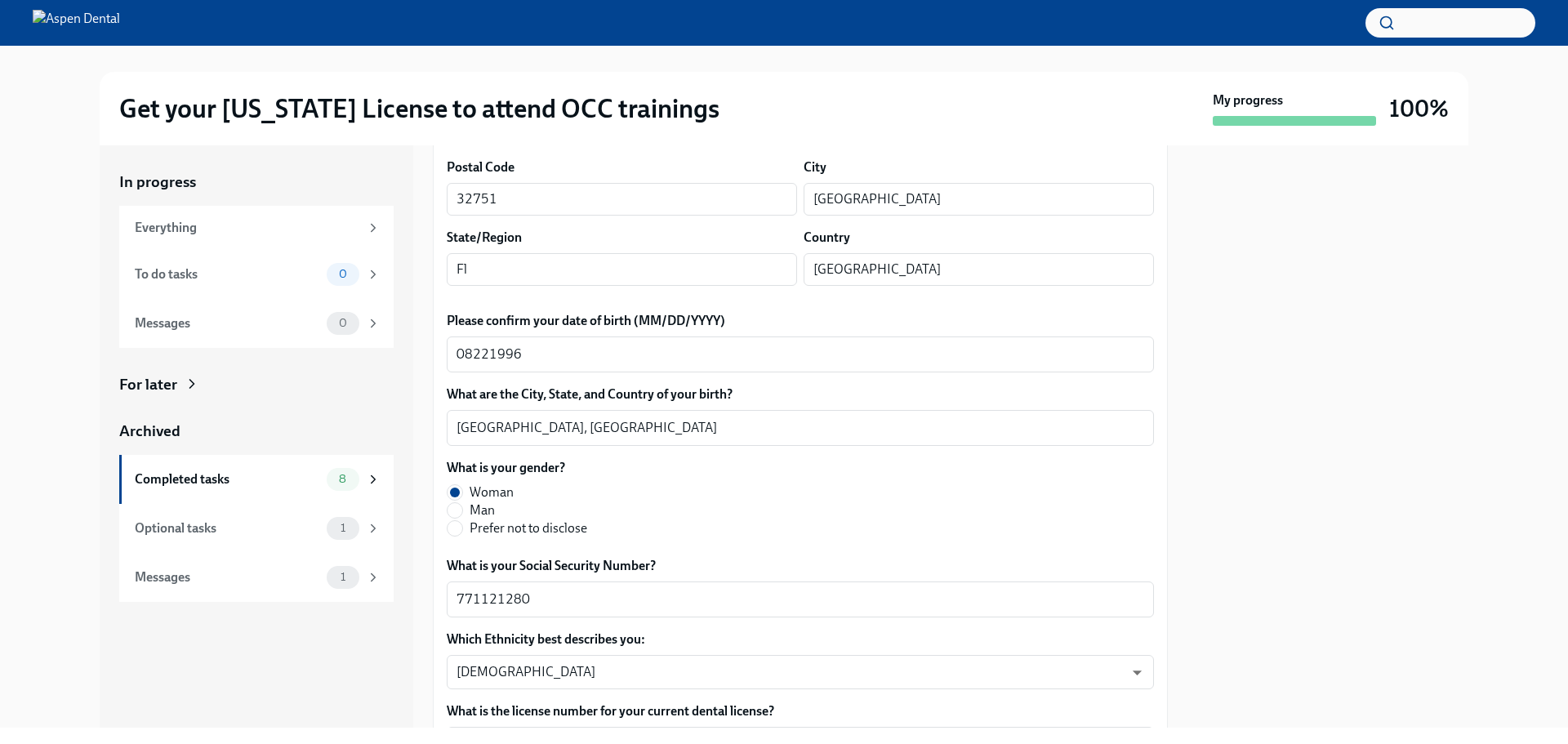
scroll to position [82, 0]
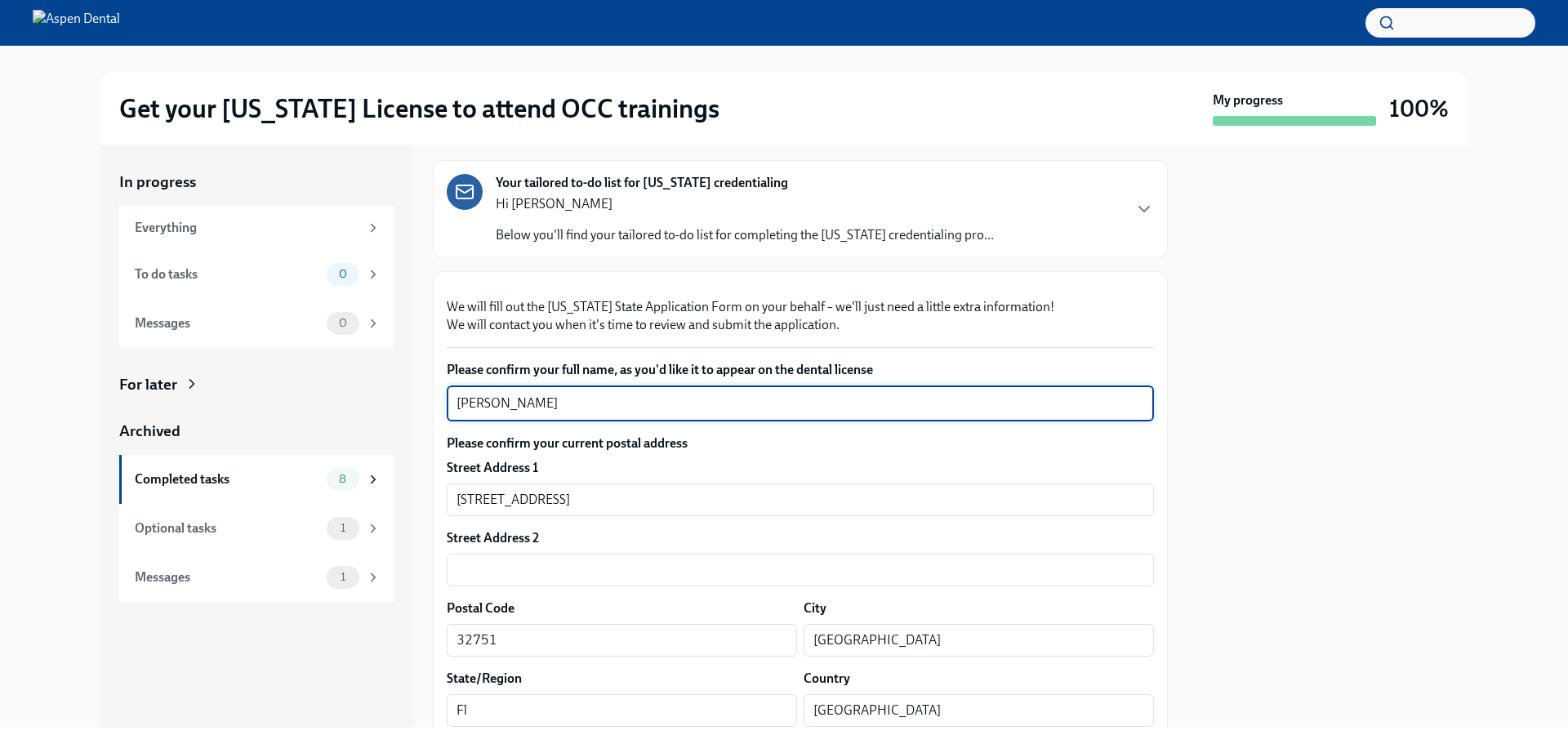
drag, startPoint x: 575, startPoint y: 597, endPoint x: 415, endPoint y: 598, distance: 160.0
click at [415, 598] on div "In progress Everything To do tasks 0 Messages 0 For later Archived Completed ta…" at bounding box center [784, 436] width 1368 height 582
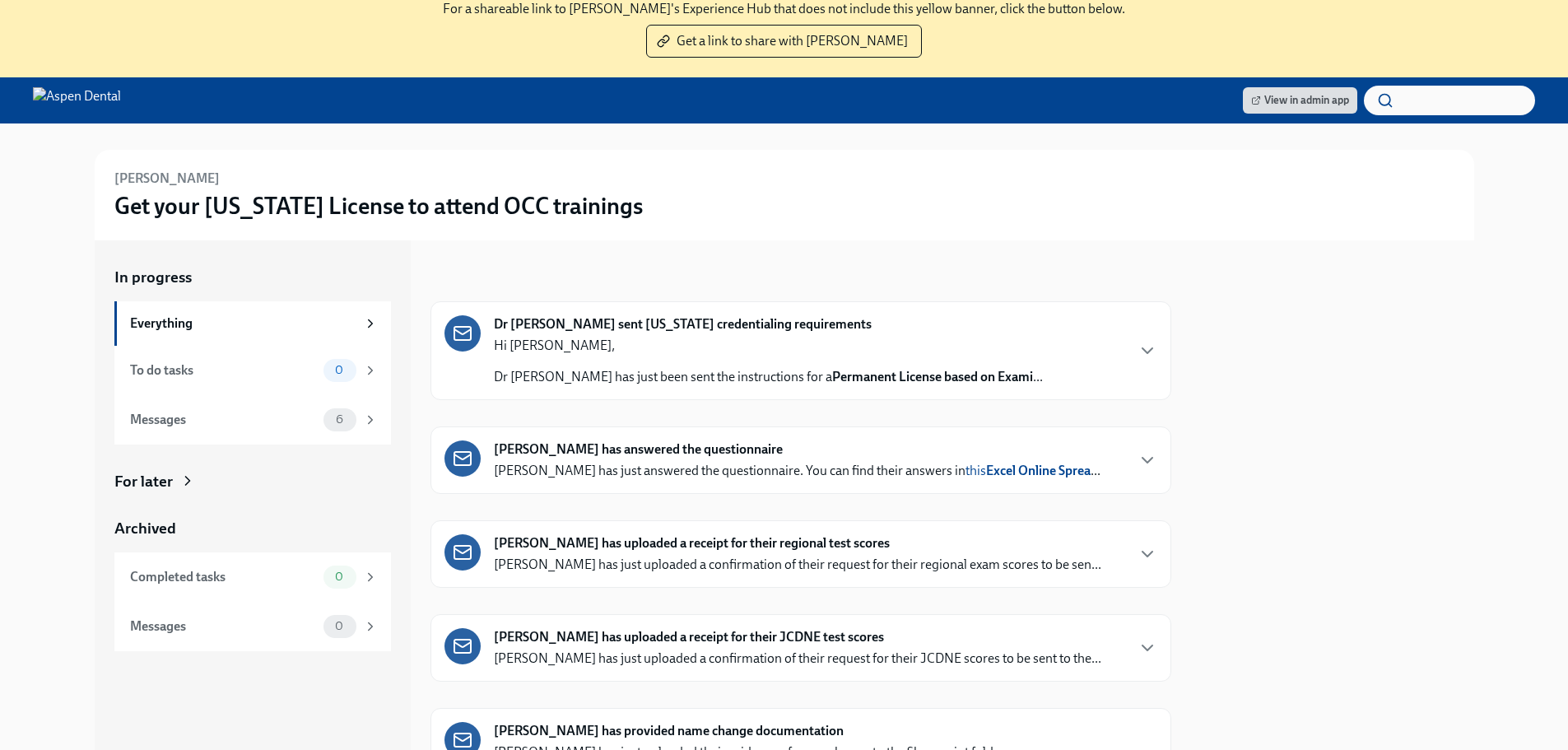
scroll to position [164, 0]
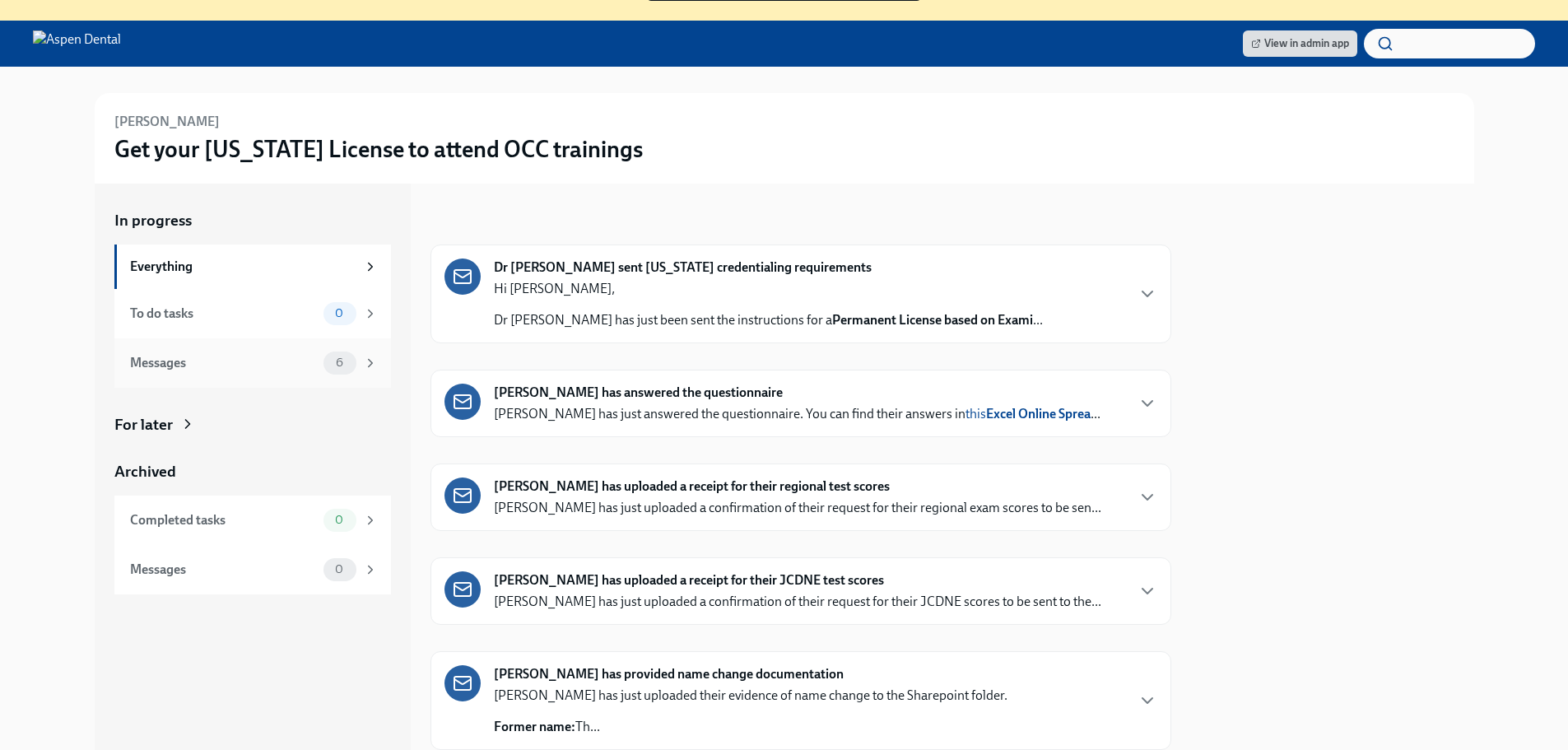
click at [234, 355] on div "Messages" at bounding box center [224, 363] width 187 height 18
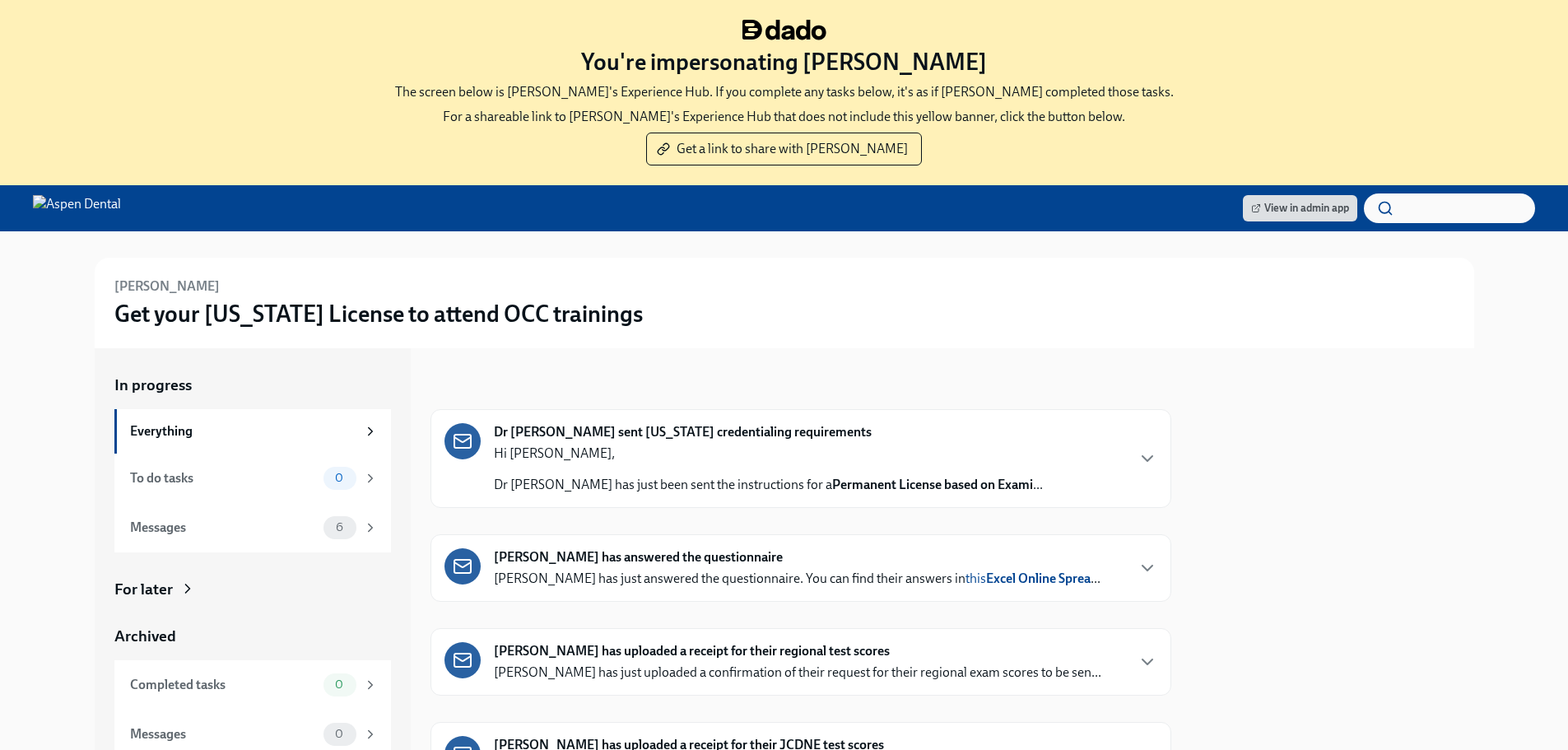
scroll to position [134, 0]
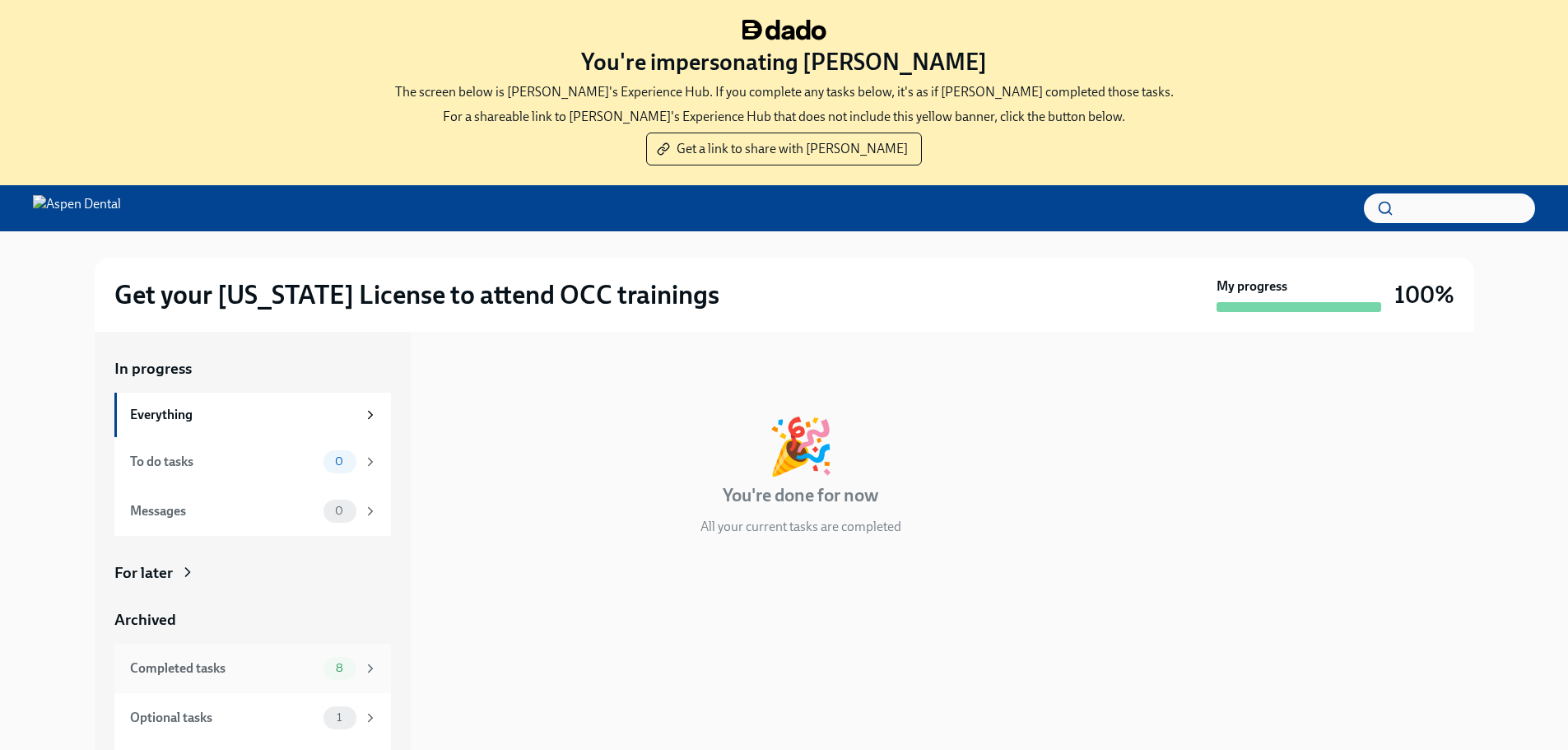
click at [269, 659] on div "Completed tasks" at bounding box center [224, 668] width 187 height 18
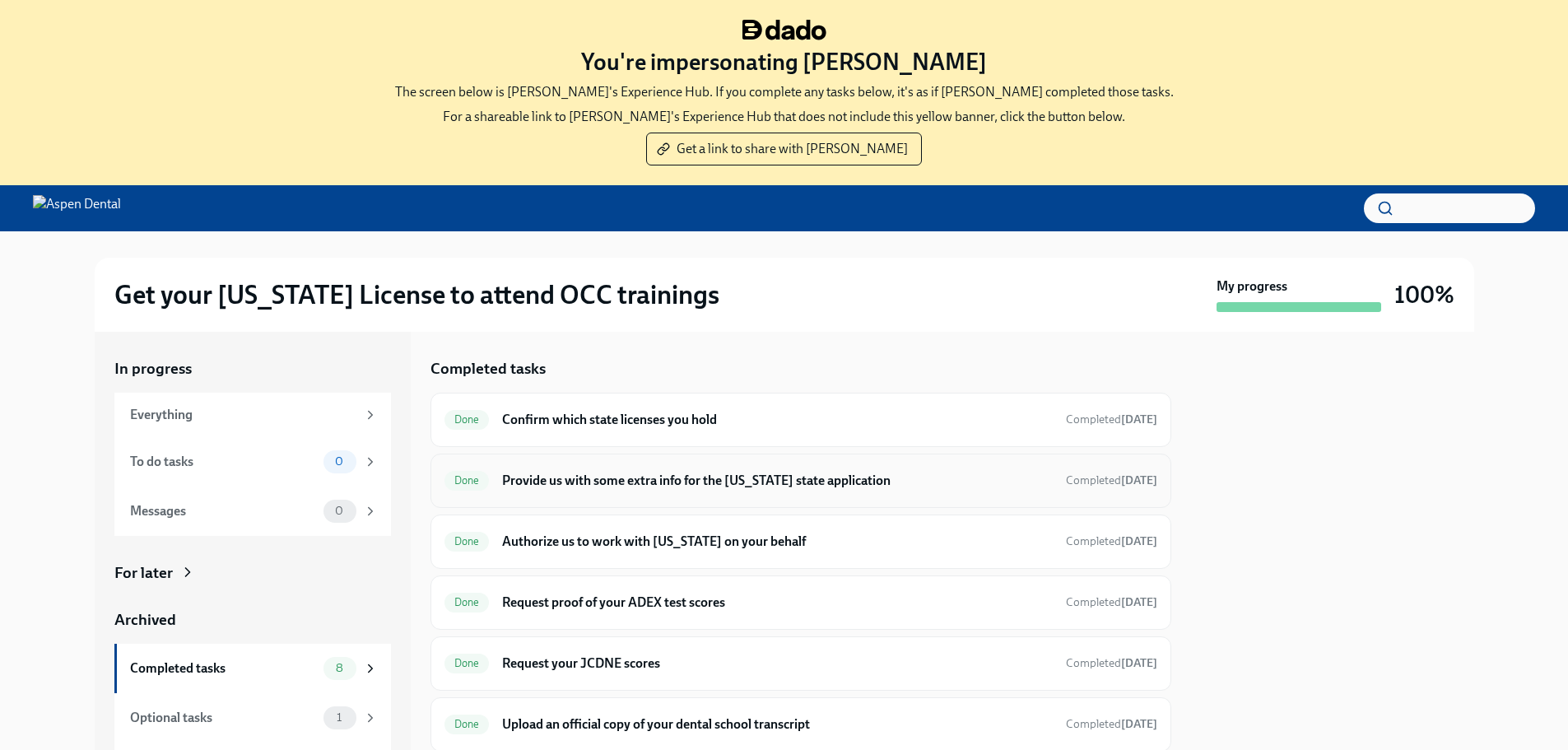
click at [647, 488] on h6 "Provide us with some extra info for the [US_STATE] state application" at bounding box center [777, 480] width 550 height 18
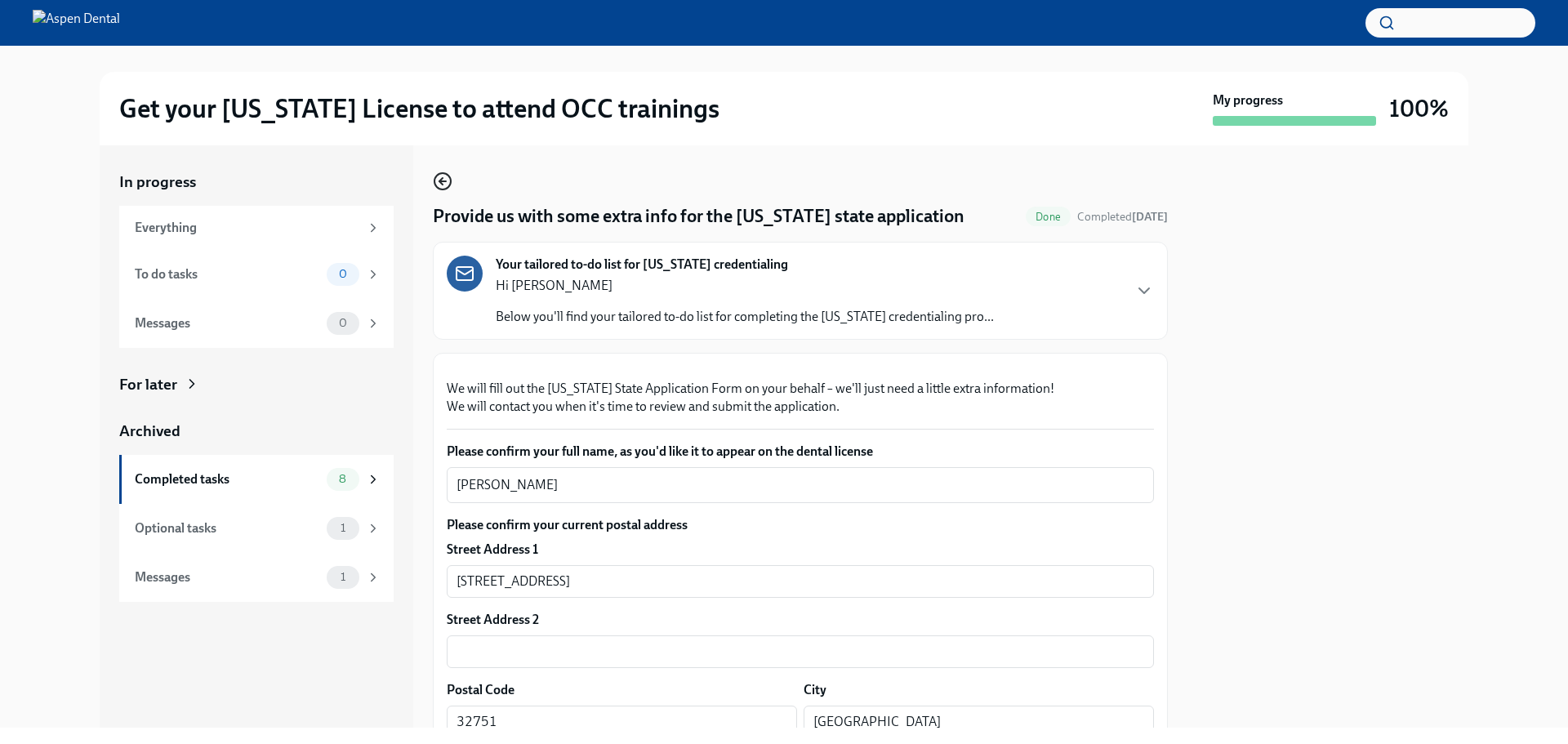
click at [436, 184] on icon "button" at bounding box center [443, 181] width 20 height 20
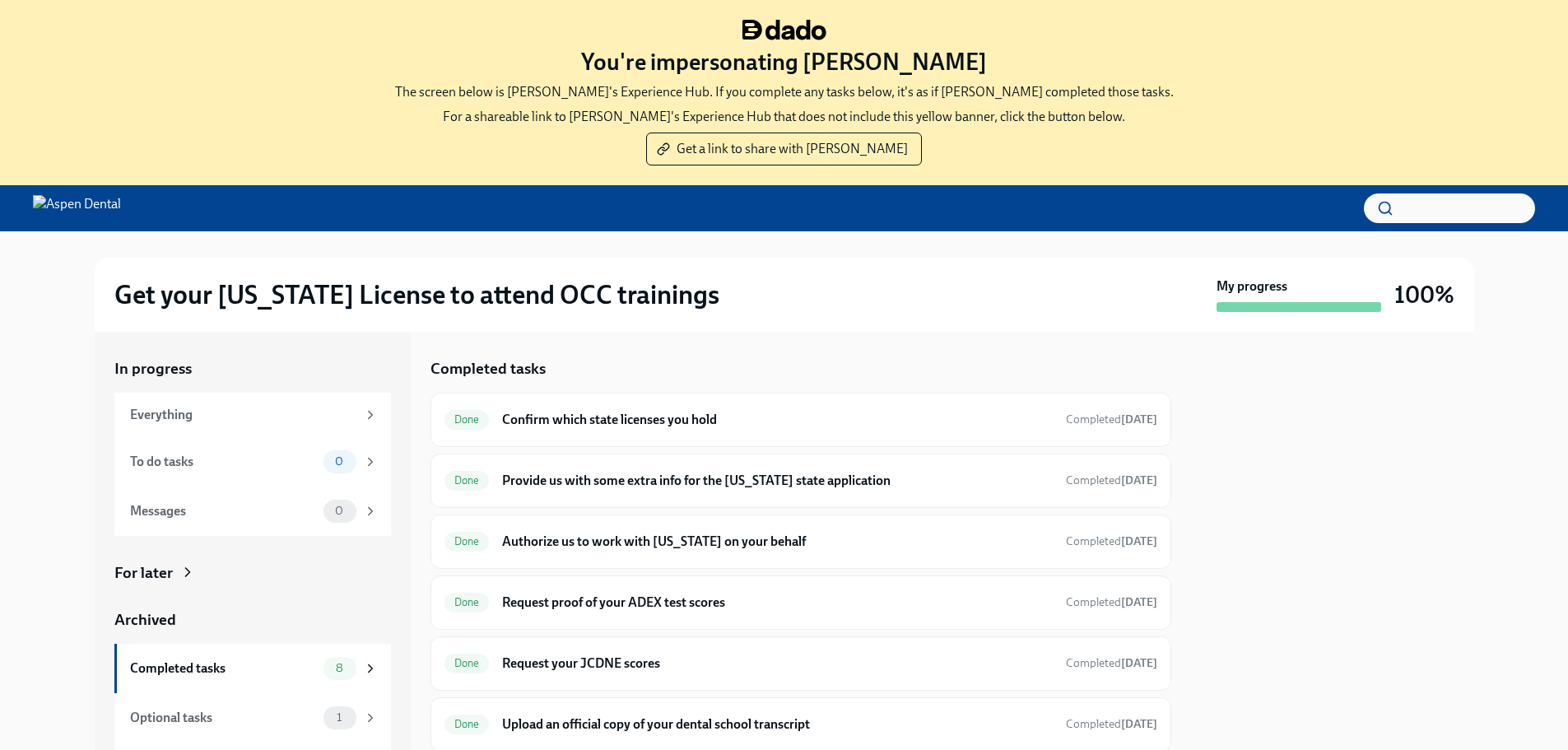
click at [630, 448] on div "Done Confirm which state licenses you hold Completed Dec 11th Done Provide us w…" at bounding box center [800, 632] width 740 height 480
click at [632, 434] on div "Done Confirm which state licenses you hold Completed Dec 11th" at bounding box center [800, 419] width 740 height 55
click at [637, 423] on h6 "Confirm which state licenses you hold" at bounding box center [777, 419] width 550 height 18
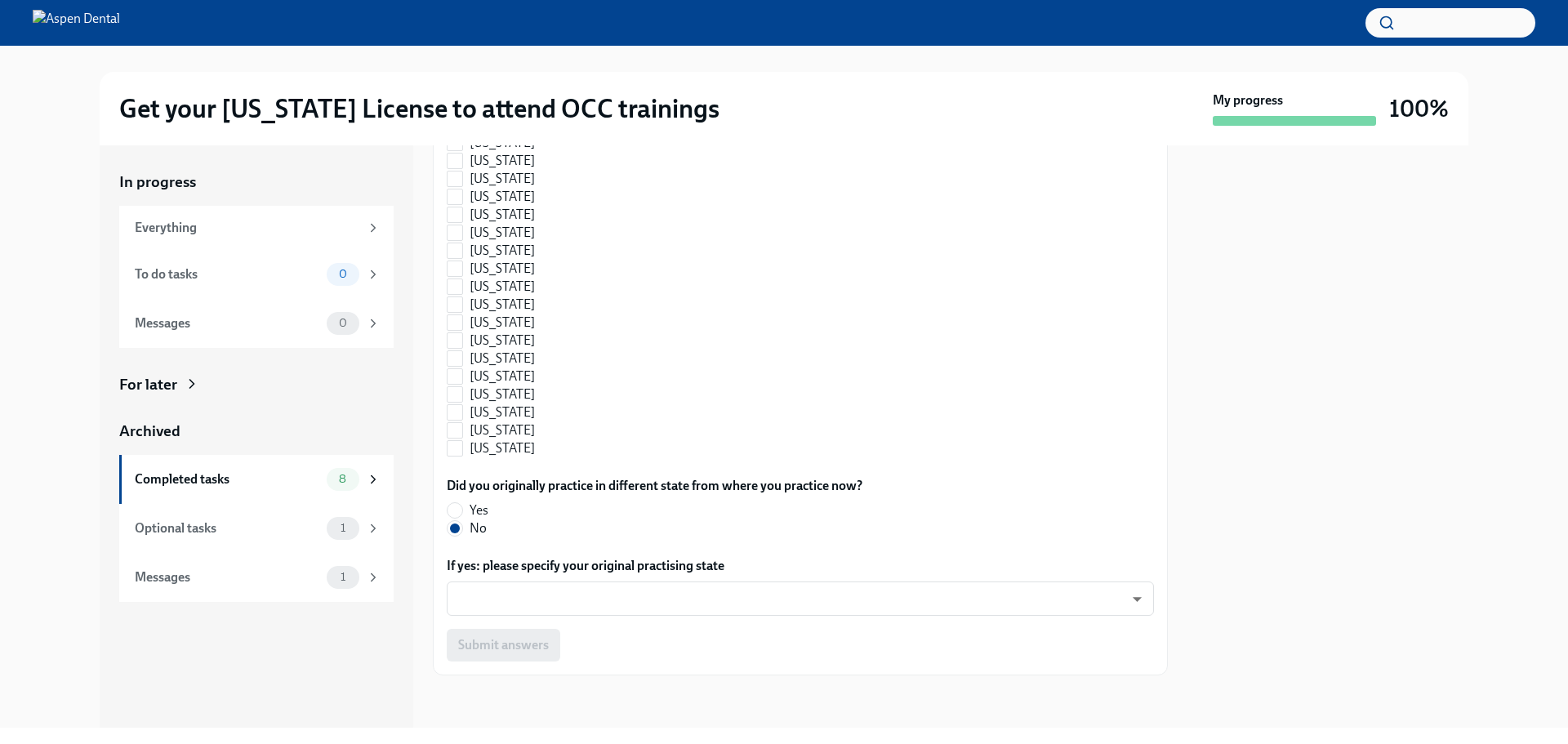
scroll to position [1053, 0]
click at [1016, 118] on div "Get your Illinois License to attend OCC trainings" at bounding box center [662, 108] width 1087 height 33
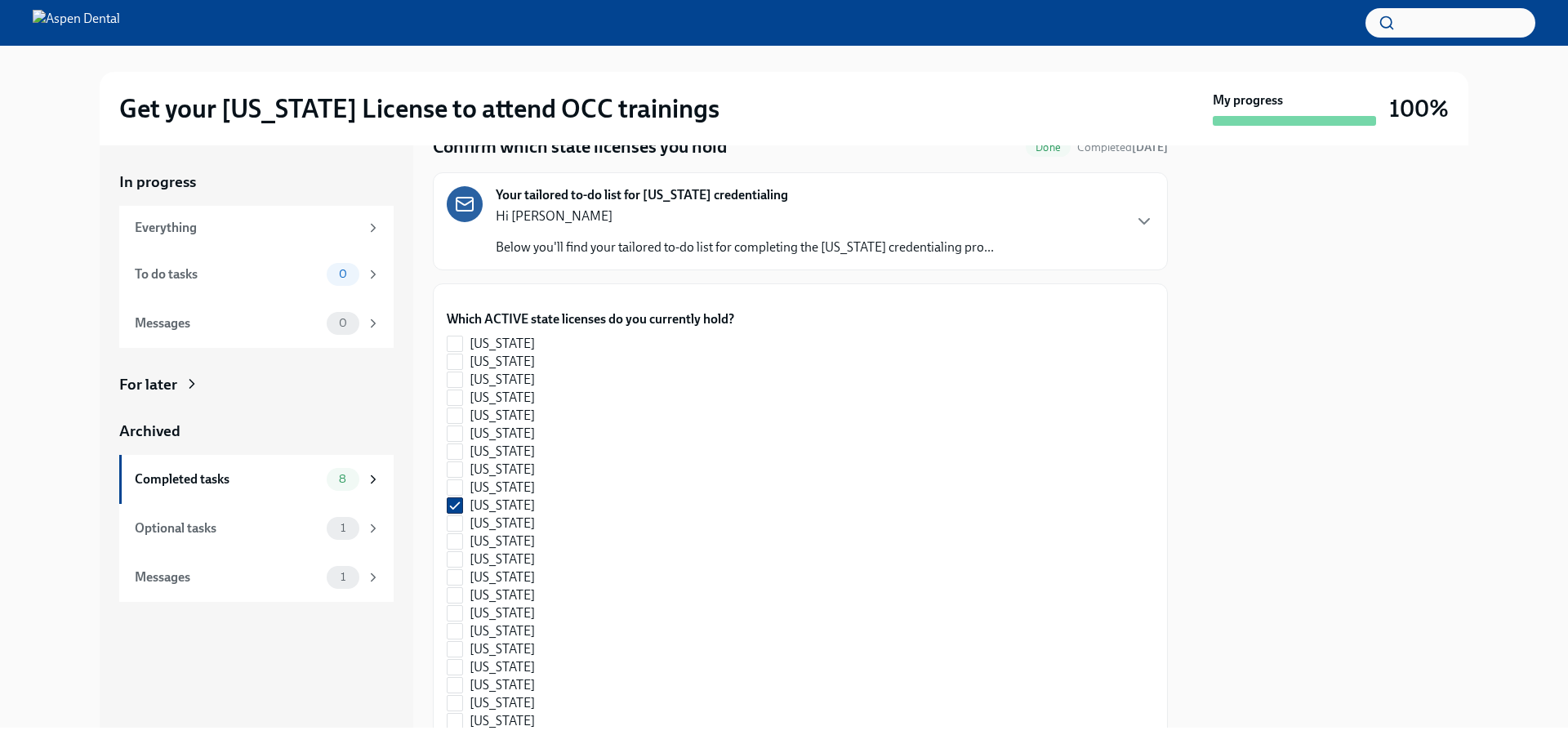
scroll to position [0, 0]
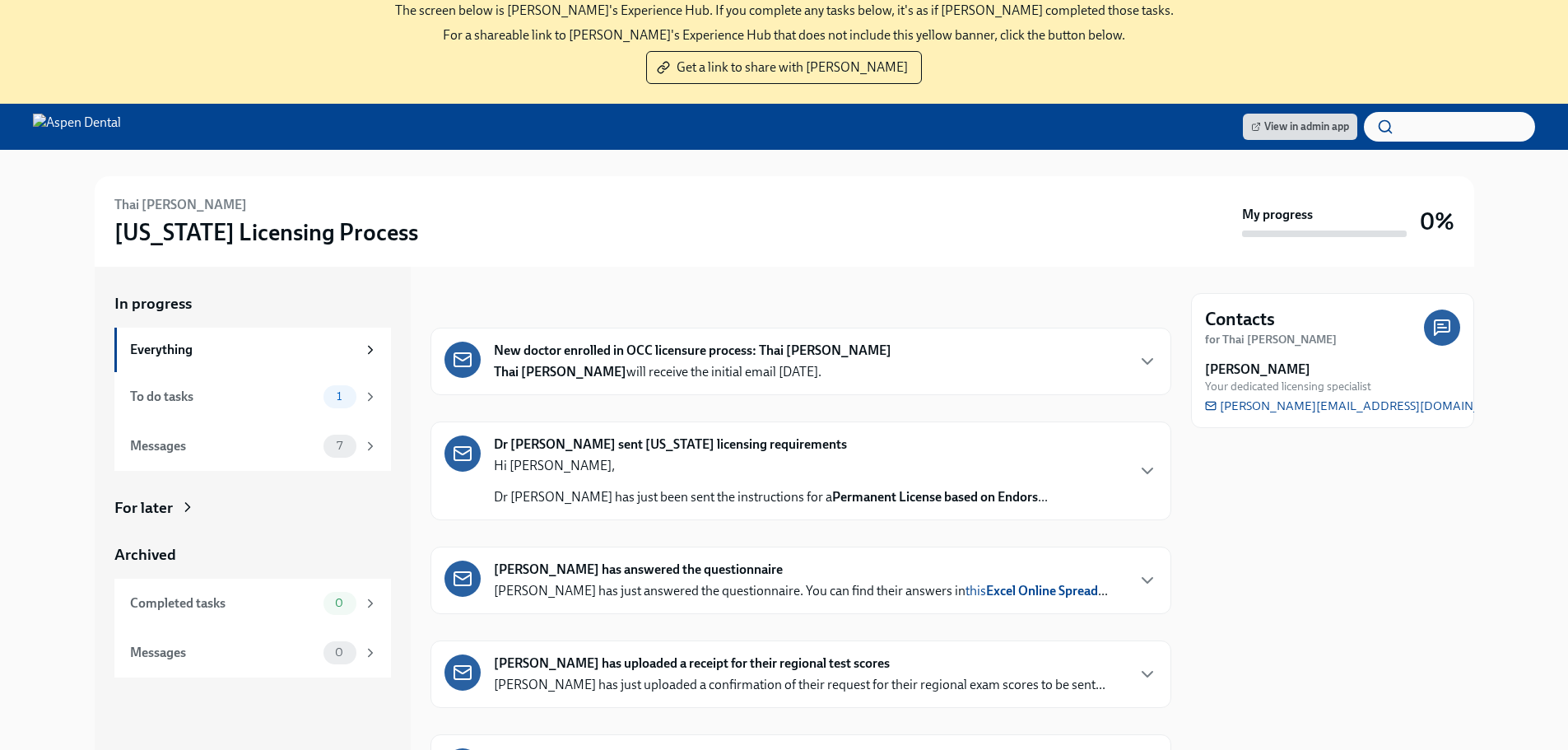
scroll to position [83, 0]
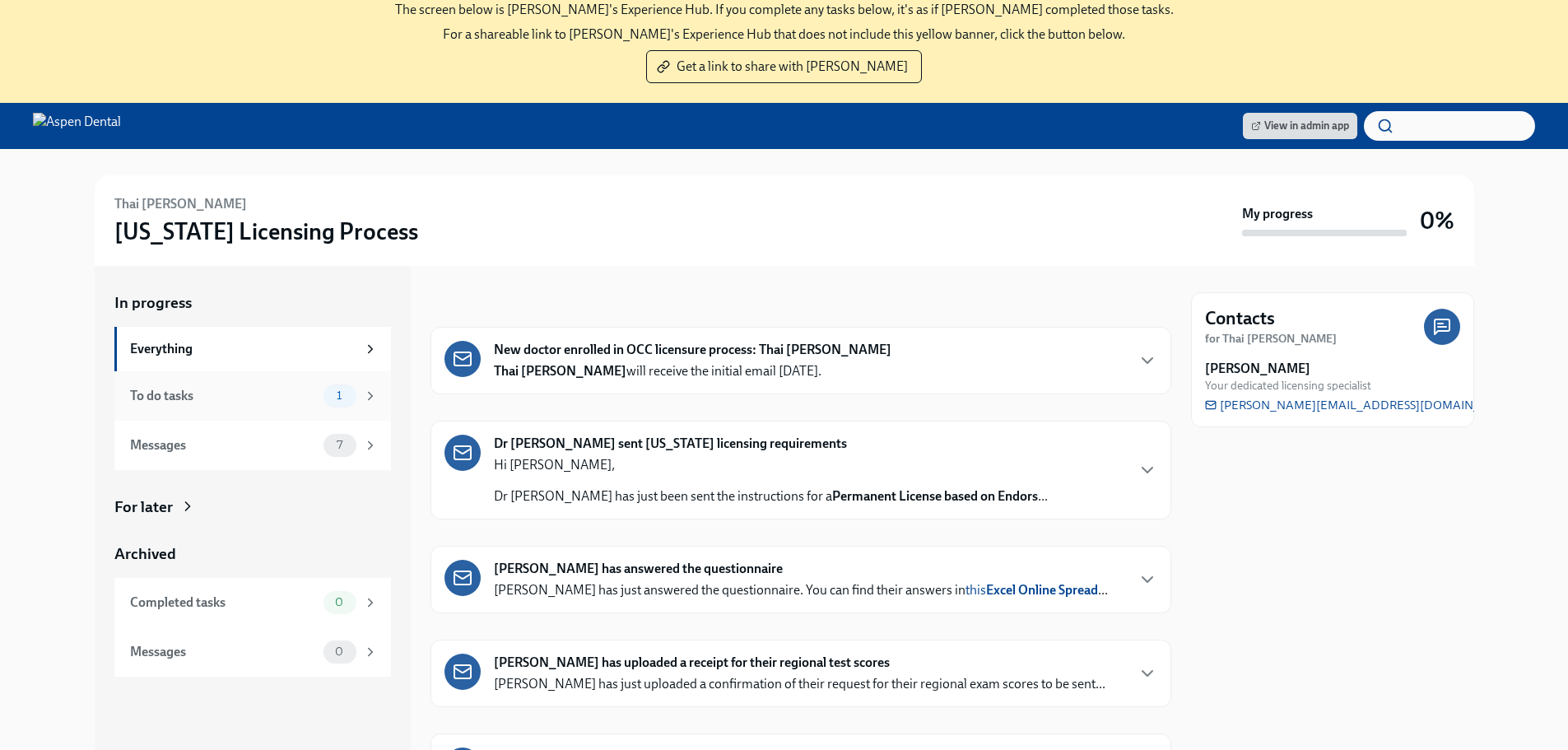
click at [285, 393] on div "To do tasks" at bounding box center [224, 395] width 187 height 18
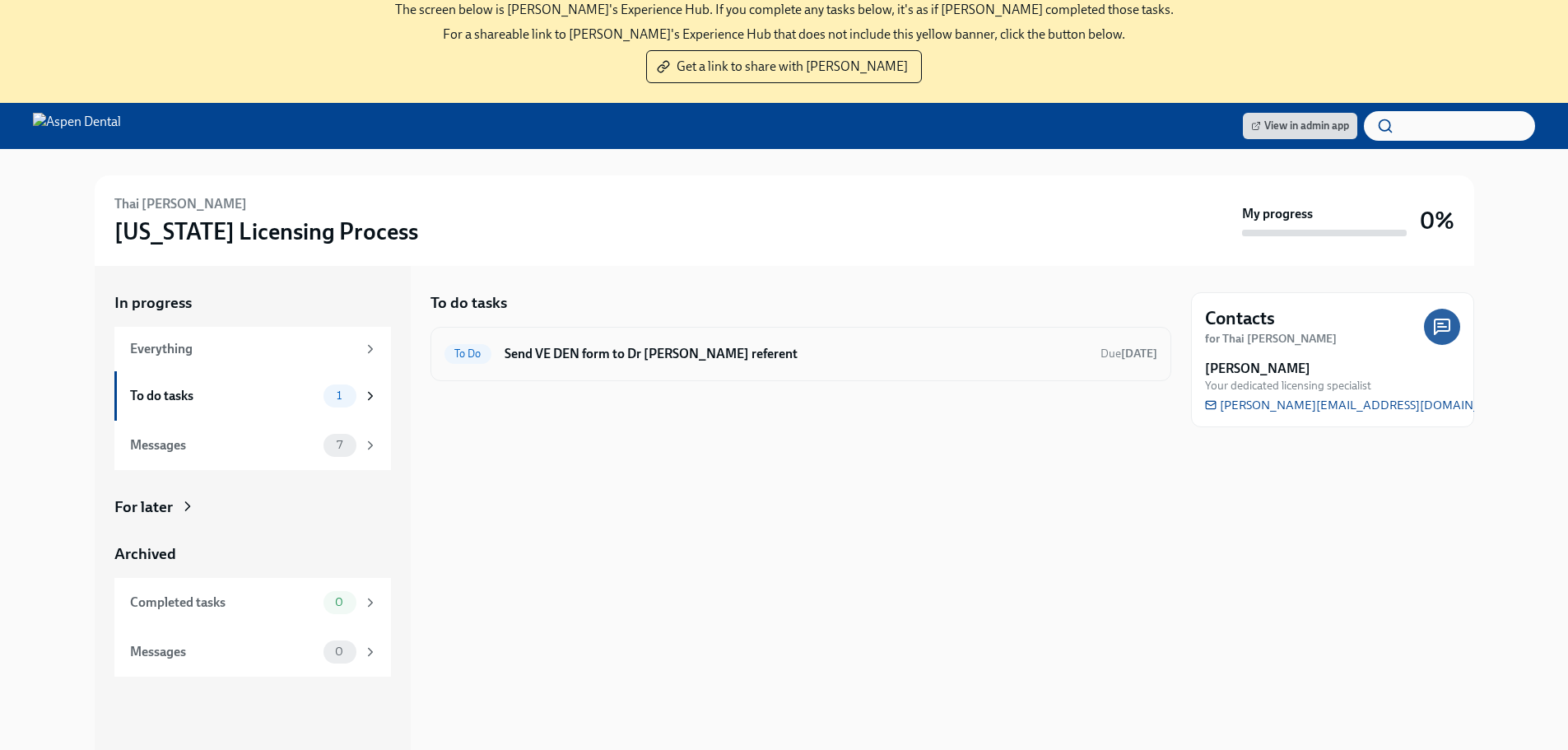
click at [663, 350] on h6 "Send VE DEN form to Dr Thai Lam's referent" at bounding box center [795, 354] width 583 height 18
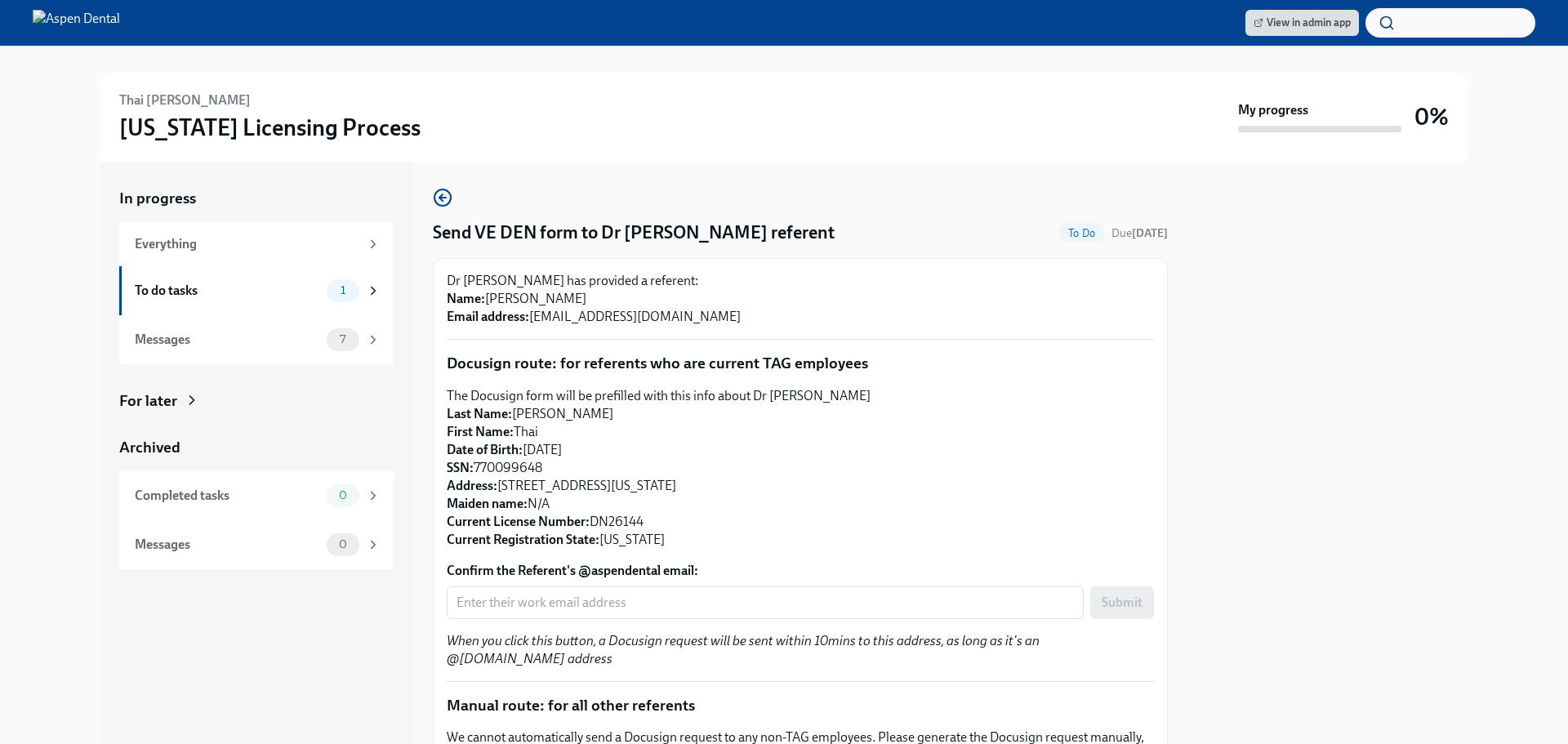
click at [997, 297] on p "Dr Thai Lam has provided a referent: Name: Amy Gallagher Email address: AGallag…" at bounding box center [800, 298] width 707 height 54
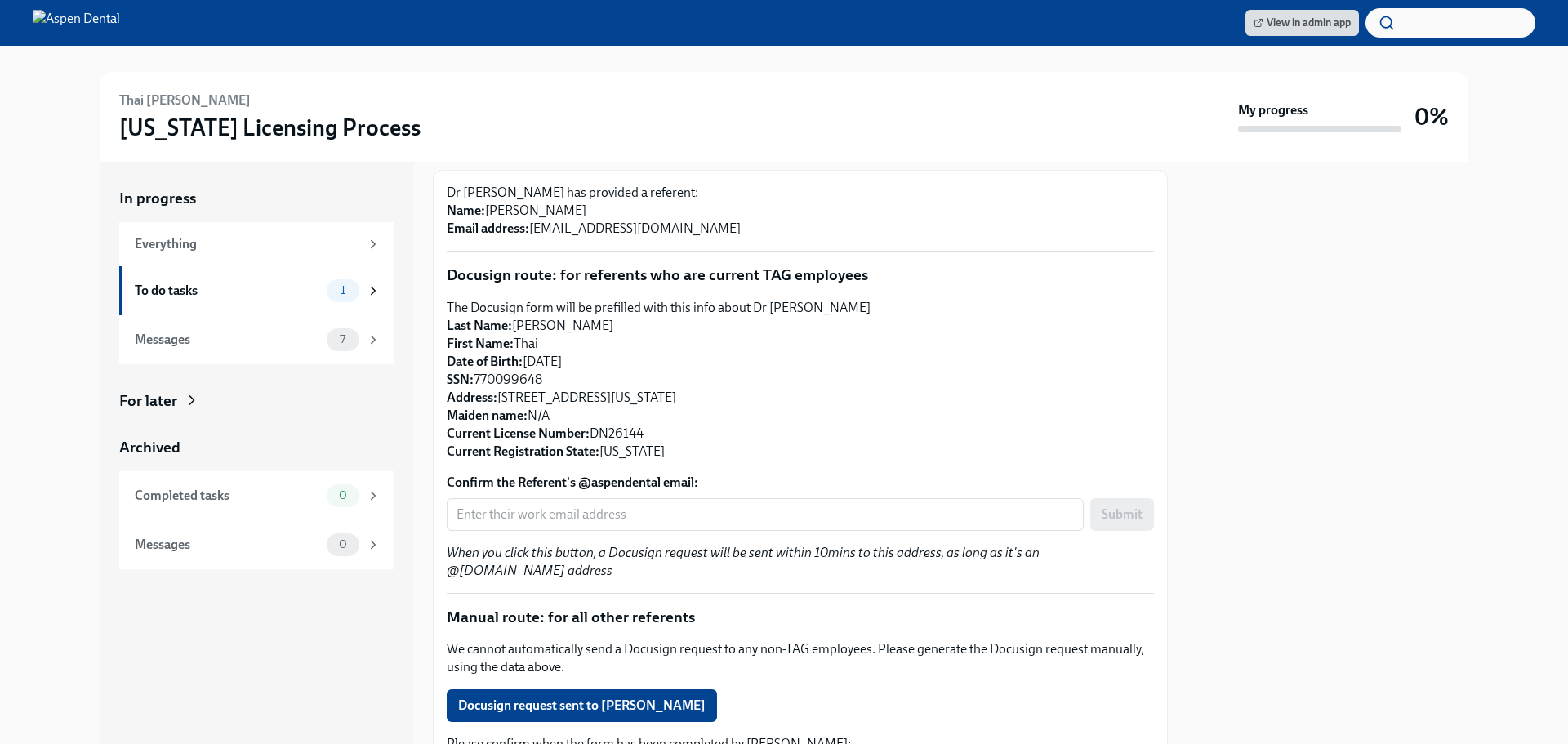
scroll to position [208, 0]
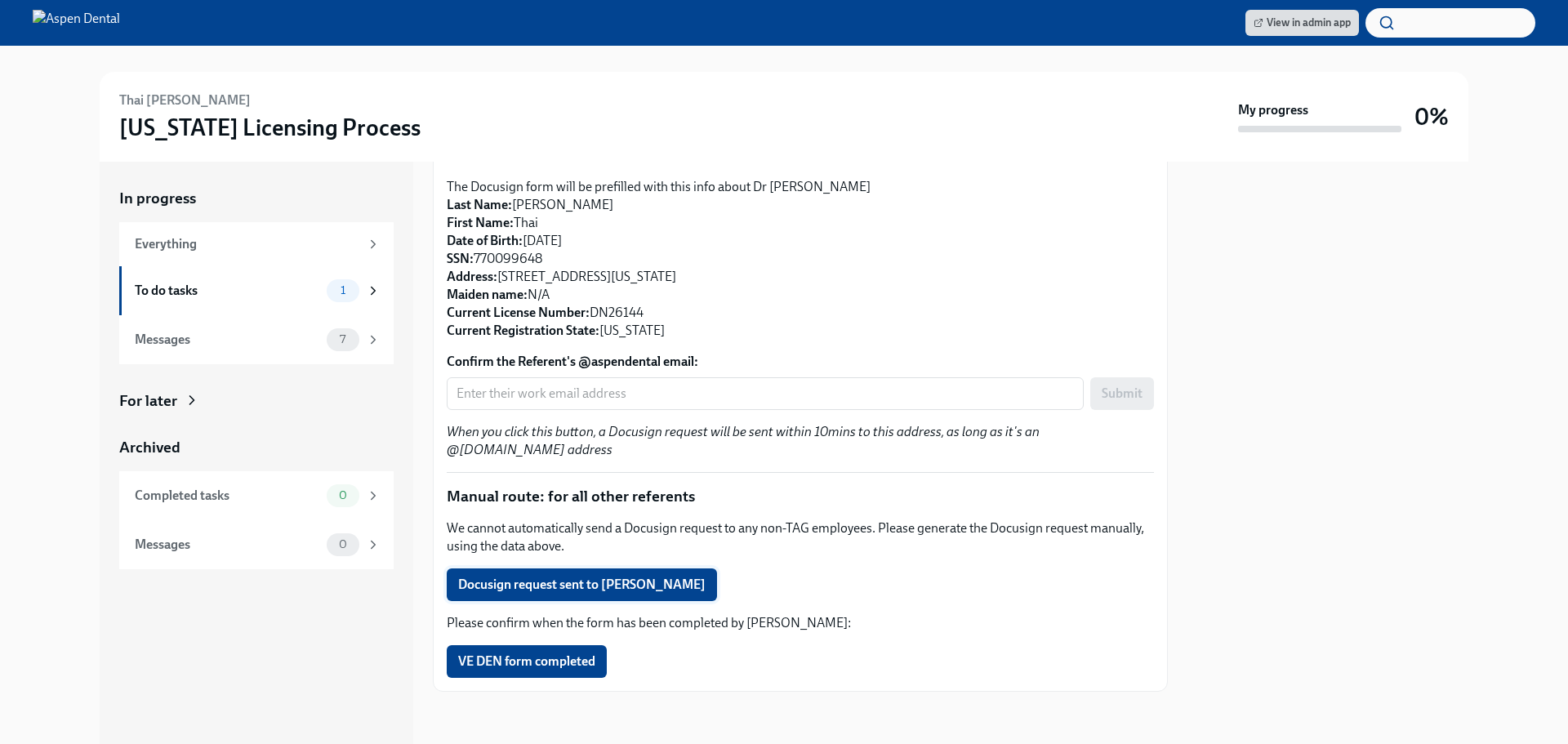
click at [579, 583] on span "Docusign request sent to Amy Gallagher" at bounding box center [581, 584] width 247 height 17
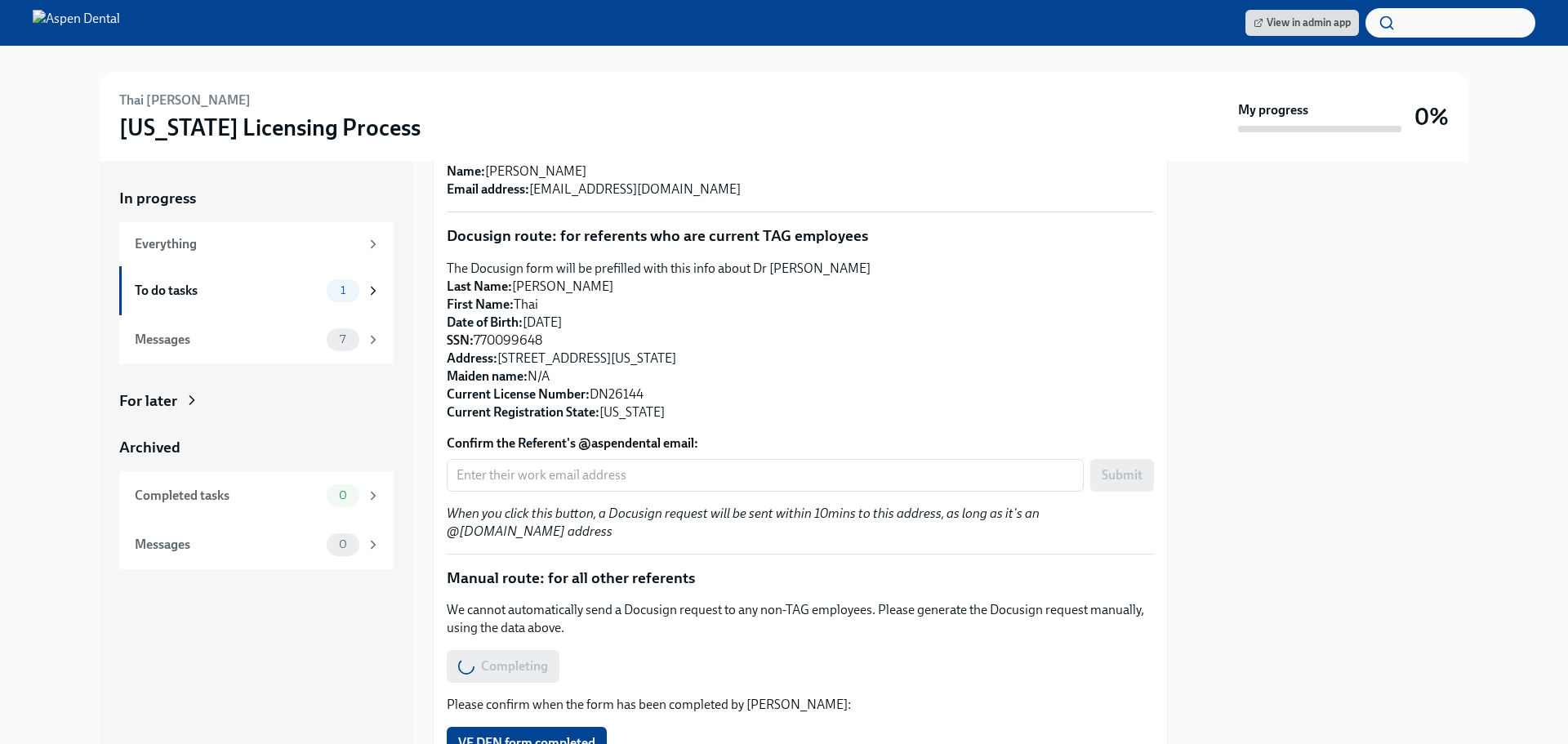
scroll to position [74, 0]
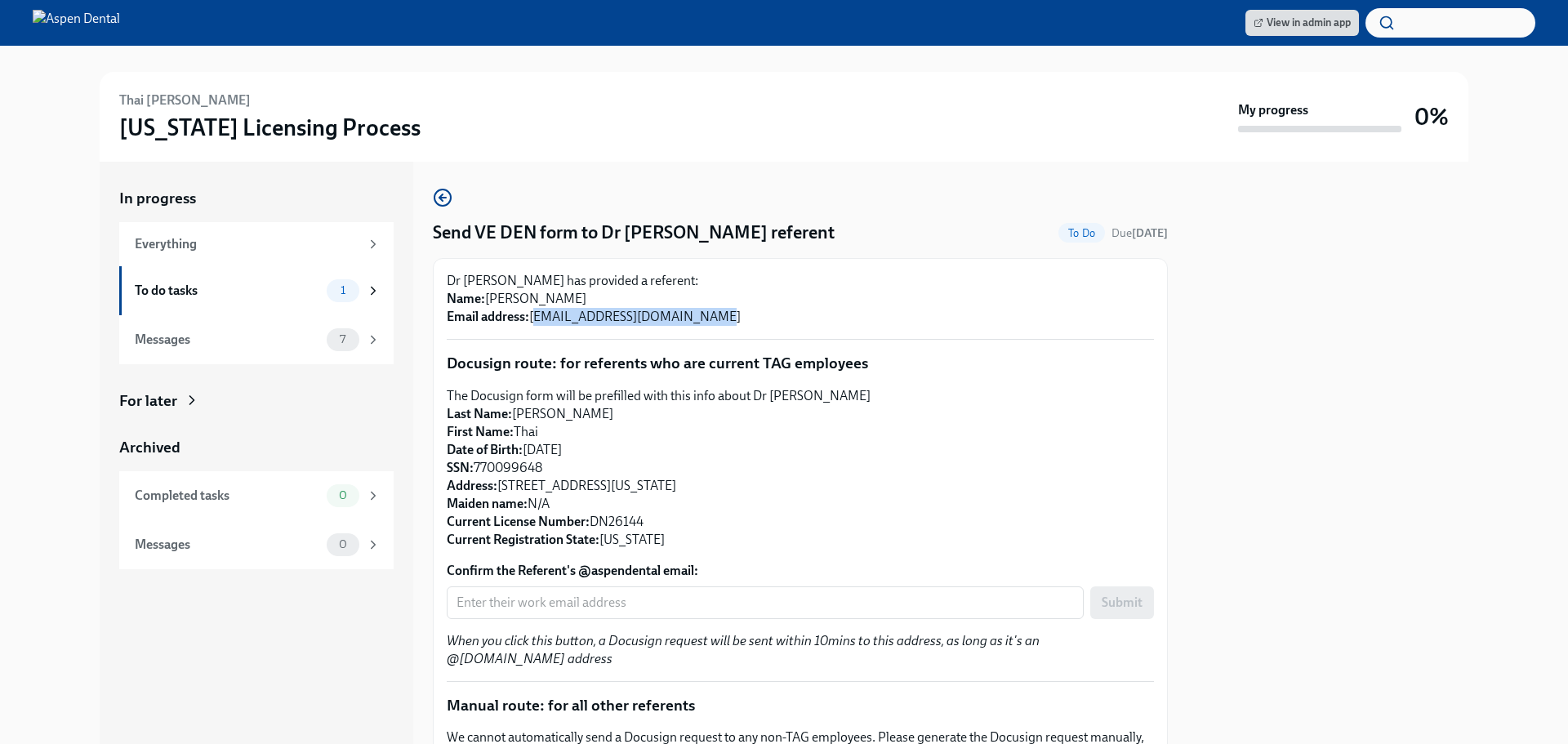
drag, startPoint x: 707, startPoint y: 315, endPoint x: 533, endPoint y: 313, distance: 174.0
click at [533, 313] on p "Dr Thai Lam has provided a referent: Name: Amy Gallagher Email address: AGallag…" at bounding box center [800, 298] width 707 height 54
copy p "AGallagher@evarahealth.org"
drag, startPoint x: 554, startPoint y: 293, endPoint x: 503, endPoint y: 302, distance: 51.8
click at [502, 302] on p "Dr Thai Lam has provided a referent: Name: Amy Gallagher Email address: AGallag…" at bounding box center [800, 298] width 707 height 54
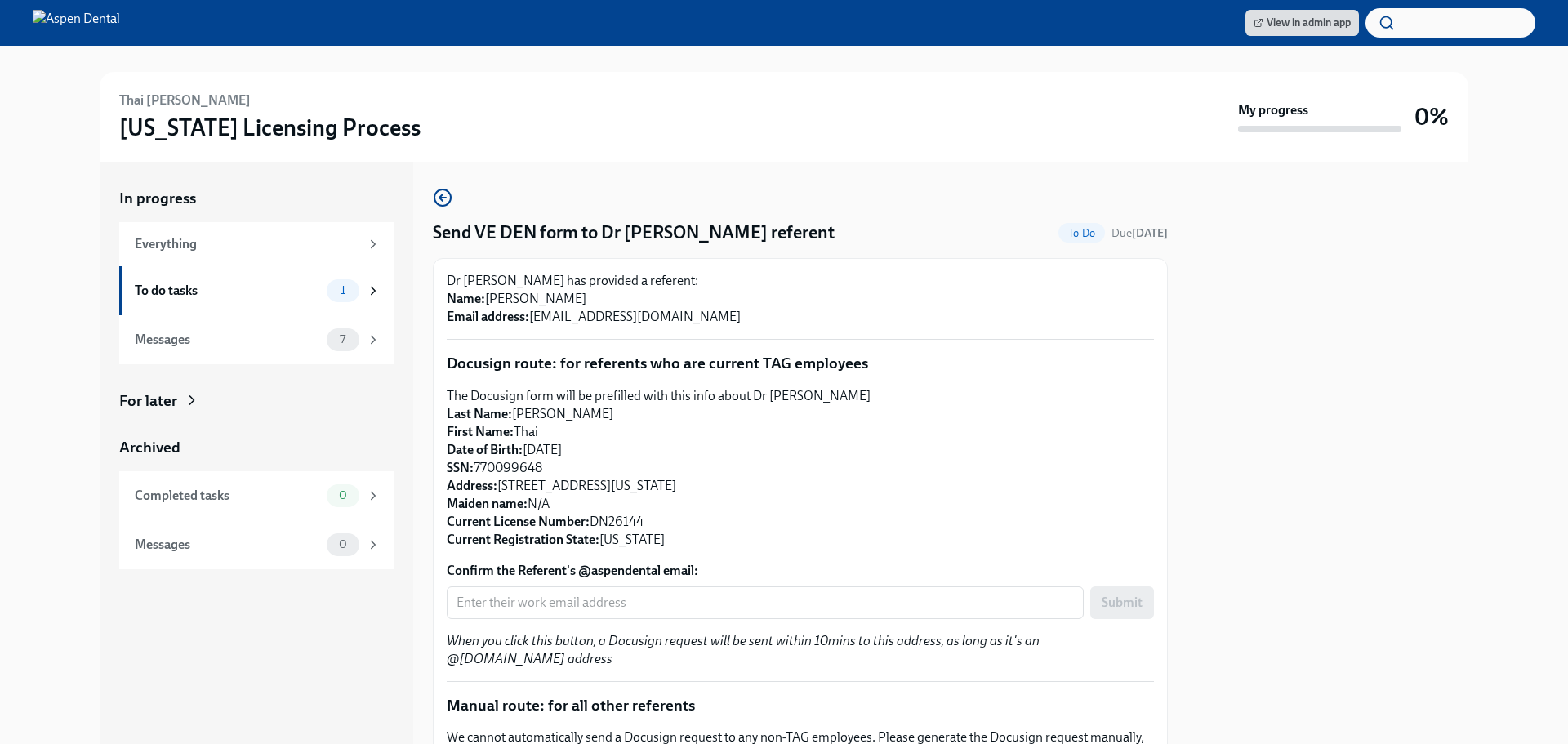
drag, startPoint x: 510, startPoint y: 294, endPoint x: 526, endPoint y: 307, distance: 20.6
click at [511, 296] on p "Dr Thai Lam has provided a referent: Name: Amy Gallagher Email address: AGallag…" at bounding box center [800, 298] width 707 height 54
drag, startPoint x: 579, startPoint y: 294, endPoint x: 490, endPoint y: 298, distance: 89.1
click at [490, 298] on p "Dr Thai Lam has provided a referent: Name: Amy Gallagher Email address: AGallag…" at bounding box center [800, 298] width 707 height 54
copy p "Amy Gallagher"
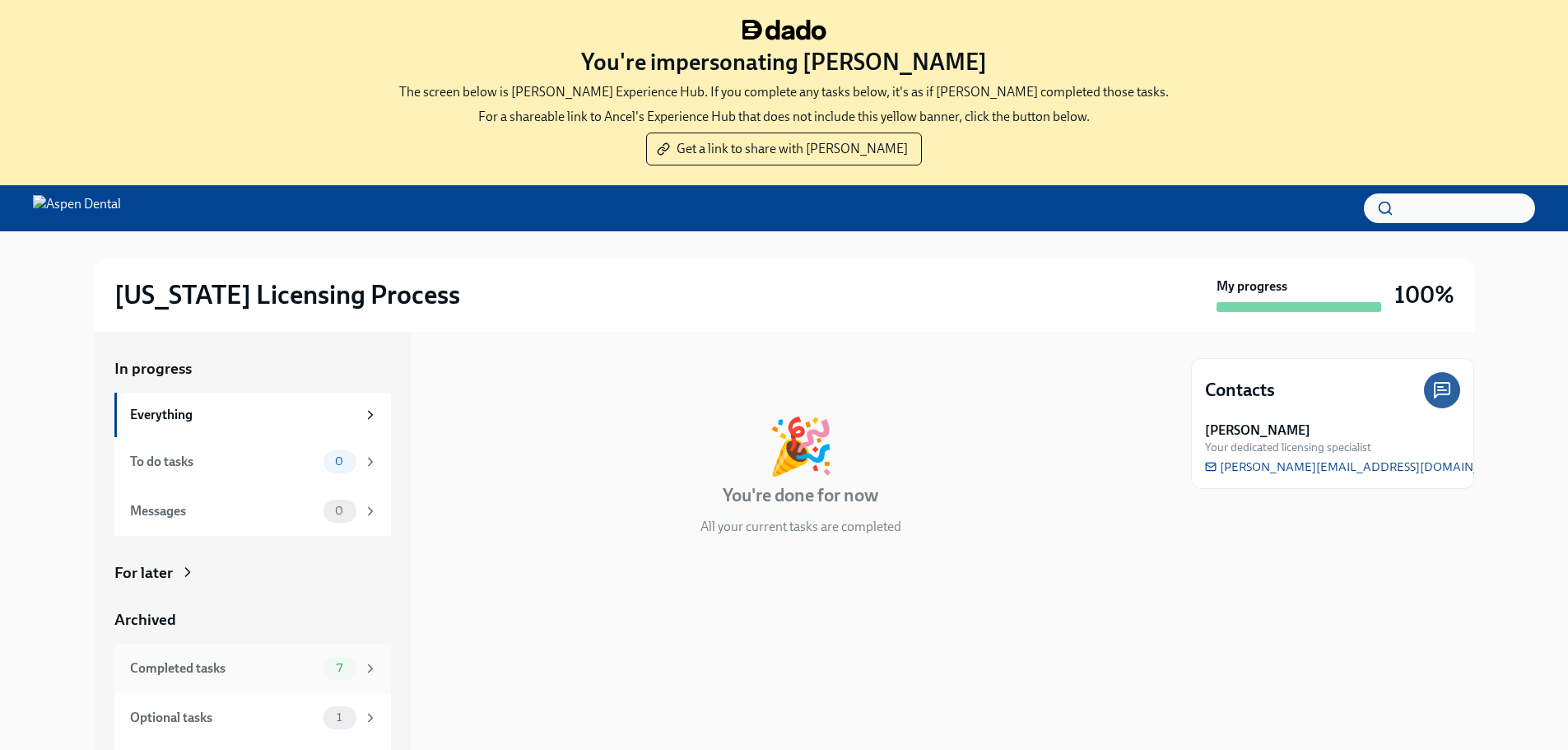
click at [234, 672] on div "Completed tasks" at bounding box center [224, 668] width 187 height 18
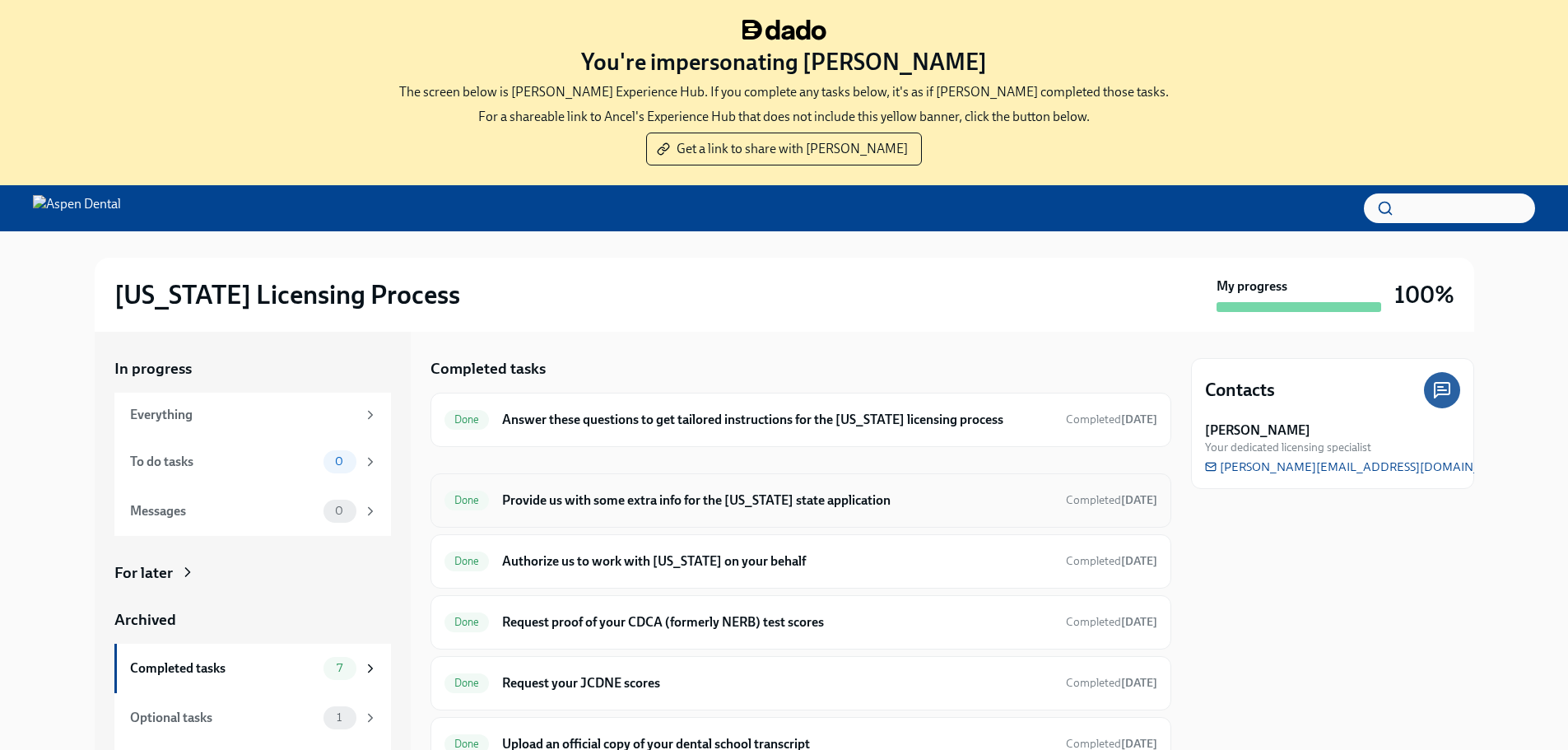
click at [875, 488] on div "Done Provide us with some extra info for the Illinois state application Complet…" at bounding box center [800, 500] width 712 height 26
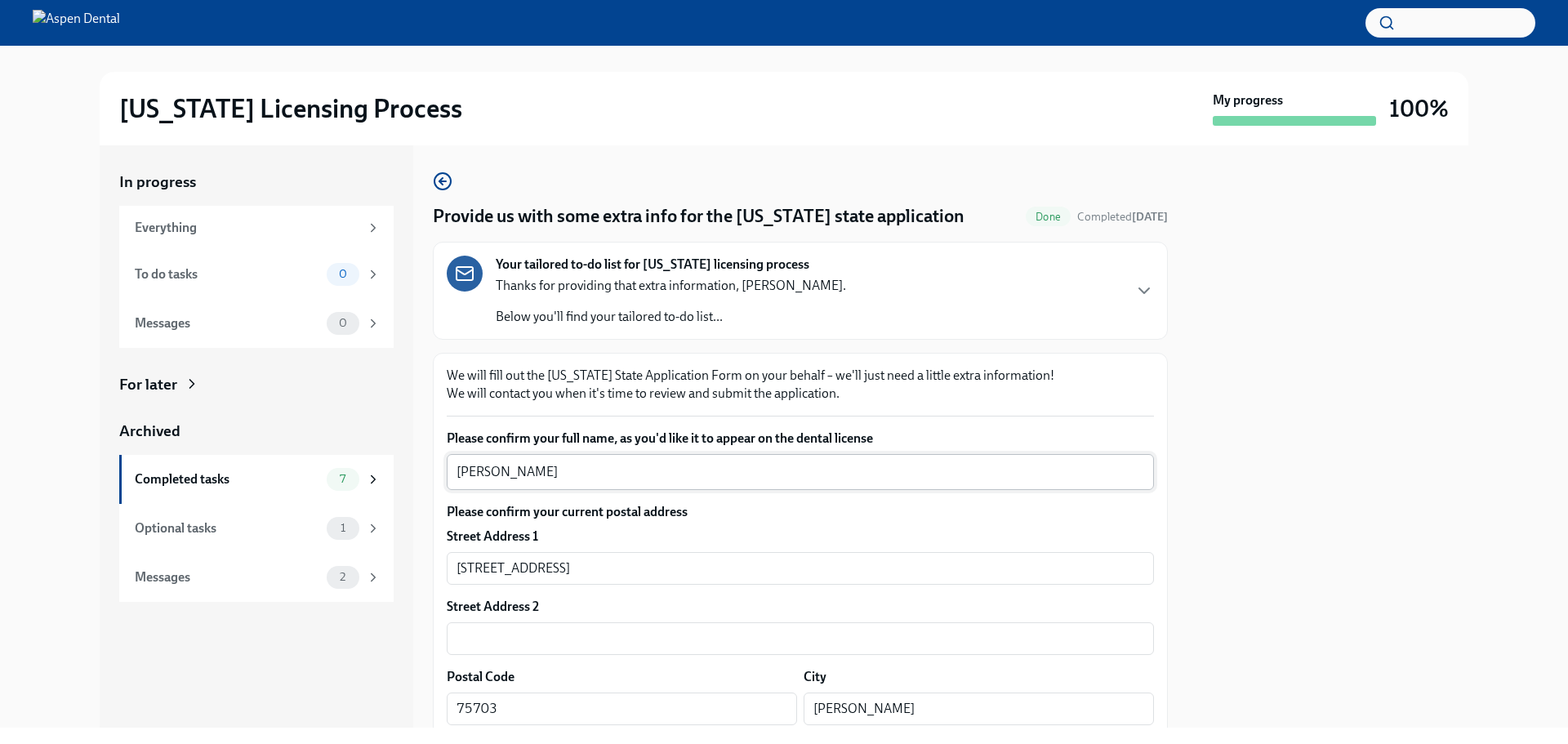
drag, startPoint x: 582, startPoint y: 464, endPoint x: 464, endPoint y: 473, distance: 118.3
click at [464, 473] on div "Ancel Mathew x ​" at bounding box center [800, 471] width 707 height 36
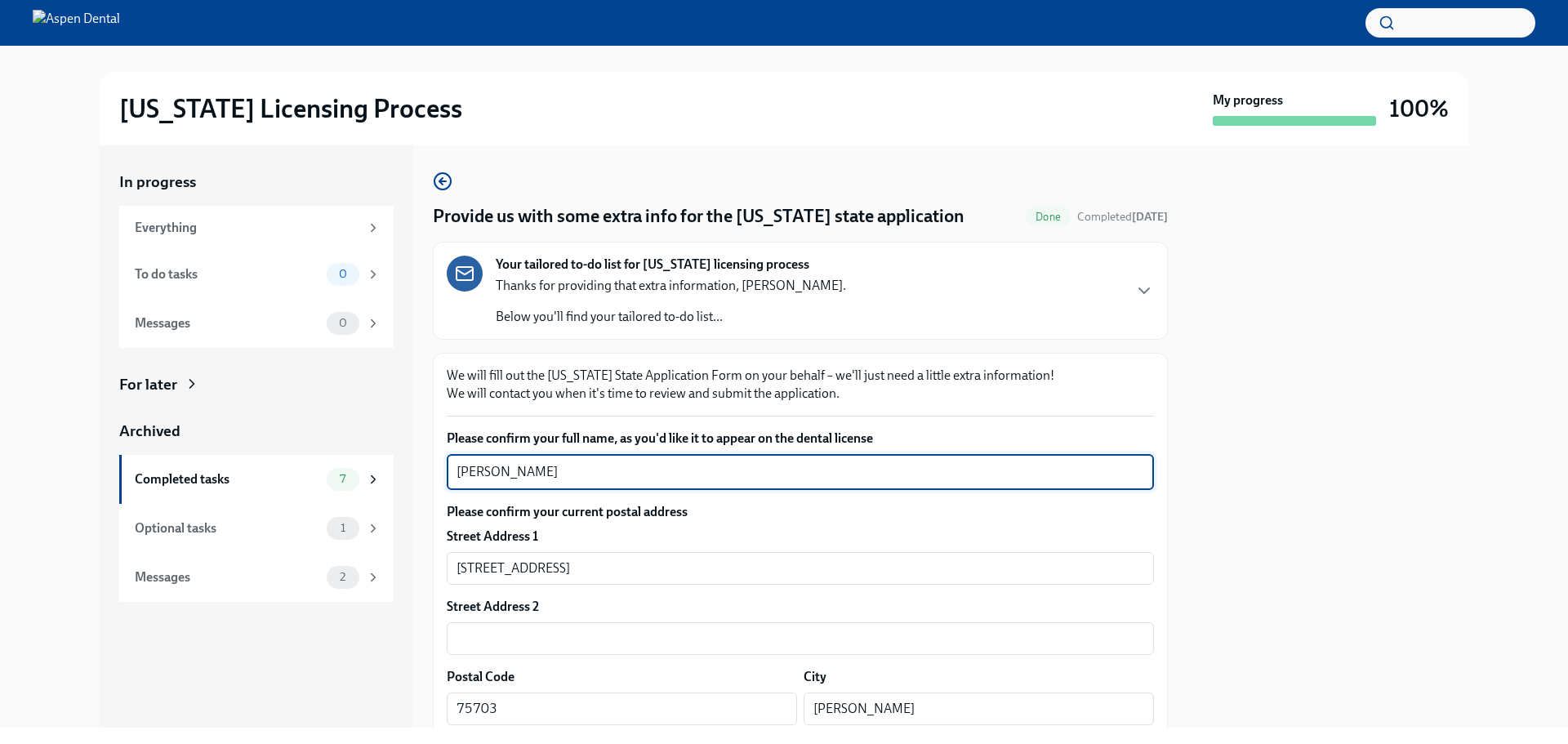
drag, startPoint x: 556, startPoint y: 481, endPoint x: 495, endPoint y: 470, distance: 62.0
click at [448, 468] on div "Ancel Mathew x ​" at bounding box center [800, 471] width 707 height 36
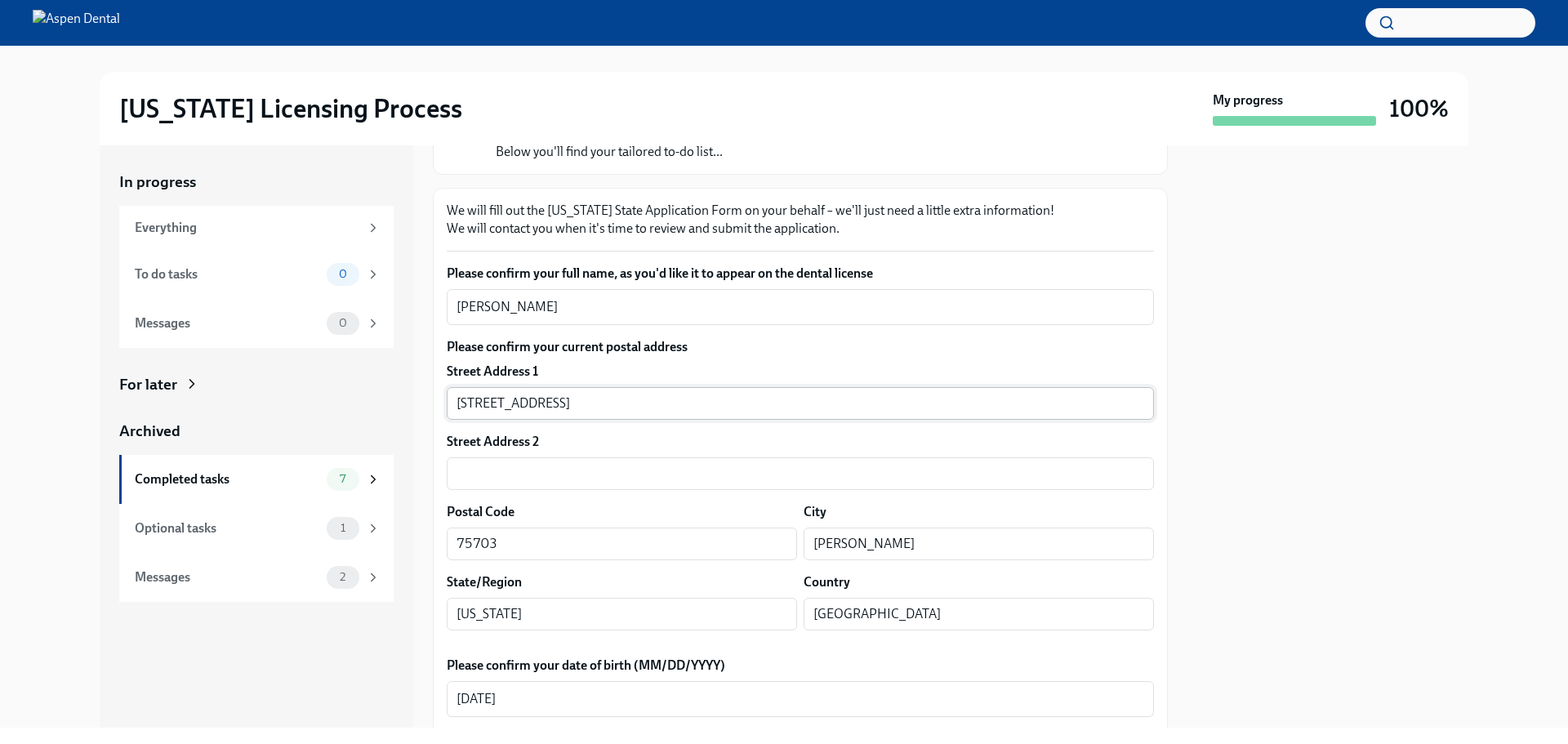
scroll to position [163, 0]
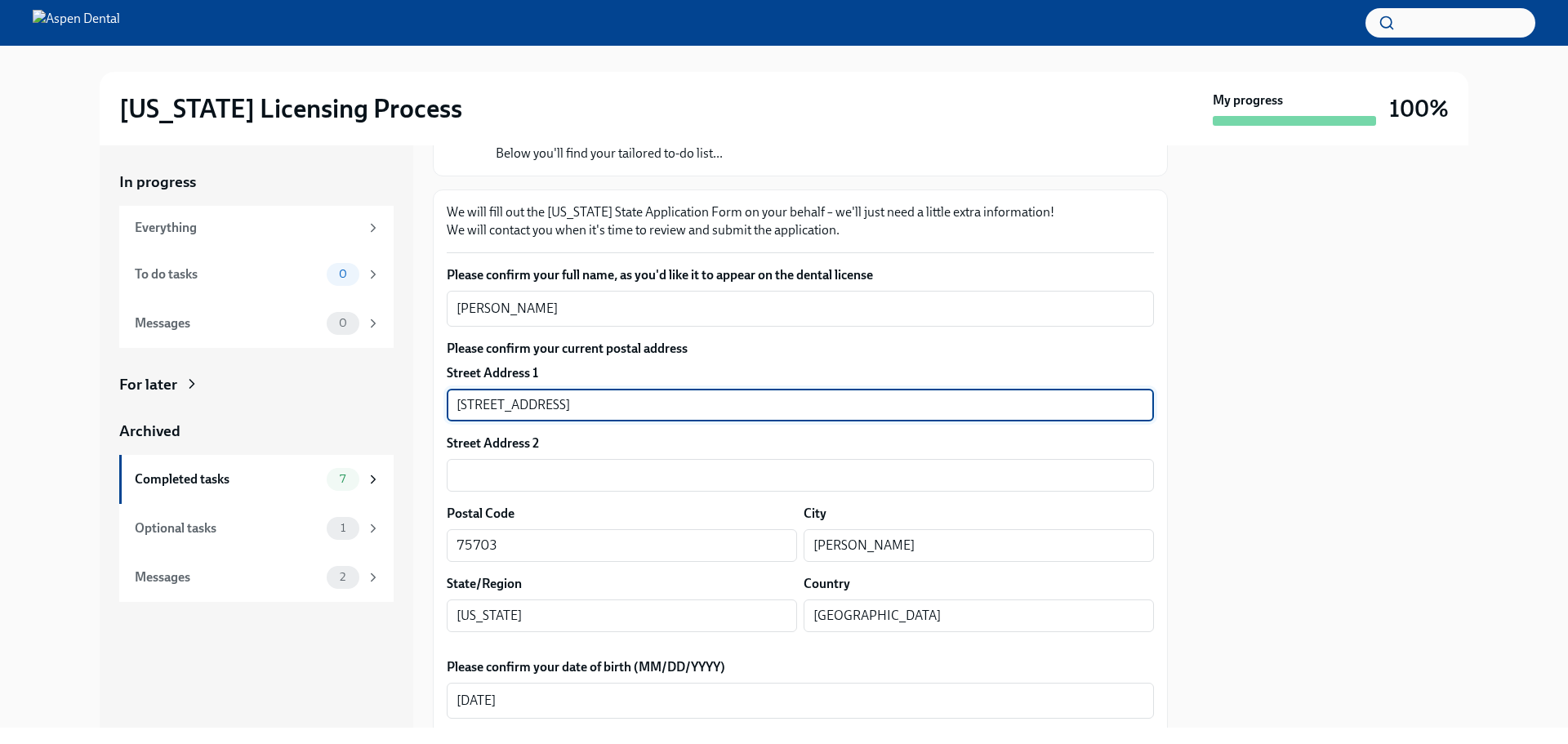
drag, startPoint x: 592, startPoint y: 402, endPoint x: 445, endPoint y: 393, distance: 147.3
click at [429, 386] on div "In progress Everything To do tasks 0 Messages 0 For later Archived Completed ta…" at bounding box center [784, 436] width 1368 height 582
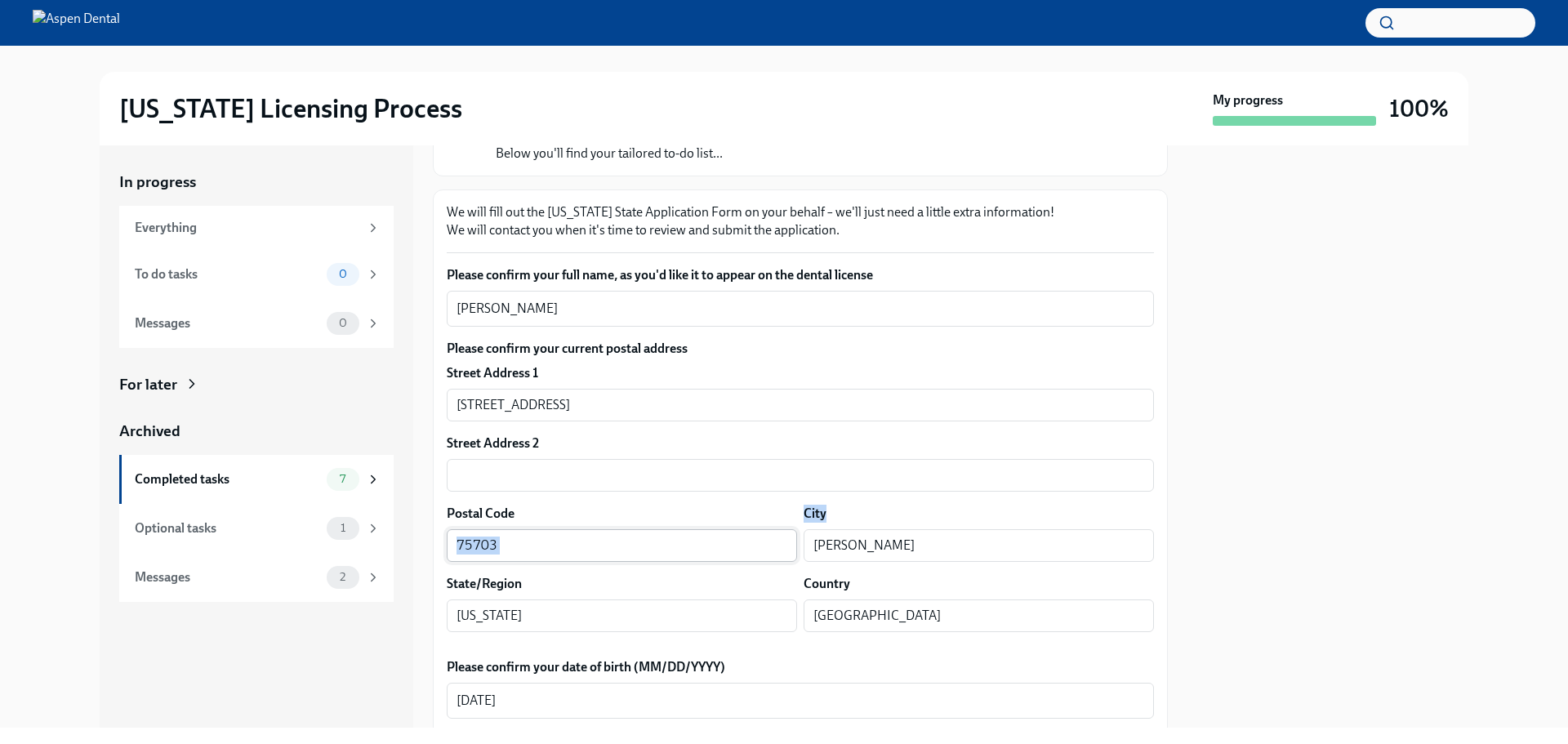
drag, startPoint x: 877, startPoint y: 528, endPoint x: 779, endPoint y: 535, distance: 98.2
click at [779, 534] on div "Postal Code 75703 ​ City Tyler ​" at bounding box center [800, 533] width 707 height 57
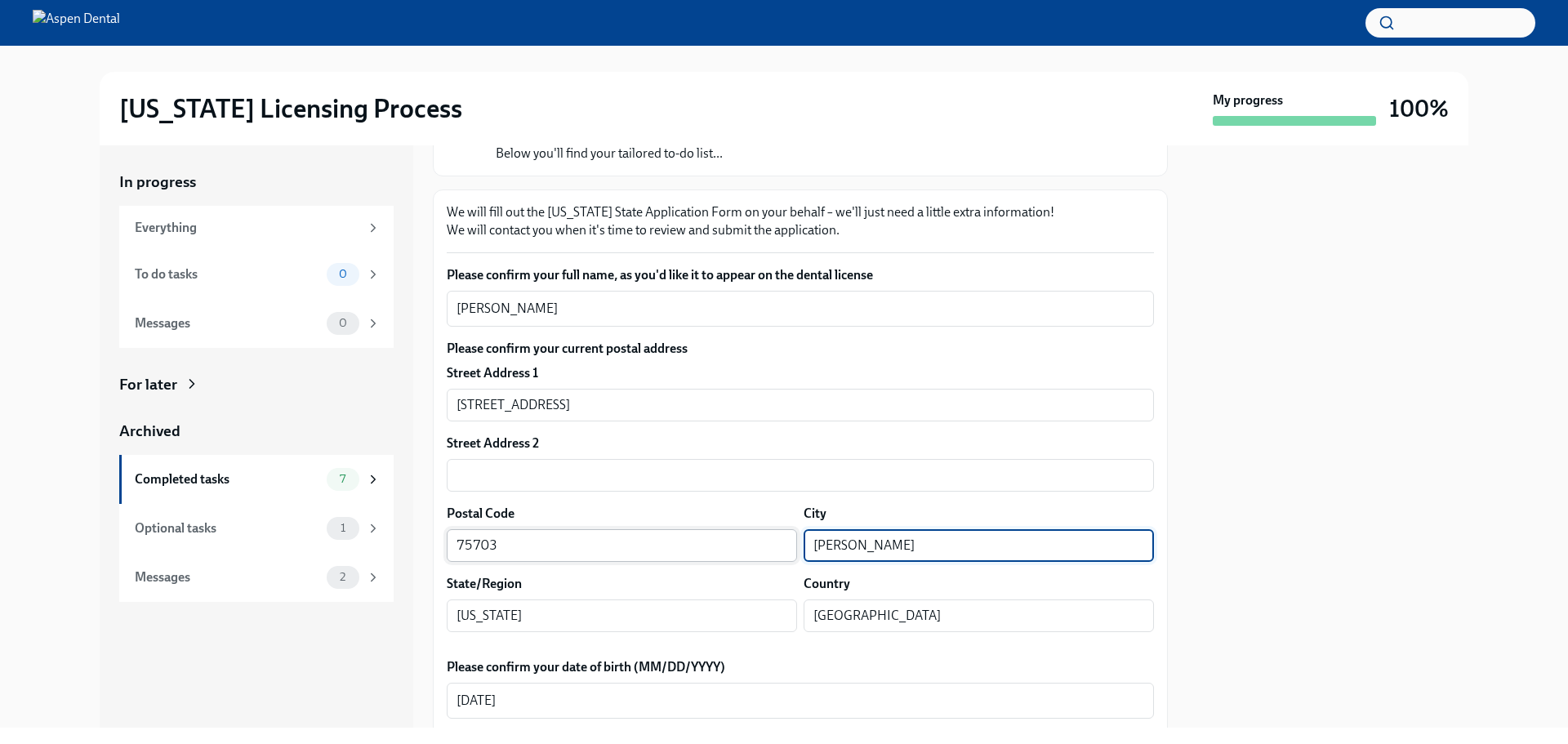
drag, startPoint x: 833, startPoint y: 546, endPoint x: 790, endPoint y: 546, distance: 43.0
click at [790, 546] on div "Postal Code 75703 ​ City Tyler ​" at bounding box center [800, 533] width 707 height 57
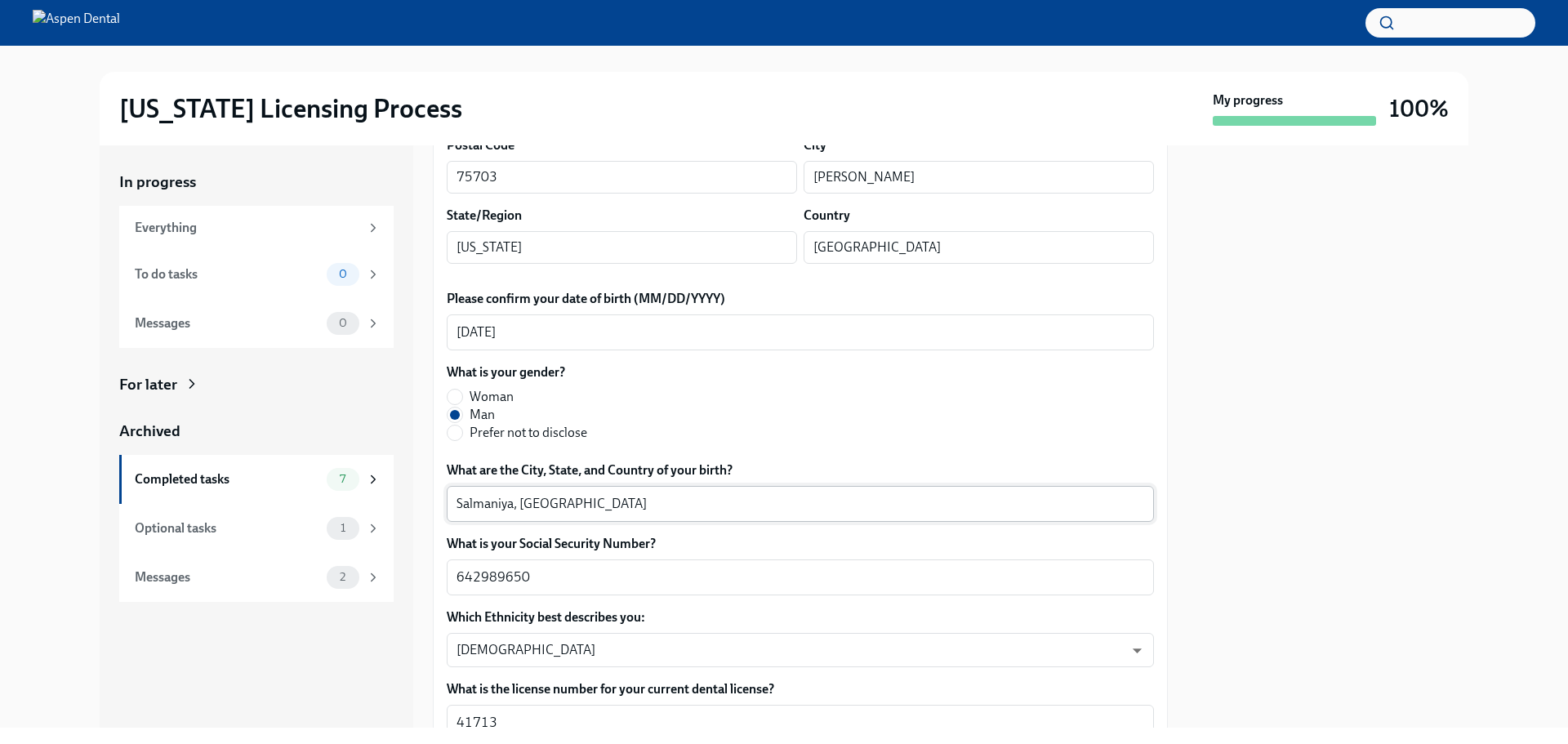
scroll to position [571, 0]
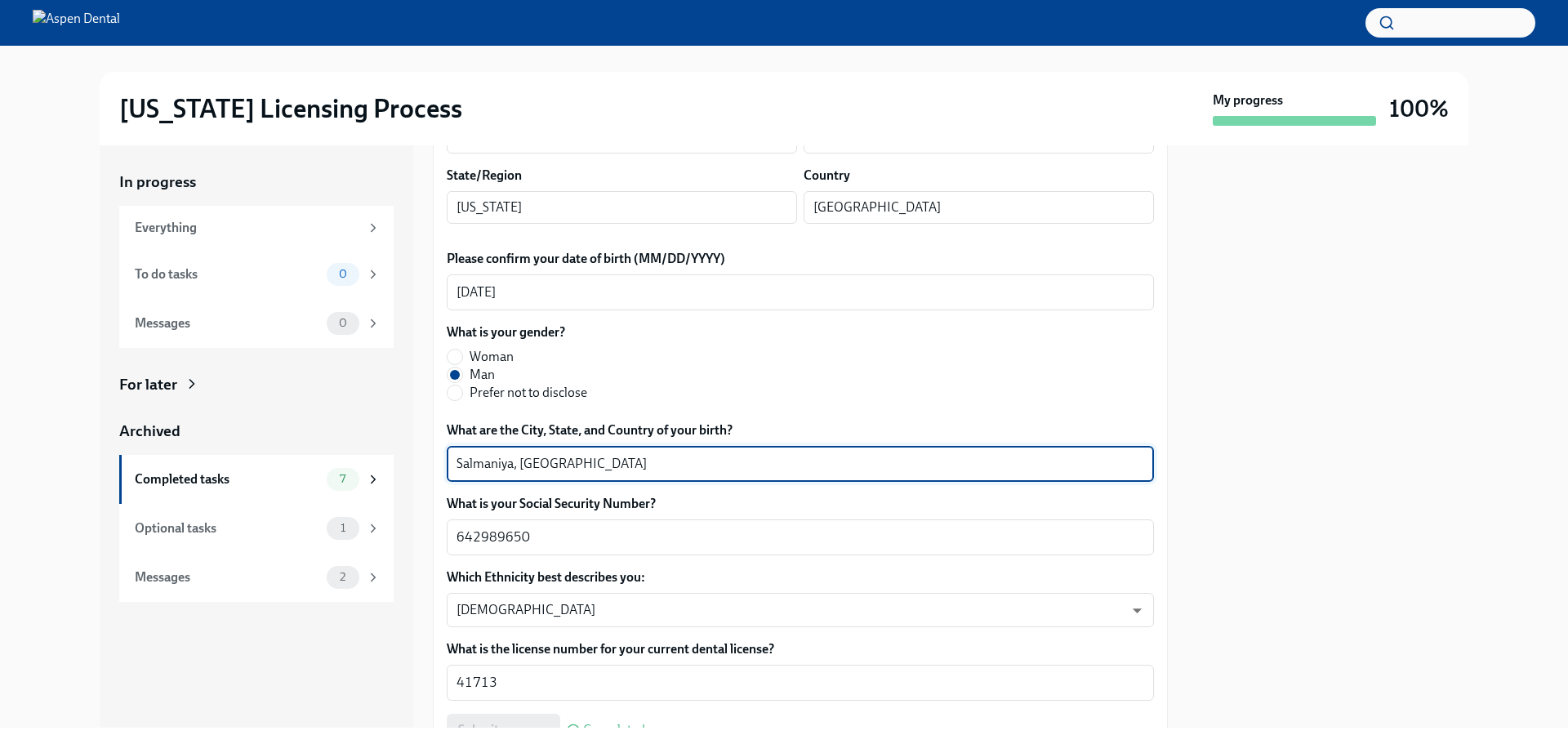
click at [481, 462] on textarea "Salmaniya, Bahrain" at bounding box center [801, 463] width 688 height 20
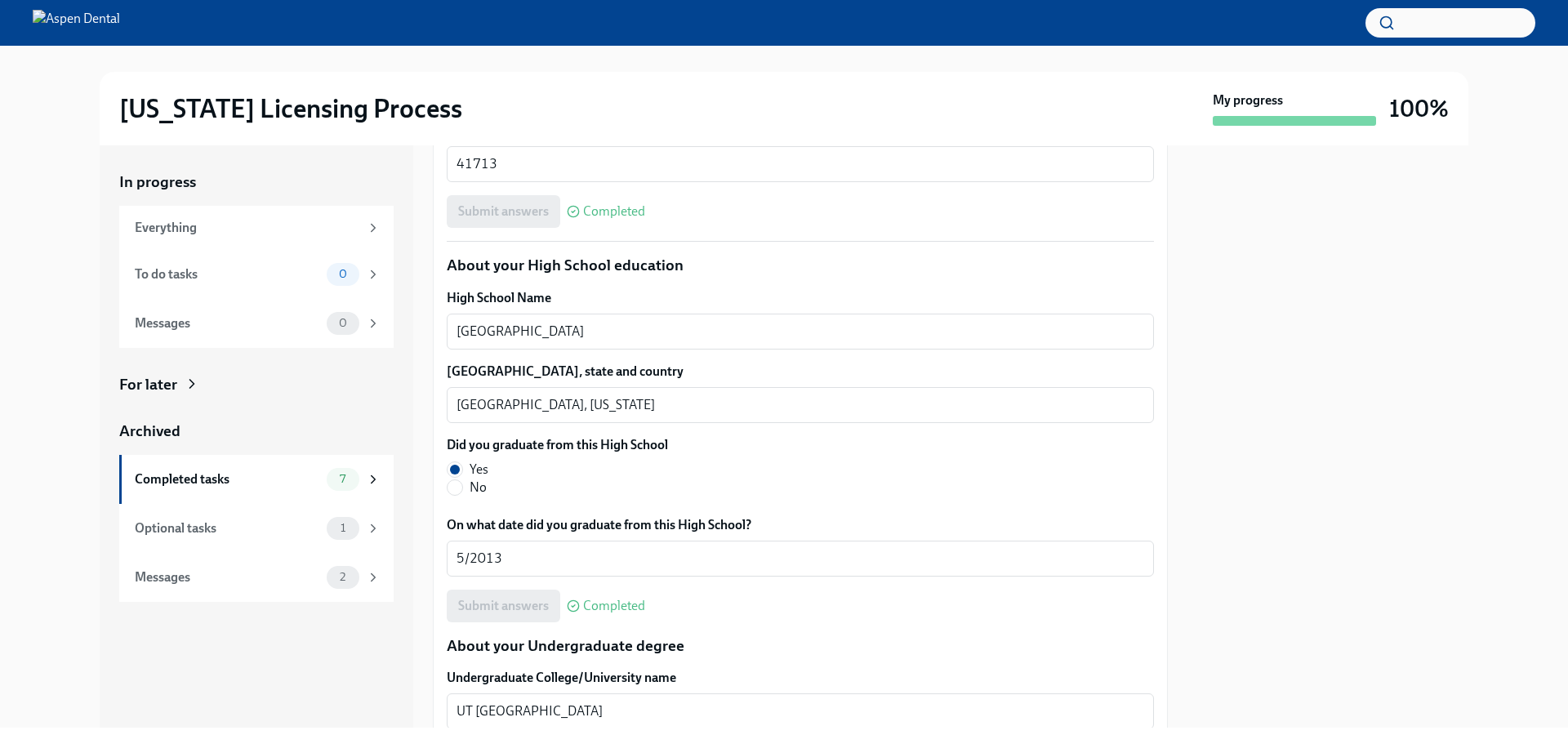
scroll to position [1061, 0]
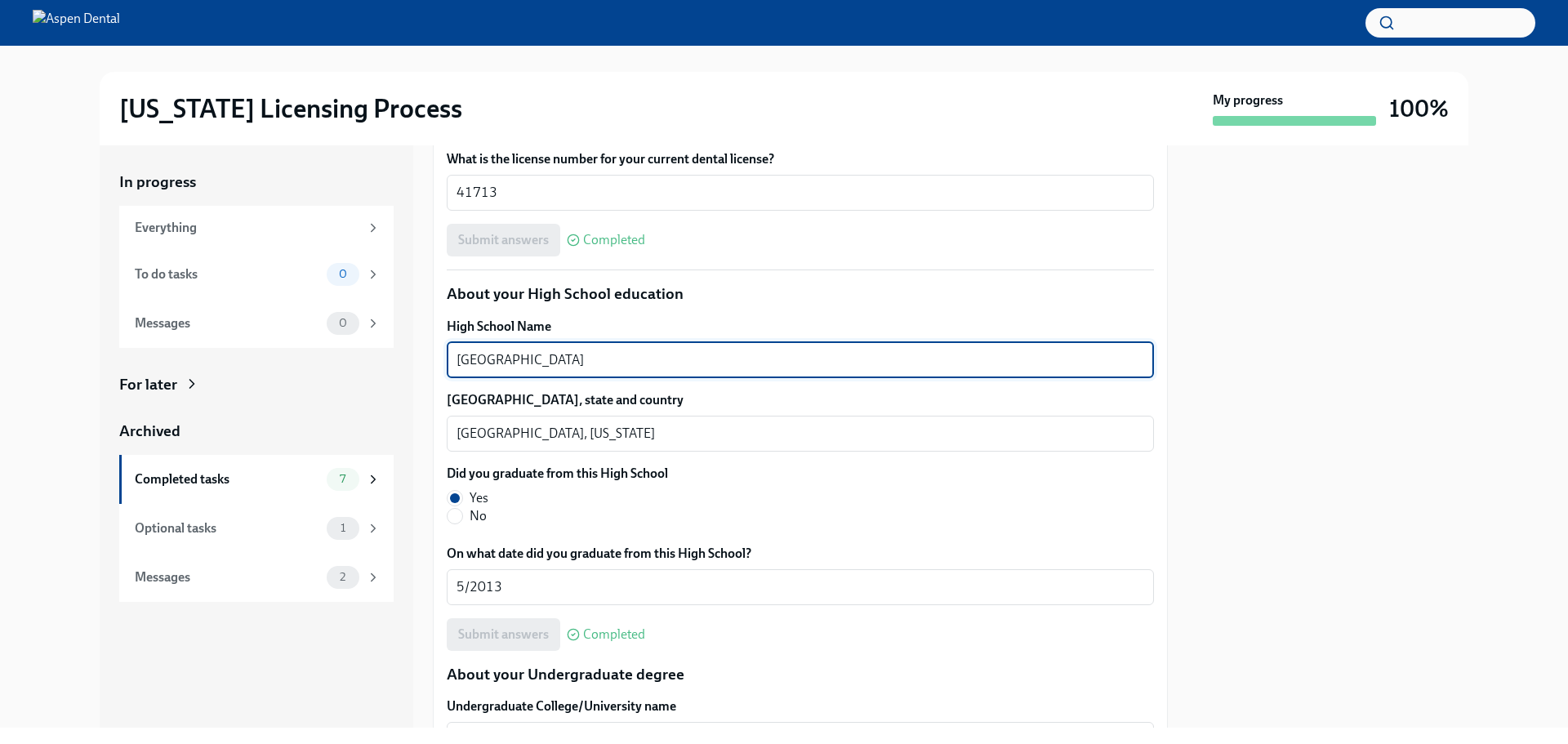
drag, startPoint x: 662, startPoint y: 359, endPoint x: 446, endPoint y: 359, distance: 216.0
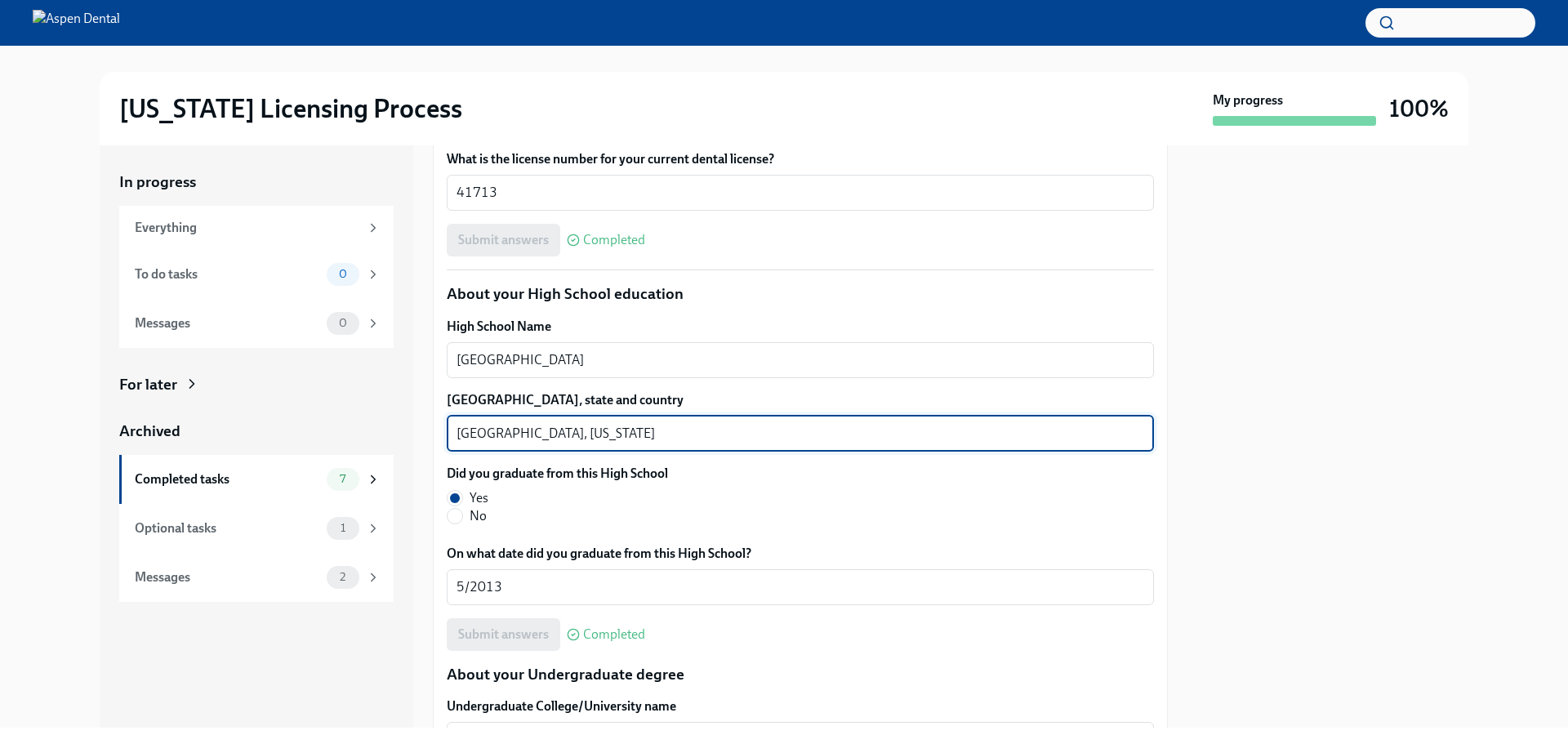
click at [477, 428] on textarea "Richardson, Texas" at bounding box center [801, 434] width 688 height 20
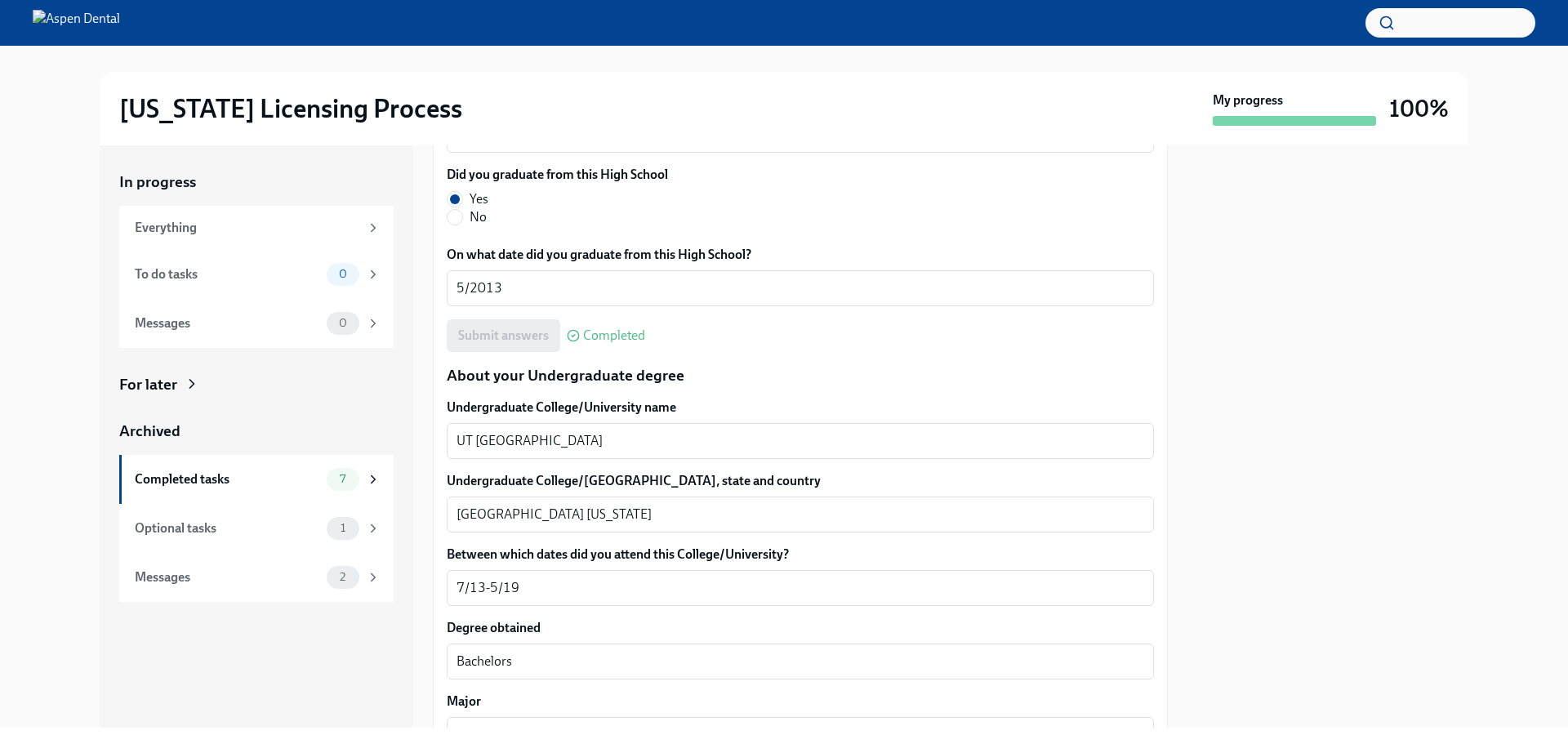
scroll to position [1387, 0]
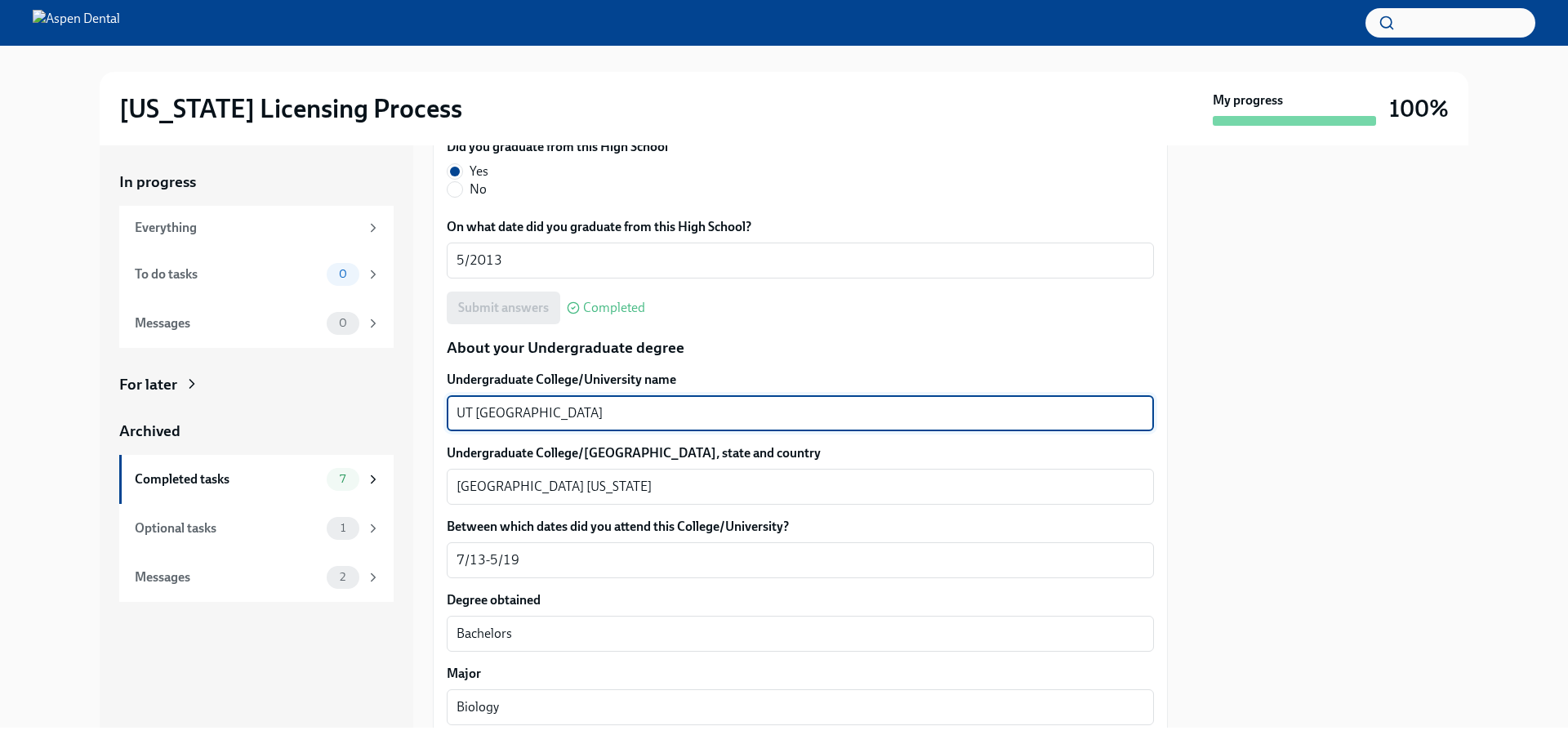
drag, startPoint x: 543, startPoint y: 415, endPoint x: 448, endPoint y: 404, distance: 95.6
click at [448, 404] on div "UT Arlington x ​" at bounding box center [800, 413] width 707 height 36
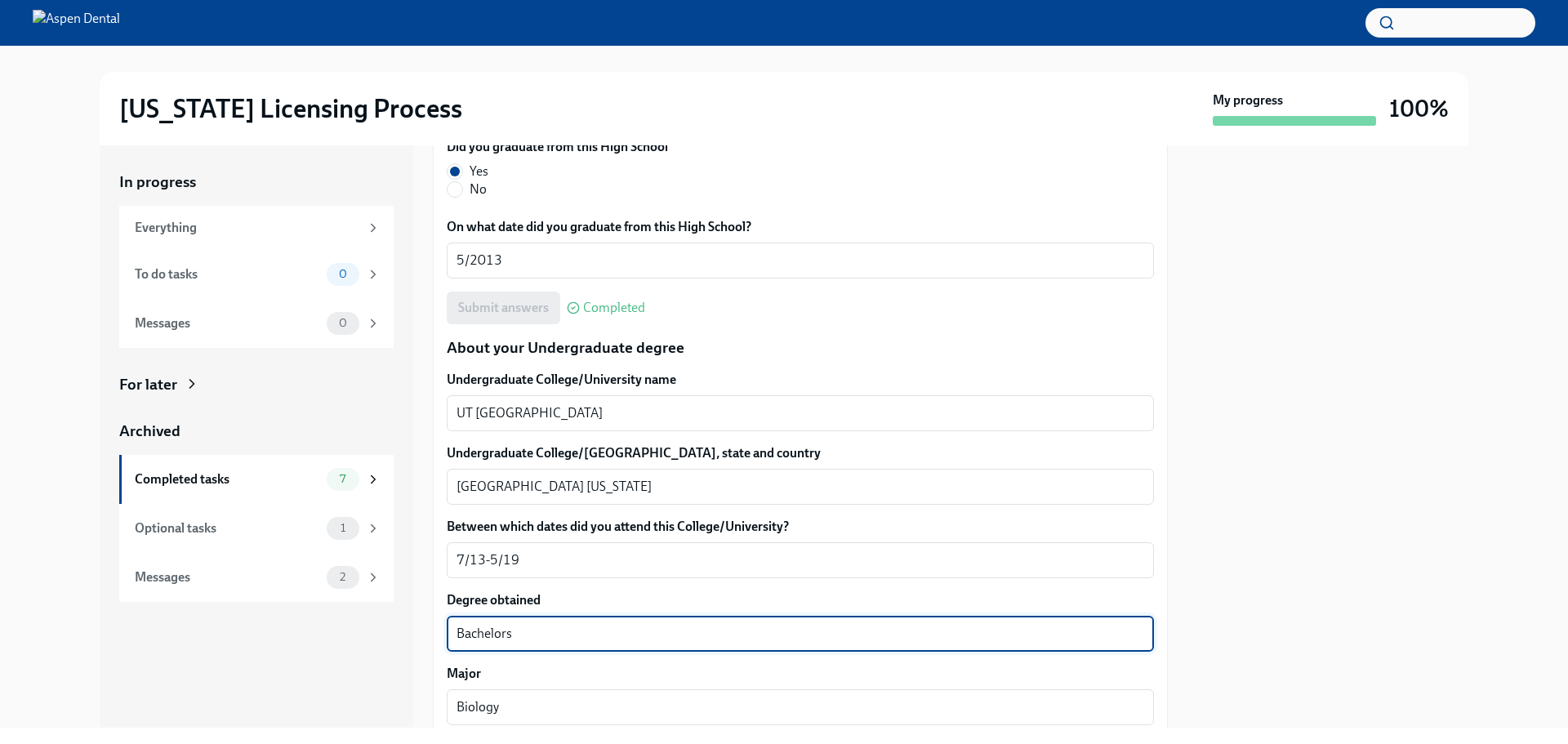
drag, startPoint x: 479, startPoint y: 639, endPoint x: 398, endPoint y: 640, distance: 81.0
click at [398, 640] on div "In progress Everything To do tasks 0 Messages 0 For later Archived Completed ta…" at bounding box center [784, 436] width 1368 height 582
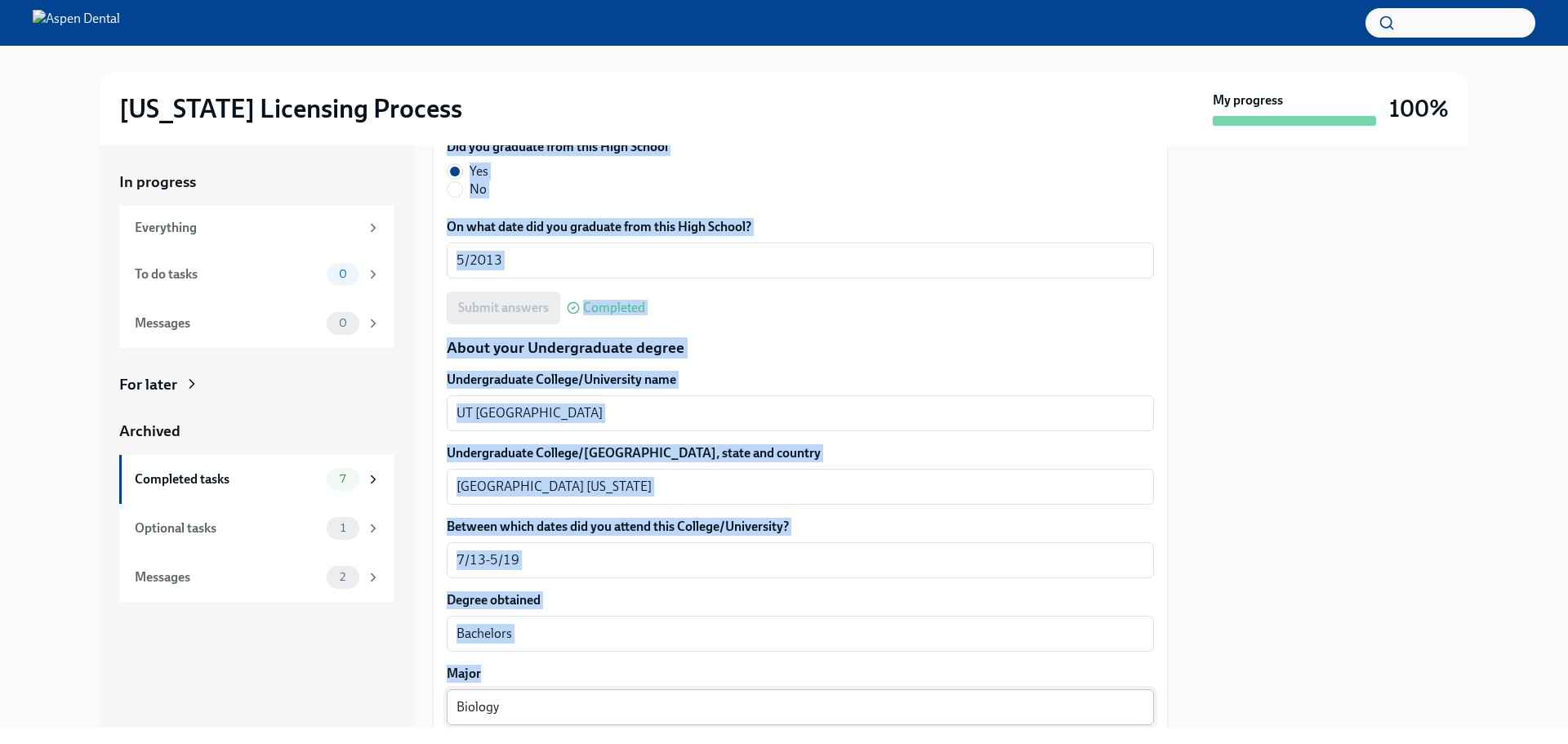
drag, startPoint x: 501, startPoint y: 701, endPoint x: 455, endPoint y: 706, distance: 46.3
click at [415, 706] on div "In progress Everything To do tasks 0 Messages 0 For later Archived Completed ta…" at bounding box center [784, 436] width 1368 height 582
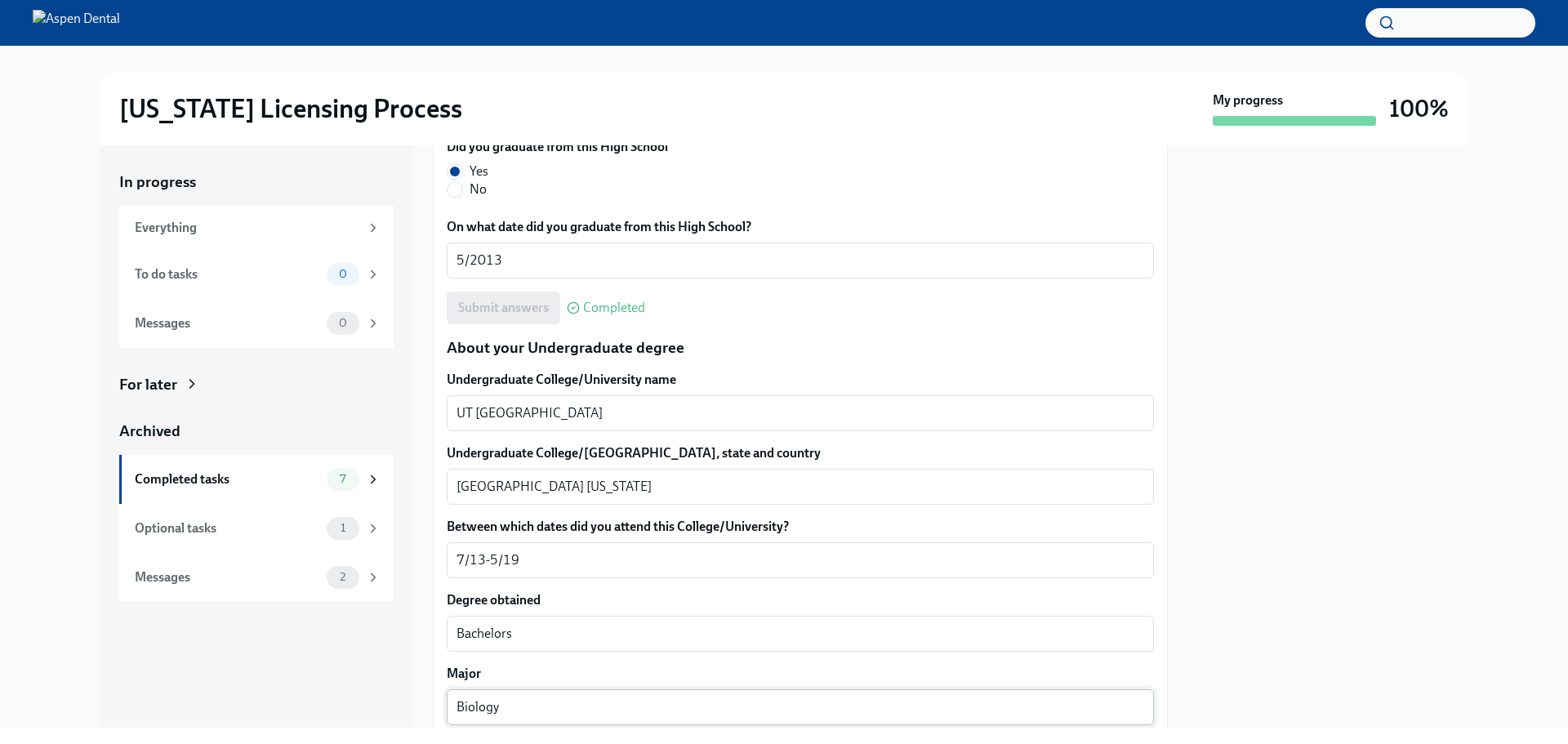
click at [504, 703] on textarea "Biology" at bounding box center [801, 706] width 688 height 20
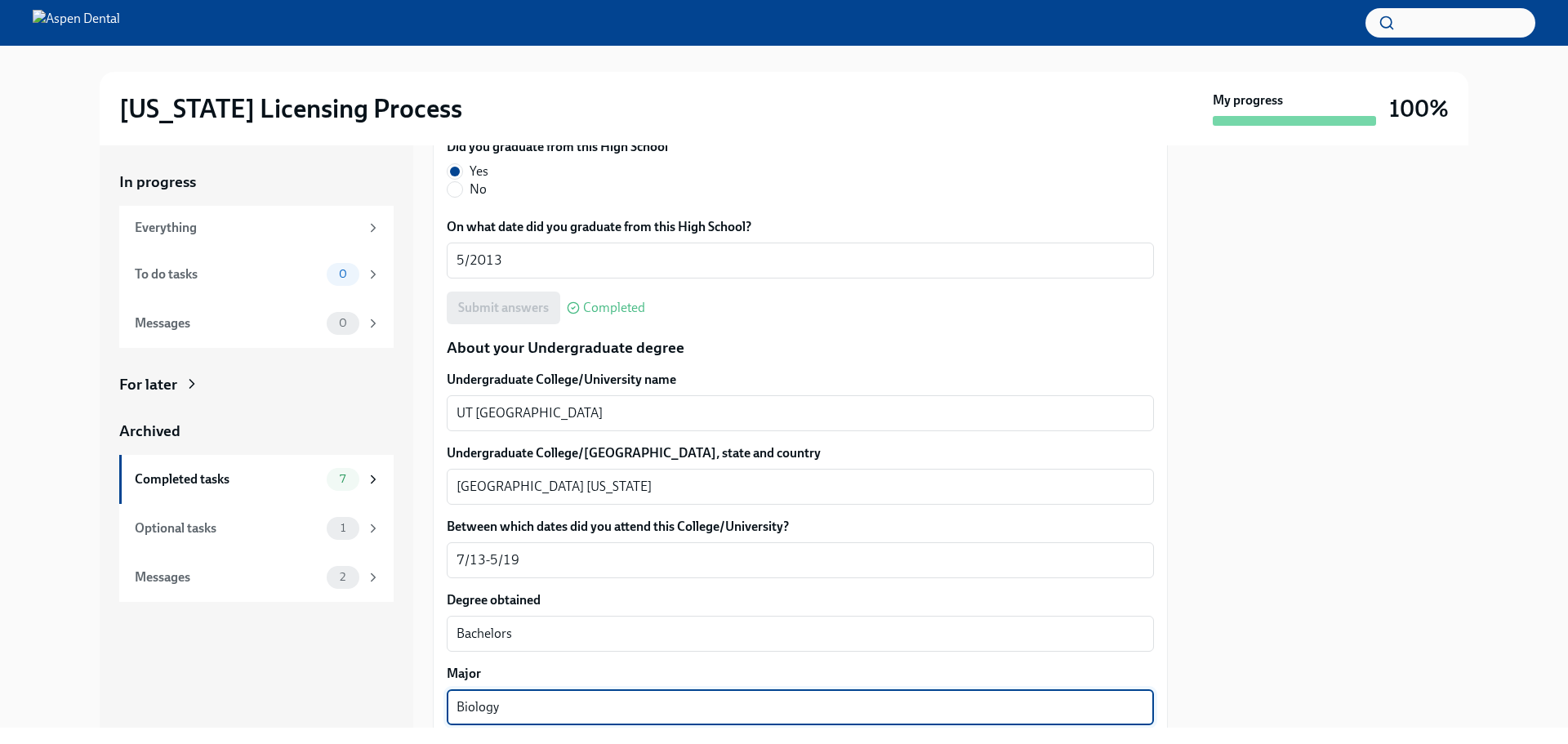
click at [504, 703] on textarea "Biology" at bounding box center [801, 706] width 688 height 20
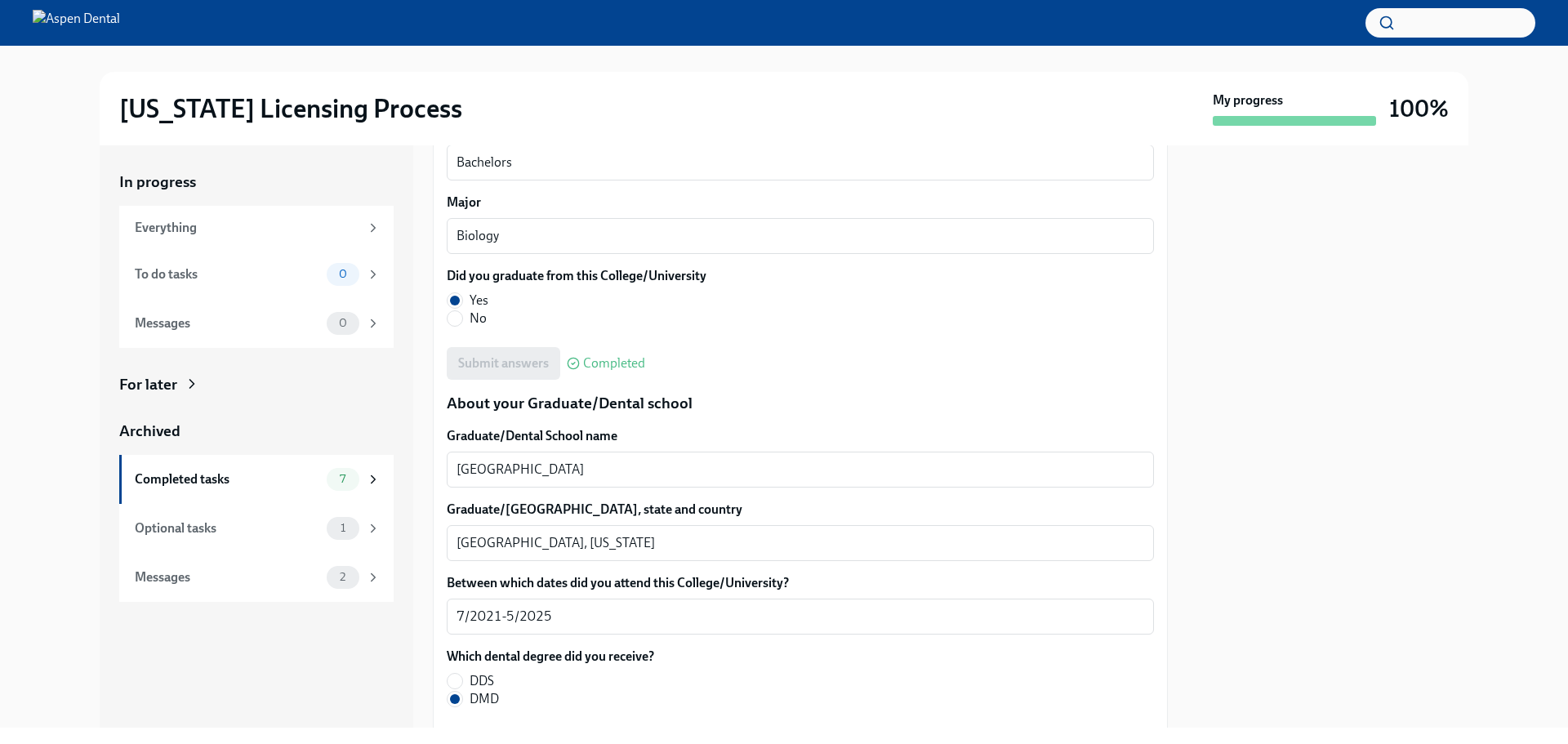
scroll to position [1877, 0]
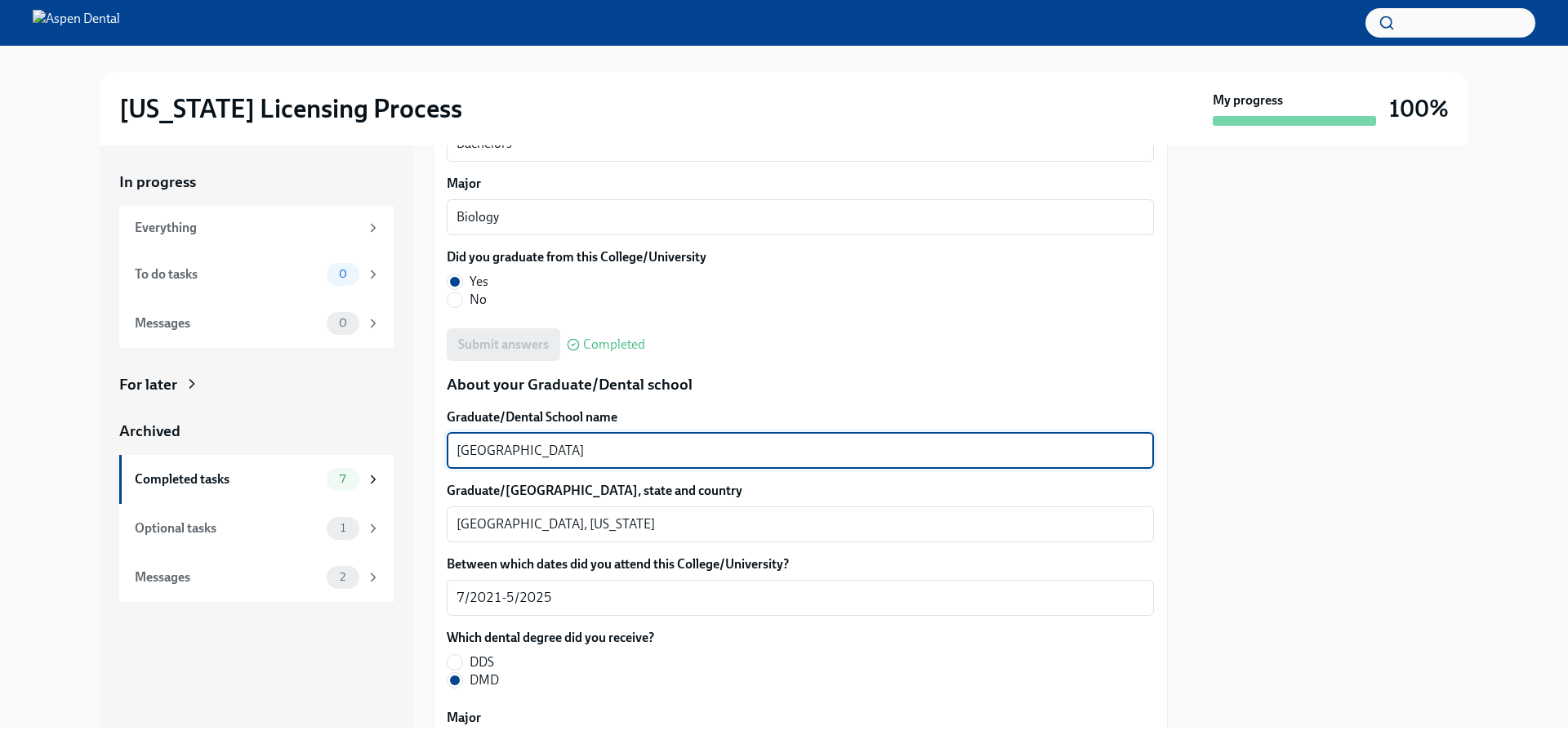
drag, startPoint x: 626, startPoint y: 454, endPoint x: 445, endPoint y: 451, distance: 181.0
click at [445, 451] on div "We will fill out the Illinois State Application Form on your behalf – we'll jus…" at bounding box center [800, 232] width 735 height 3513
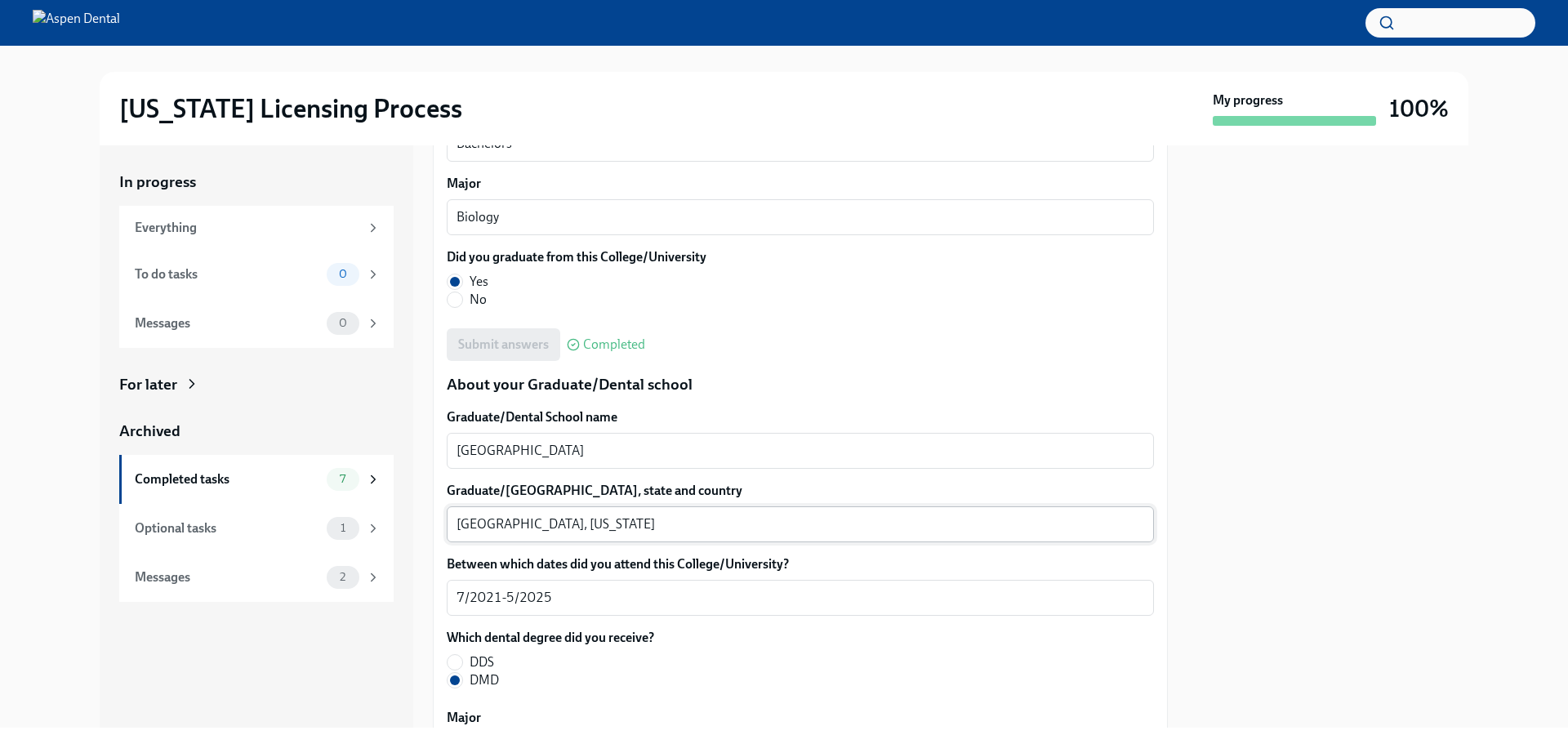
click at [470, 523] on textarea "Boston, Massachusetts" at bounding box center [801, 524] width 688 height 20
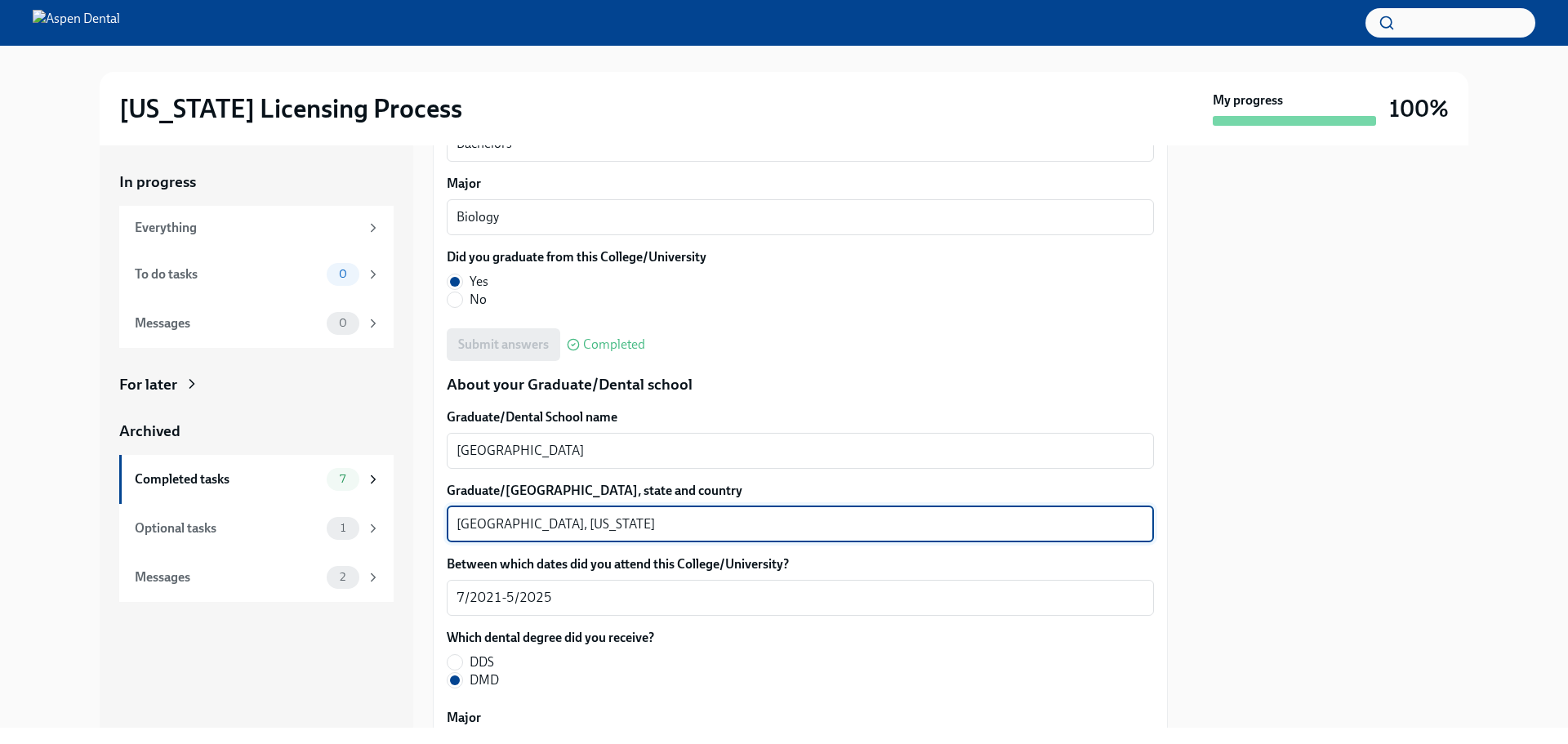
click at [470, 523] on textarea "Boston, Massachusetts" at bounding box center [801, 524] width 688 height 20
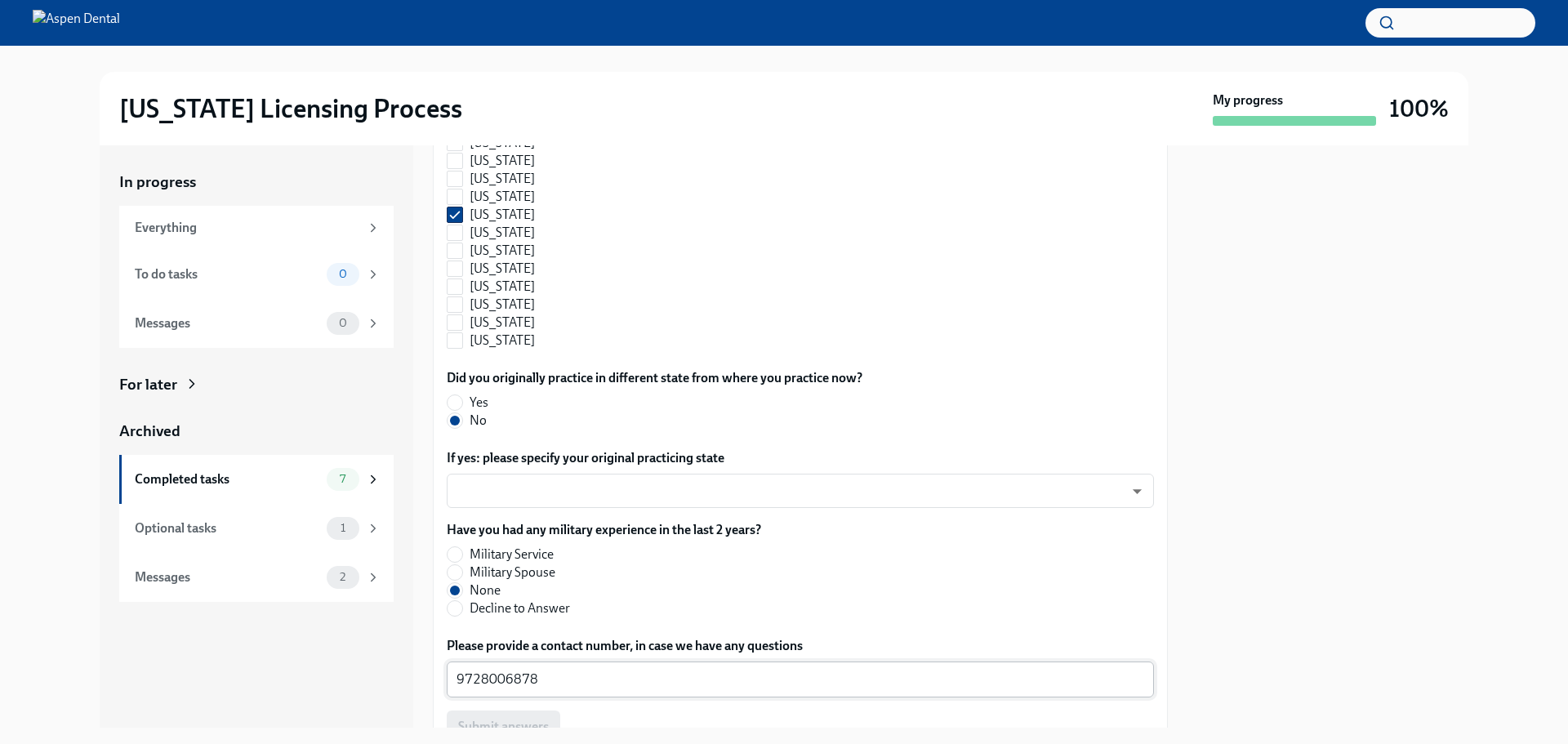
scroll to position [1731, 0]
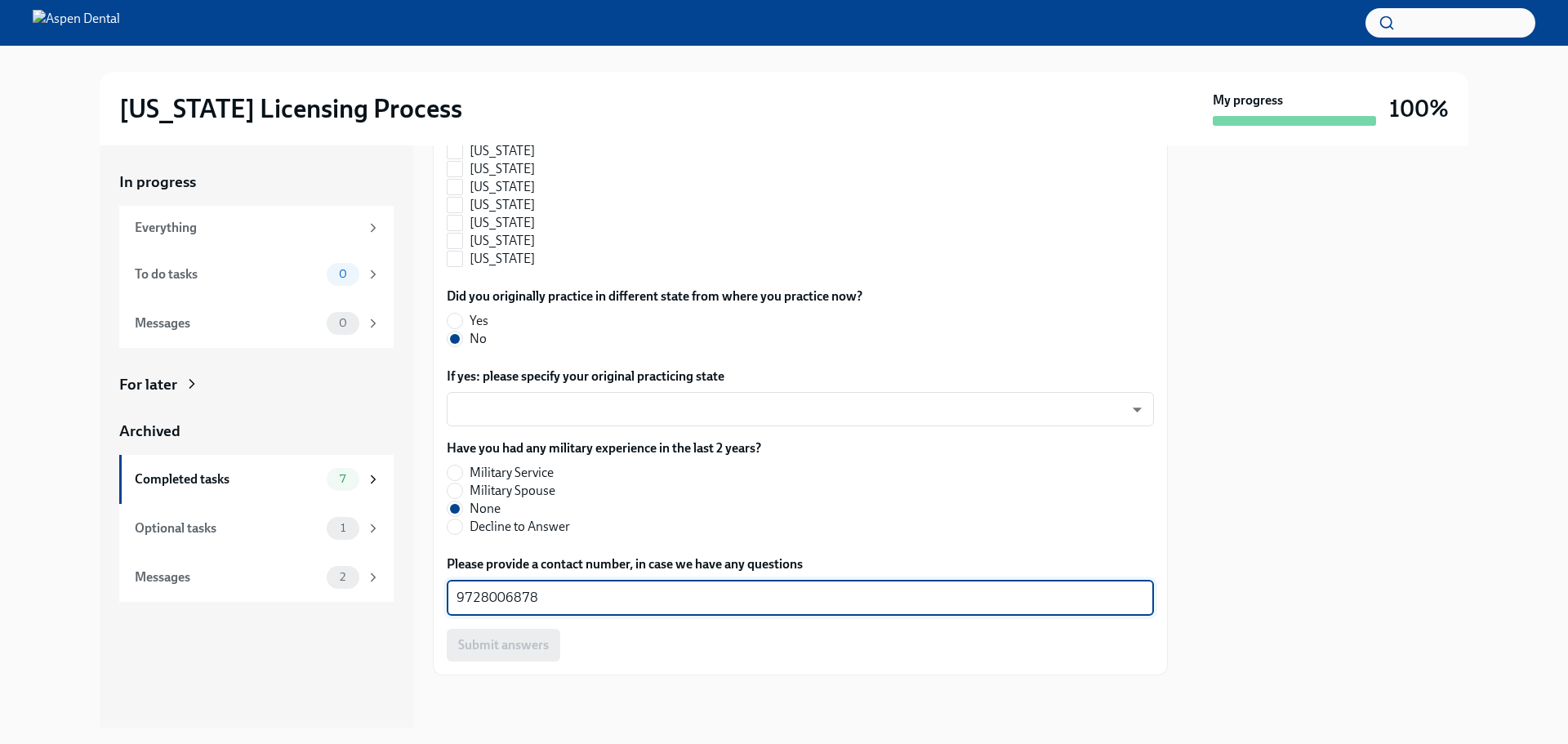
drag, startPoint x: 573, startPoint y: 603, endPoint x: 428, endPoint y: 604, distance: 145.0
click at [420, 603] on div "In progress Everything To do tasks 0 Messages 0 For later Archived Completed ta…" at bounding box center [784, 436] width 1368 height 582
paste textarea "[PERSON_NAME]"
type textarea "9728006878"
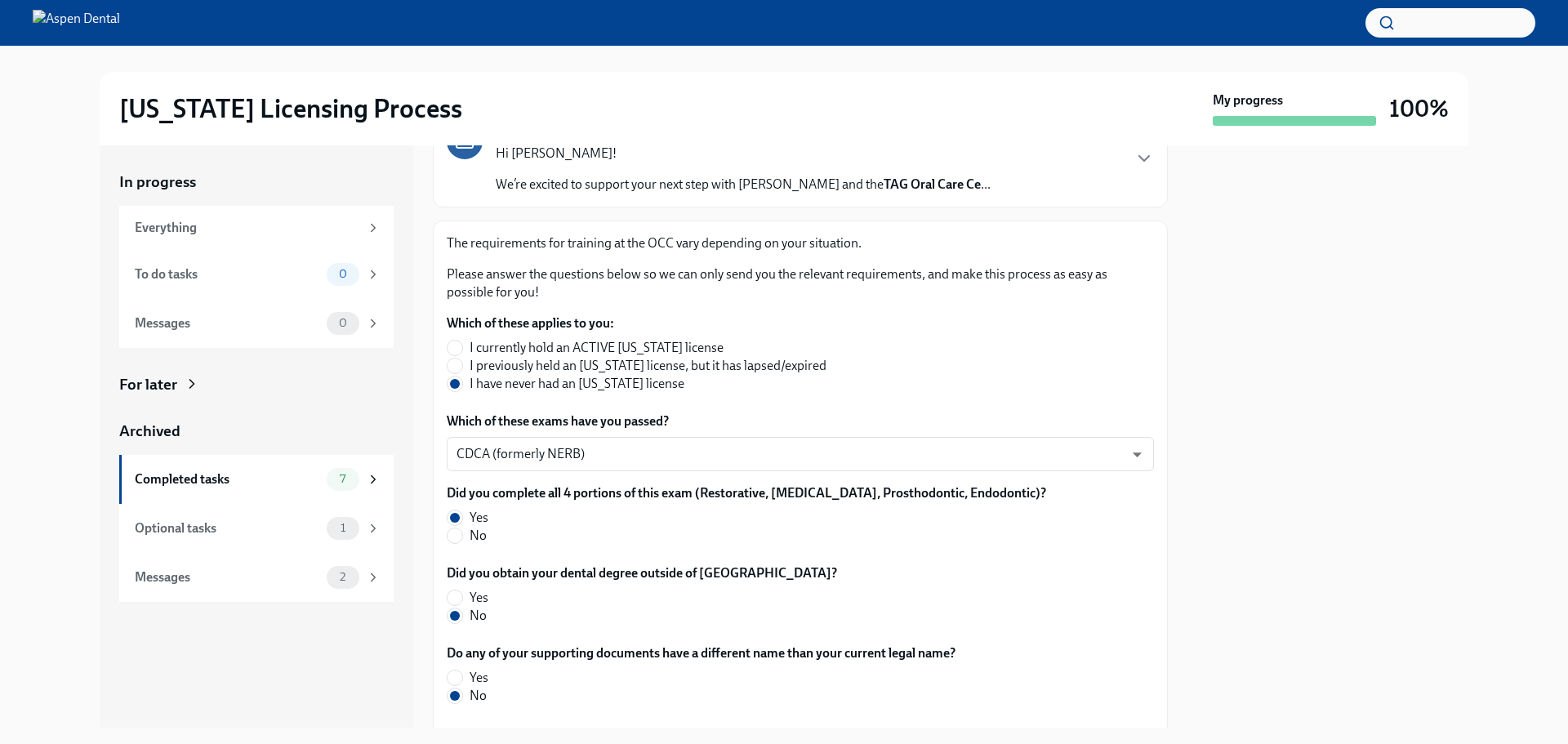
scroll to position [0, 0]
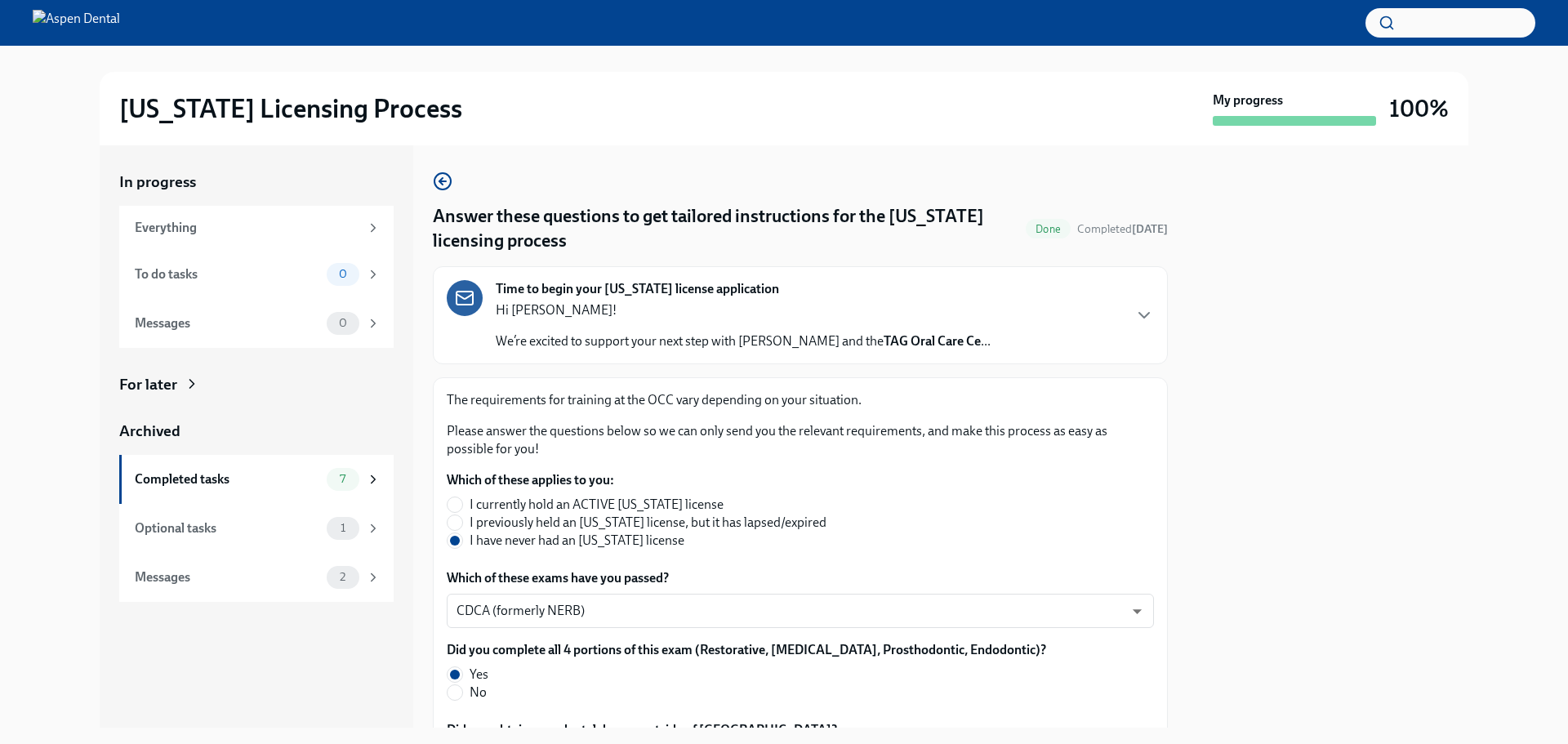
click at [733, 44] on div at bounding box center [784, 23] width 1568 height 45
